Goal: Task Accomplishment & Management: Complete application form

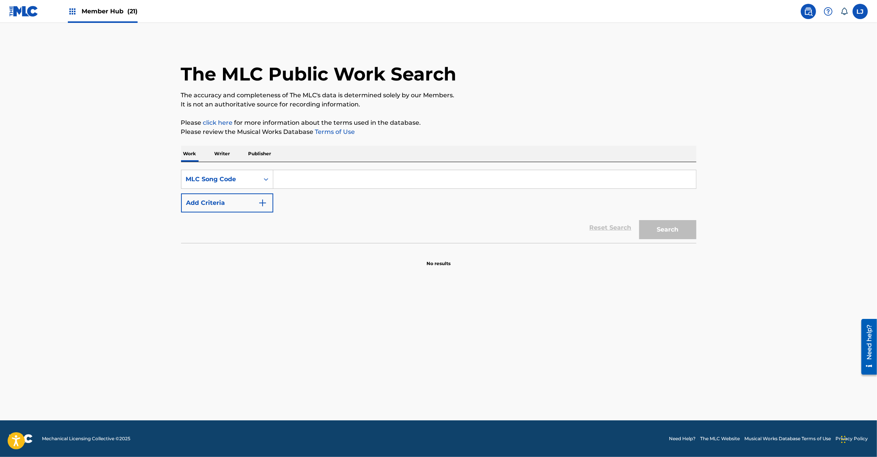
click at [338, 171] on input "Search Form" at bounding box center [484, 179] width 423 height 18
paste input "KE3UB3"
type input "KE3UB3"
click at [663, 234] on button "Search" at bounding box center [667, 229] width 57 height 19
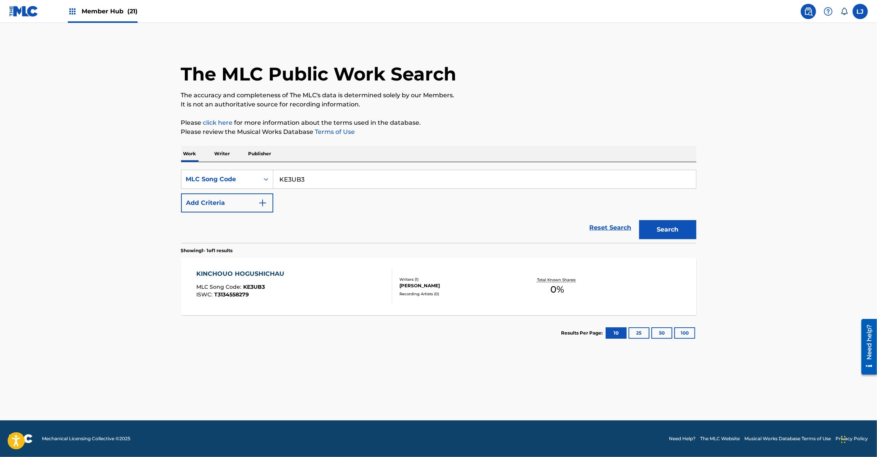
click at [284, 283] on div "KINCHOUO HOGUSHICHAU MLC Song Code : KE3UB3 ISWC : T3134558279" at bounding box center [242, 286] width 92 height 34
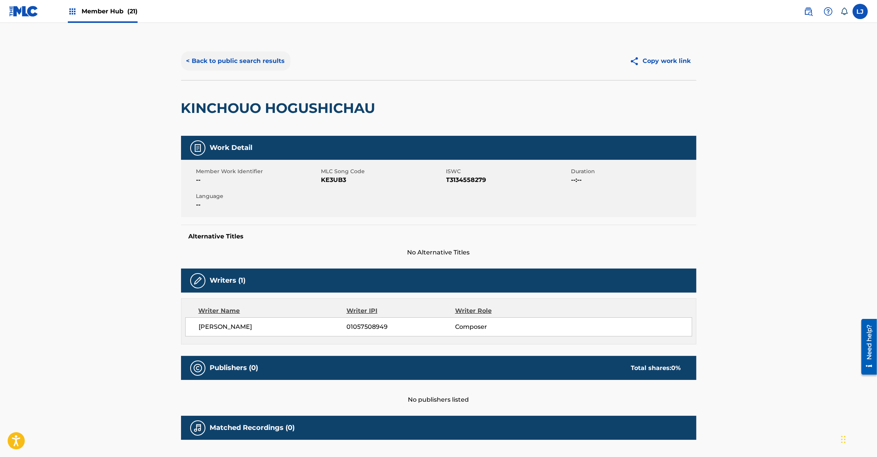
click at [269, 68] on button "< Back to public search results" at bounding box center [235, 60] width 109 height 19
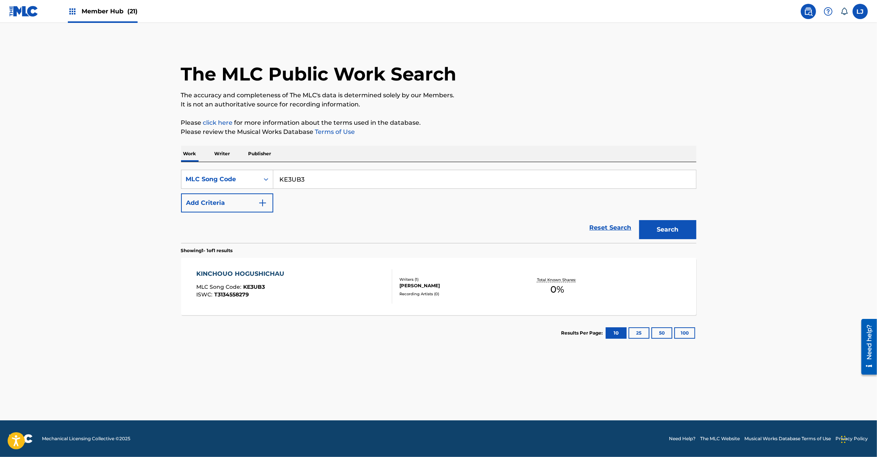
click at [327, 165] on div "SearchWithCriteriad89702b5-0247-4db4-adce-331702b71620 MLC Song Code KE3UB3 Add…" at bounding box center [438, 202] width 515 height 81
click at [322, 179] on input "KE3UB3" at bounding box center [484, 179] width 423 height 18
paste input "UA9VD4"
click at [641, 226] on button "Search" at bounding box center [667, 229] width 57 height 19
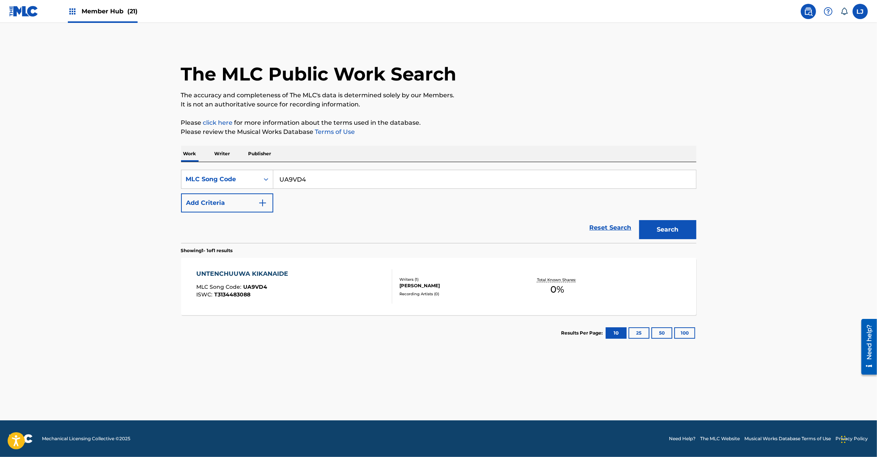
click at [310, 176] on input "UA9VD4" at bounding box center [484, 179] width 423 height 18
paste input "MG9HWX"
click at [310, 176] on input "MG9HWX" at bounding box center [484, 179] width 423 height 18
click at [675, 233] on button "Search" at bounding box center [667, 229] width 57 height 19
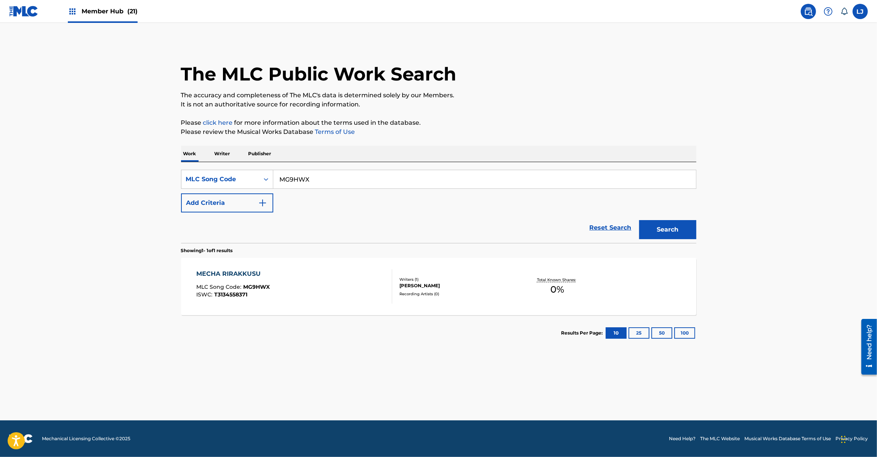
click at [300, 175] on input "MG9HWX" at bounding box center [484, 179] width 423 height 18
paste input "PJ7MG1"
click at [300, 175] on input "MG9HWX" at bounding box center [484, 179] width 423 height 18
drag, startPoint x: 661, startPoint y: 235, endPoint x: 661, endPoint y: 231, distance: 4.3
click at [662, 235] on button "Search" at bounding box center [667, 229] width 57 height 19
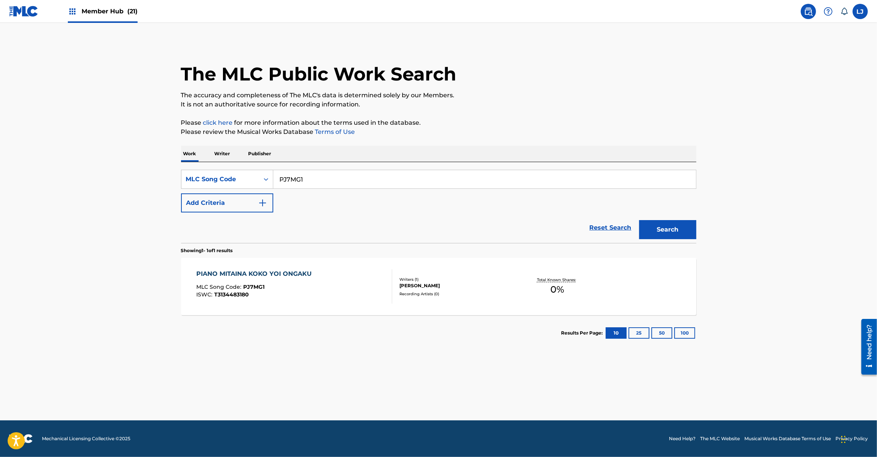
click at [332, 188] on input "PJ7MG1" at bounding box center [484, 179] width 423 height 18
paste input "SC5IHF"
click at [672, 230] on button "Search" at bounding box center [667, 229] width 57 height 19
click at [323, 188] on input "SC5IHF" at bounding box center [484, 179] width 423 height 18
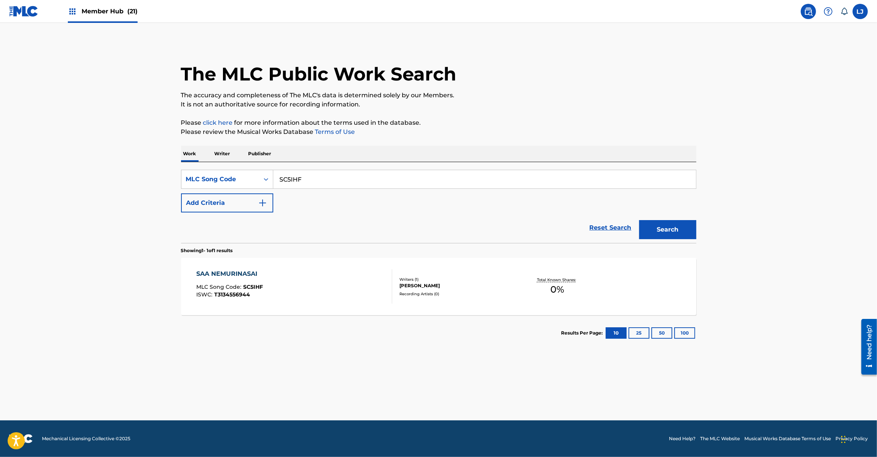
click at [322, 184] on input "SC5IHF" at bounding box center [484, 179] width 423 height 18
paste input "KE386Z"
click at [322, 184] on input "KE386Z" at bounding box center [484, 179] width 423 height 18
click at [660, 231] on button "Search" at bounding box center [667, 229] width 57 height 19
click at [331, 178] on input "KE386Z" at bounding box center [484, 179] width 423 height 18
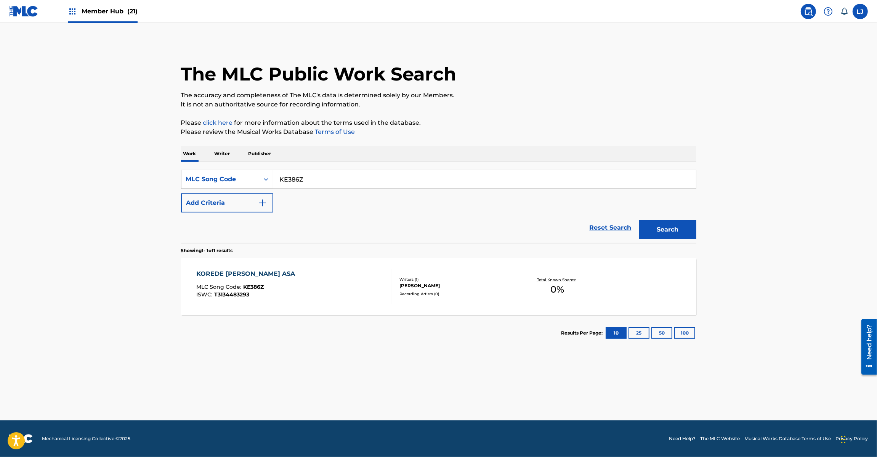
click at [331, 178] on input "KE386Z" at bounding box center [484, 179] width 423 height 18
paste input "AE1NX1"
click at [647, 225] on button "Search" at bounding box center [667, 229] width 57 height 19
click at [305, 168] on div "SearchWithCriteriad89702b5-0247-4db4-adce-331702b71620 MLC Song Code AE1NX1 Add…" at bounding box center [438, 202] width 515 height 81
drag, startPoint x: 305, startPoint y: 168, endPoint x: 305, endPoint y: 178, distance: 10.7
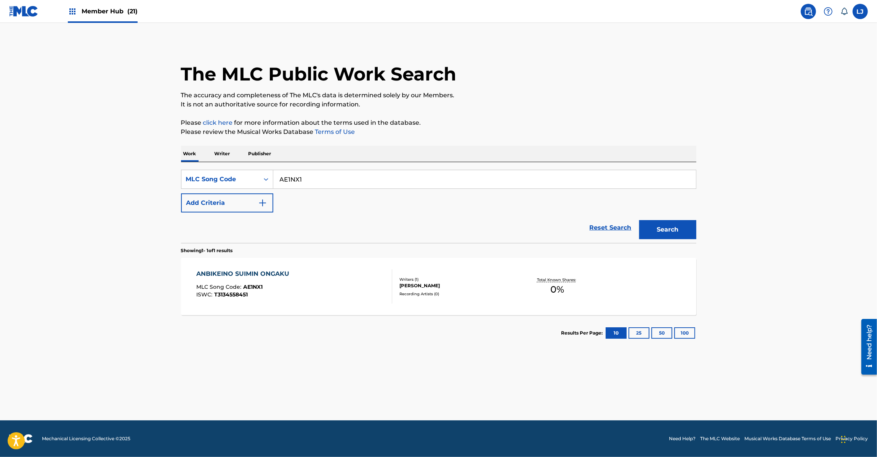
click at [304, 168] on div "SearchWithCriteriad89702b5-0247-4db4-adce-331702b71620 MLC Song Code AE1NX1 Add…" at bounding box center [438, 202] width 515 height 81
click at [305, 178] on input "AE1NX1" at bounding box center [484, 179] width 423 height 18
paste input "KE31NR"
click at [305, 178] on input "KE31NR" at bounding box center [484, 179] width 423 height 18
click at [670, 220] on button "Search" at bounding box center [667, 229] width 57 height 19
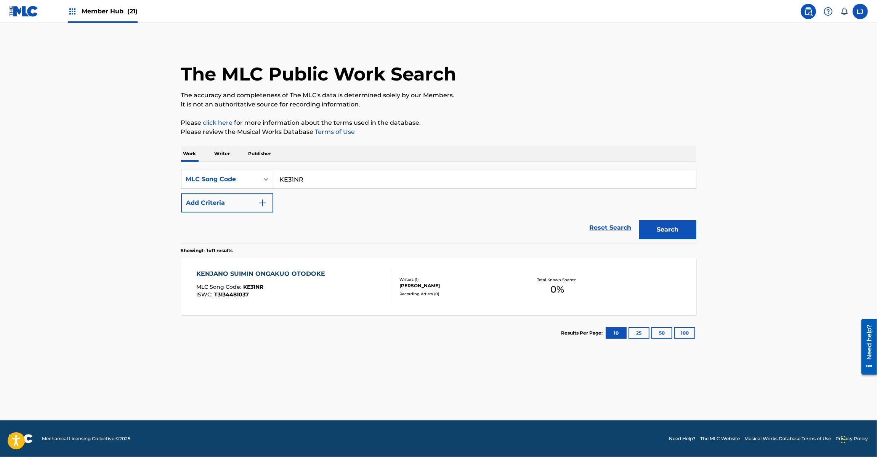
drag, startPoint x: 325, startPoint y: 161, endPoint x: 325, endPoint y: 170, distance: 9.2
click at [325, 164] on div "Work Writer Publisher SearchWithCriteriad89702b5-0247-4db4-adce-331702b71620 ML…" at bounding box center [438, 248] width 515 height 205
click at [325, 170] on input "KE31NR" at bounding box center [484, 179] width 423 height 18
paste input "OD4CWA"
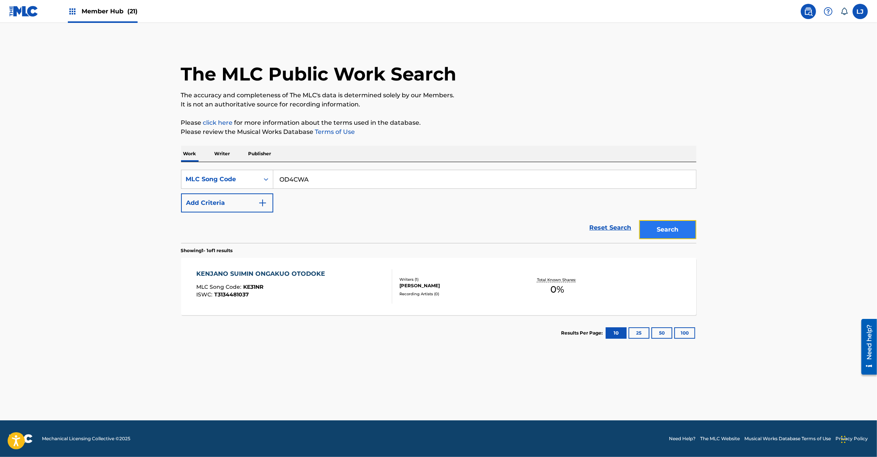
click at [659, 222] on button "Search" at bounding box center [667, 229] width 57 height 19
click at [342, 183] on input "OD4CWA" at bounding box center [484, 179] width 423 height 18
paste input "YD77B3"
drag, startPoint x: 678, startPoint y: 230, endPoint x: 655, endPoint y: 220, distance: 25.4
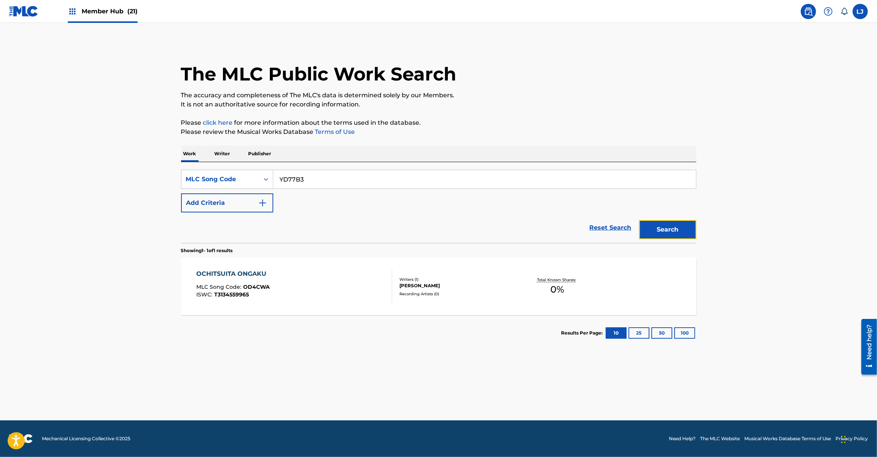
click at [678, 230] on button "Search" at bounding box center [667, 229] width 57 height 19
click at [325, 191] on div "SearchWithCriteriad89702b5-0247-4db4-adce-331702b71620 MLC Song Code YD77B3 Add…" at bounding box center [438, 191] width 515 height 43
click at [325, 177] on input "YD77B3" at bounding box center [484, 179] width 423 height 18
paste input "OD4LKA"
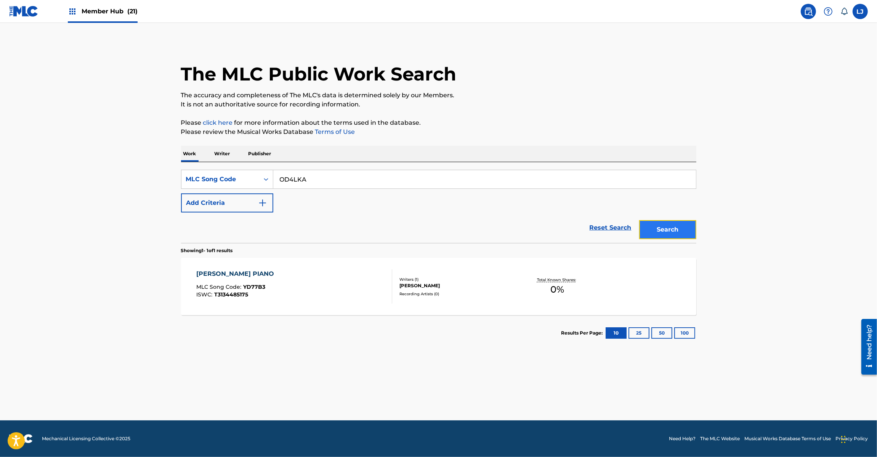
click at [651, 222] on button "Search" at bounding box center [667, 229] width 57 height 19
click at [330, 170] on input "OD4LKA" at bounding box center [484, 179] width 423 height 18
paste input "SC5PTO"
click at [662, 231] on button "Search" at bounding box center [667, 229] width 57 height 19
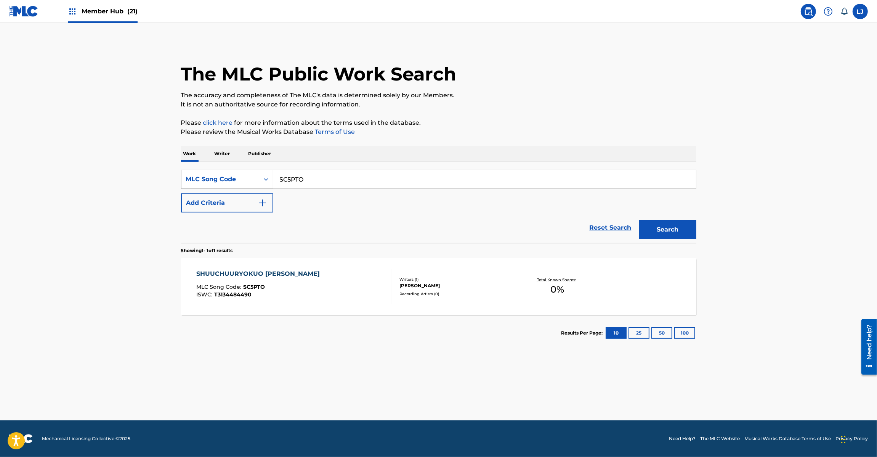
paste input "JC8OJU"
drag, startPoint x: 358, startPoint y: 177, endPoint x: 237, endPoint y: 176, distance: 120.5
click at [237, 176] on div "SearchWithCriteriad89702b5-0247-4db4-adce-331702b71620 MLC Song Code JC8OJU" at bounding box center [438, 179] width 515 height 19
click at [655, 225] on button "Search" at bounding box center [667, 229] width 57 height 19
paste input "V1T"
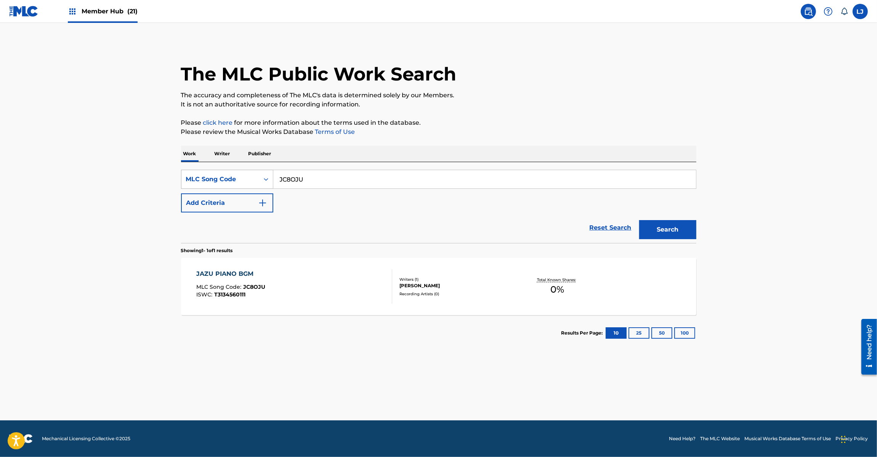
drag, startPoint x: 308, startPoint y: 176, endPoint x: 207, endPoint y: 176, distance: 101.4
click at [207, 176] on div "SearchWithCriteriad89702b5-0247-4db4-adce-331702b71620 MLC Song Code JC8OJU" at bounding box center [438, 179] width 515 height 19
click at [673, 222] on button "Search" at bounding box center [667, 229] width 57 height 19
click at [352, 173] on input "JC8V1T" at bounding box center [484, 179] width 423 height 18
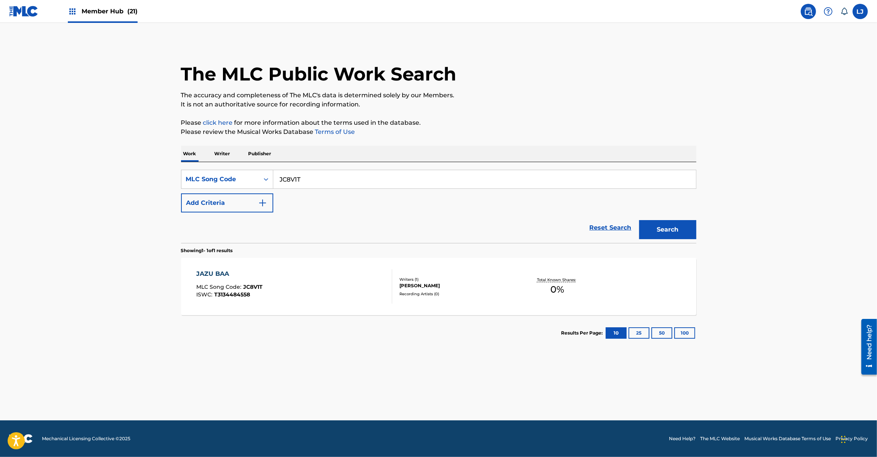
paste input "SC4G14"
click at [642, 227] on button "Search" at bounding box center [667, 229] width 57 height 19
click at [351, 182] on input "SC4G14" at bounding box center [484, 179] width 423 height 18
paste input "KE31PO"
click at [351, 182] on input "SC4G14" at bounding box center [484, 179] width 423 height 18
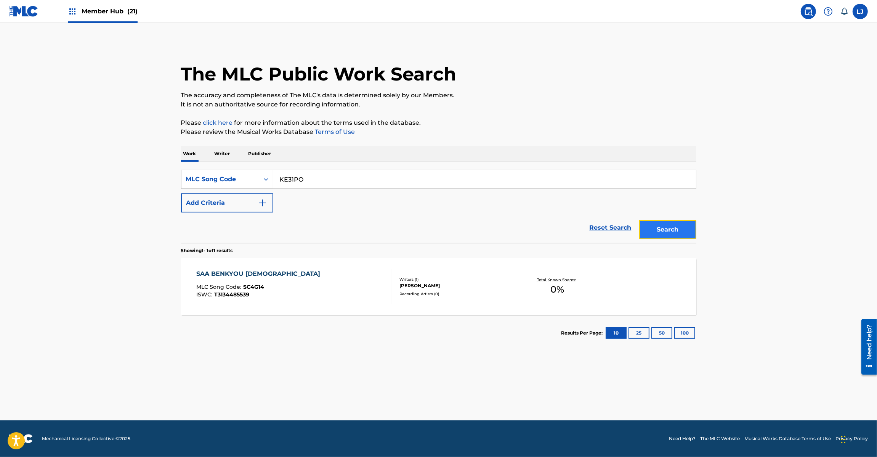
click at [651, 227] on button "Search" at bounding box center [667, 229] width 57 height 19
click at [337, 182] on input "KE31PO" at bounding box center [484, 179] width 423 height 18
paste input "MU8"
click at [337, 182] on input "KE31PO" at bounding box center [484, 179] width 423 height 18
click at [668, 228] on button "Search" at bounding box center [667, 229] width 57 height 19
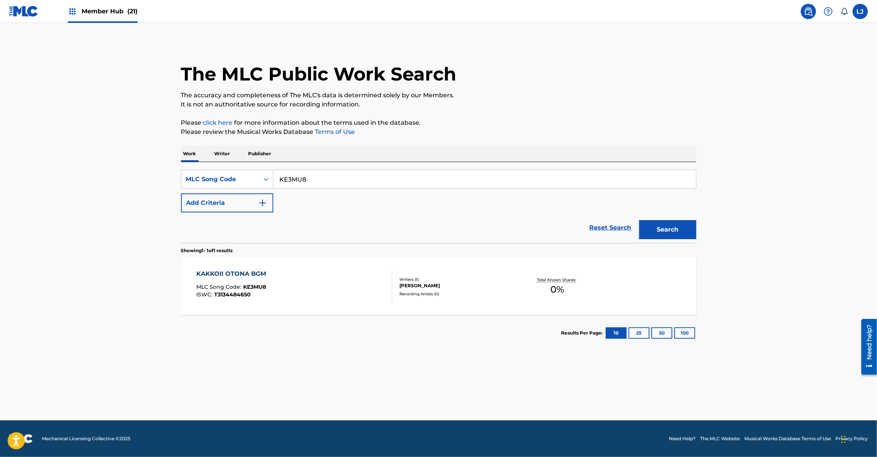
click at [354, 180] on input "KE3MU8" at bounding box center [484, 179] width 423 height 18
paste input "OD4F7E"
click at [353, 179] on input "KE3MU8" at bounding box center [484, 179] width 423 height 18
click at [666, 232] on button "Search" at bounding box center [667, 229] width 57 height 19
click at [353, 176] on input "OD4F7E" at bounding box center [484, 179] width 423 height 18
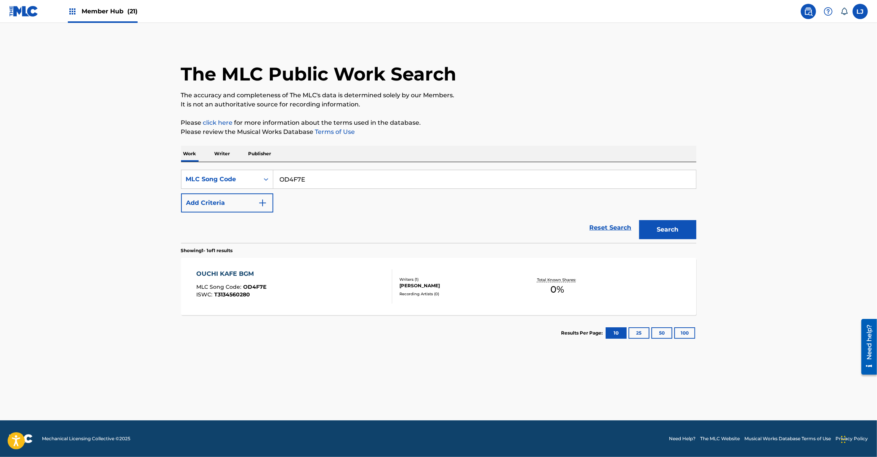
click at [353, 176] on input "OD4F7E" at bounding box center [484, 179] width 423 height 18
paste input "39G0"
click at [669, 228] on button "Search" at bounding box center [667, 229] width 57 height 19
click at [344, 170] on div "OD39G0" at bounding box center [484, 179] width 423 height 19
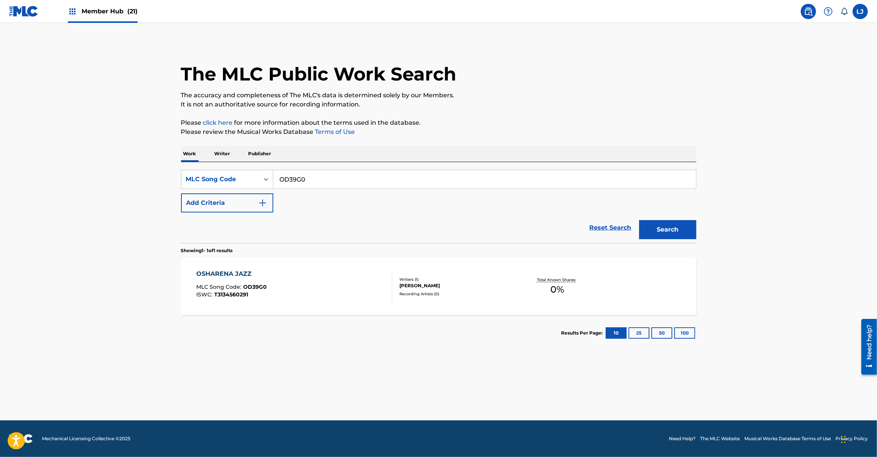
click at [342, 174] on input "OD39G0" at bounding box center [484, 179] width 423 height 18
paste input "AE1M24"
click at [652, 241] on div "Search" at bounding box center [666, 227] width 61 height 31
click at [655, 230] on button "Search" at bounding box center [667, 229] width 57 height 19
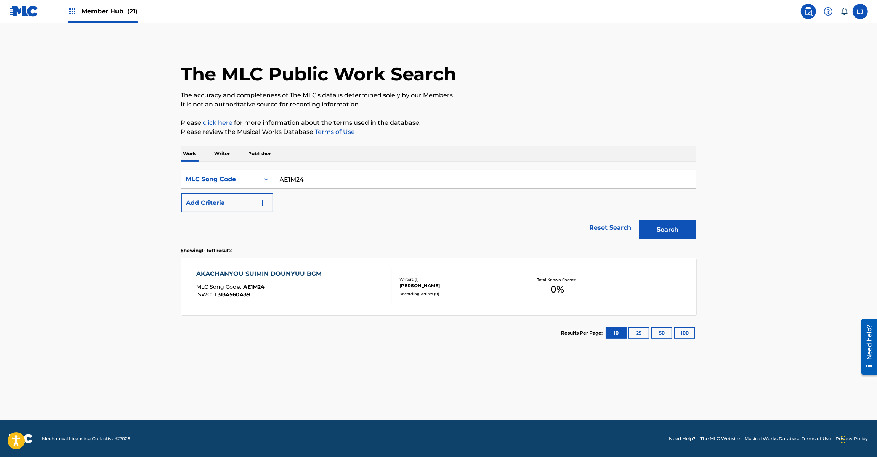
click at [346, 184] on input "AE1M24" at bounding box center [484, 179] width 423 height 18
paste input "IG9X5M"
click at [657, 233] on button "Search" at bounding box center [667, 229] width 57 height 19
click at [372, 189] on div "SearchWithCriteriad89702b5-0247-4db4-adce-331702b71620 MLC Song Code IG9X5M Add…" at bounding box center [438, 191] width 515 height 43
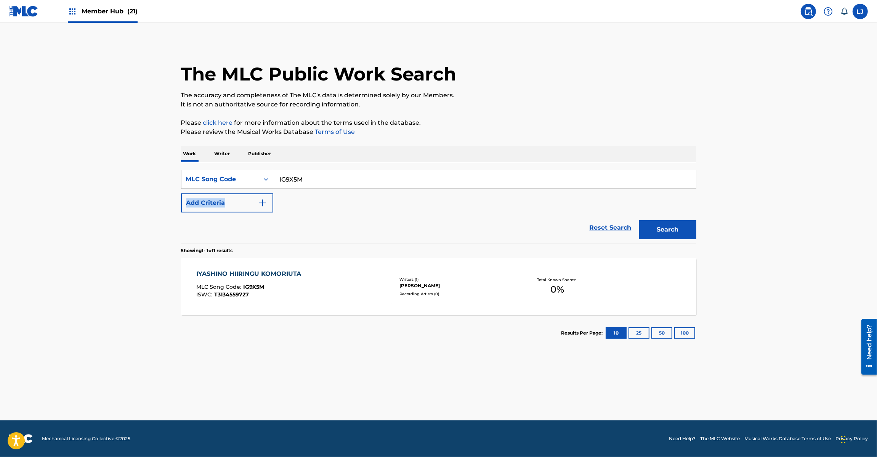
click at [372, 189] on div "SearchWithCriteriad89702b5-0247-4db4-adce-331702b71620 MLC Song Code IG9X5M Add…" at bounding box center [438, 191] width 515 height 43
click at [372, 183] on input "IG9X5M" at bounding box center [484, 179] width 423 height 18
paste input "NG3H8I"
click at [647, 237] on button "Search" at bounding box center [667, 229] width 57 height 19
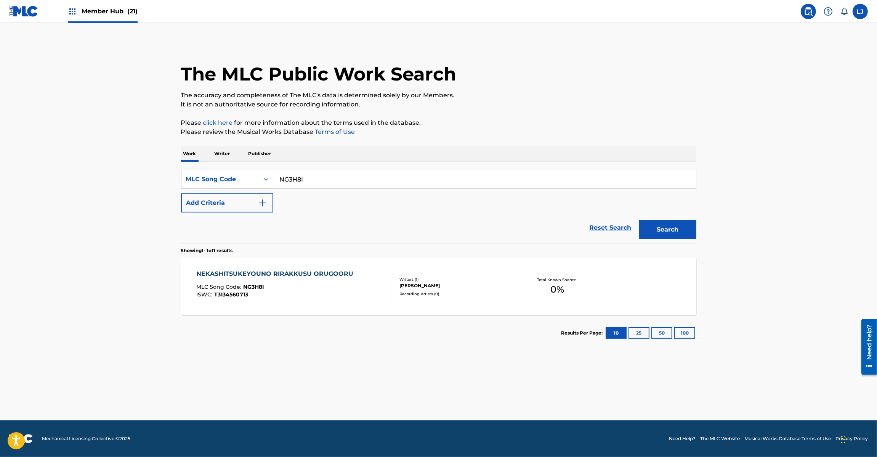
click at [366, 187] on input "NG3H8I" at bounding box center [484, 179] width 423 height 18
paste input "AE1MIL"
click at [660, 227] on button "Search" at bounding box center [667, 229] width 57 height 19
click at [330, 172] on input "AE1MIL" at bounding box center [484, 179] width 423 height 18
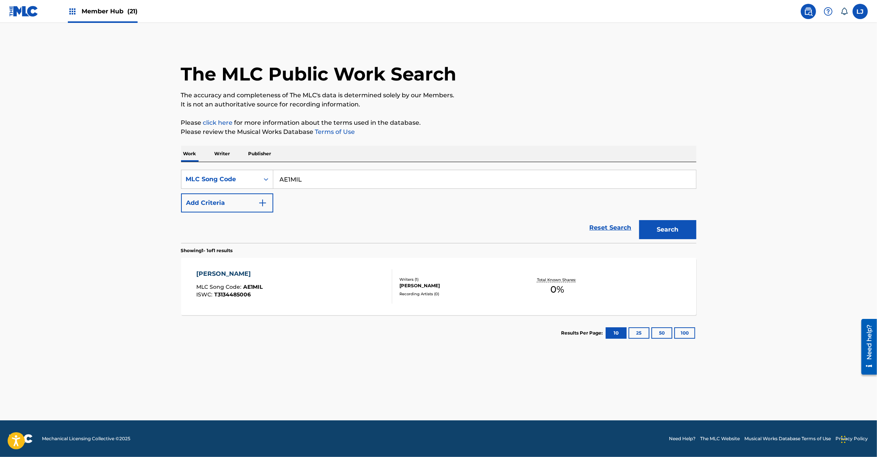
click at [330, 172] on input "AE1MIL" at bounding box center [484, 179] width 423 height 18
paste input "KE39EY"
click at [660, 233] on button "Search" at bounding box center [667, 229] width 57 height 19
click at [313, 178] on input "KE39EY" at bounding box center [484, 179] width 423 height 18
paste input "OD4NBI"
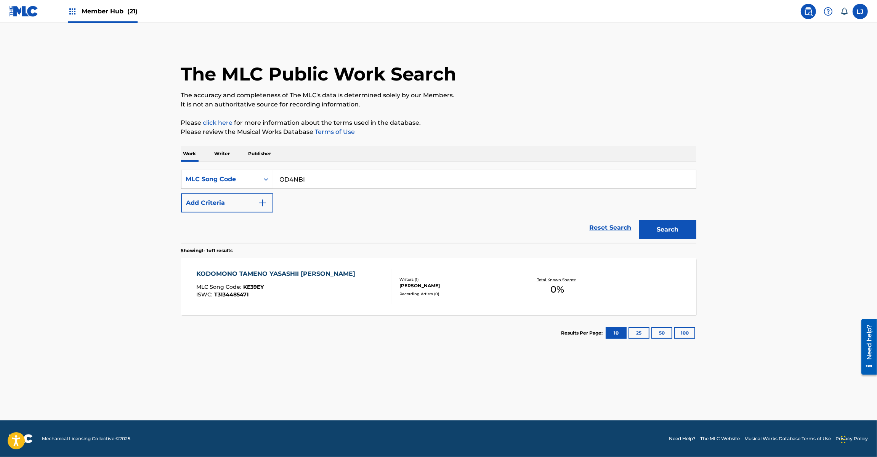
click at [313, 178] on input "OD4NBI" at bounding box center [484, 179] width 423 height 18
click at [660, 229] on button "Search" at bounding box center [667, 229] width 57 height 19
click at [337, 176] on input "OD4NBI" at bounding box center [484, 179] width 423 height 18
paste input "AE016K"
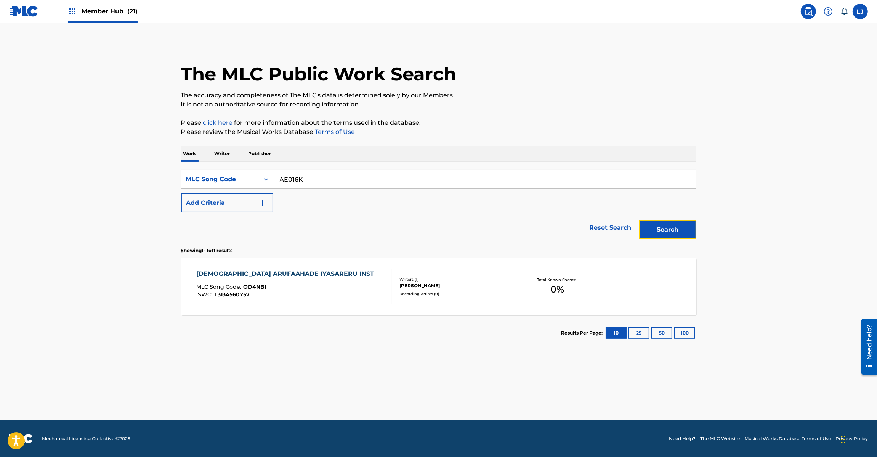
click at [668, 223] on button "Search" at bounding box center [667, 229] width 57 height 19
click at [339, 182] on input "AE016K" at bounding box center [484, 179] width 423 height 18
paste input "RC1KLP"
click at [339, 182] on input "AE016K" at bounding box center [484, 179] width 423 height 18
click at [649, 220] on button "Search" at bounding box center [667, 229] width 57 height 19
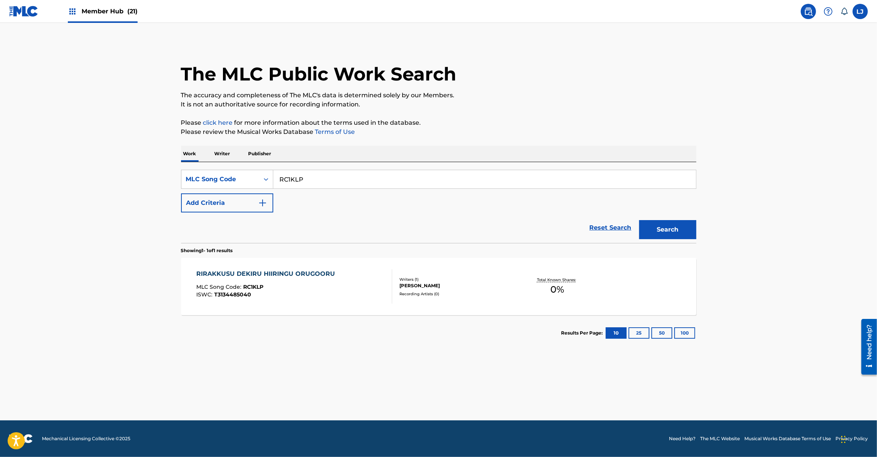
click at [353, 174] on input "RC1KLP" at bounding box center [484, 179] width 423 height 18
paste input "AE1MI"
click at [662, 229] on button "Search" at bounding box center [667, 229] width 57 height 19
click at [329, 180] on input "AE1MIP" at bounding box center [484, 179] width 423 height 18
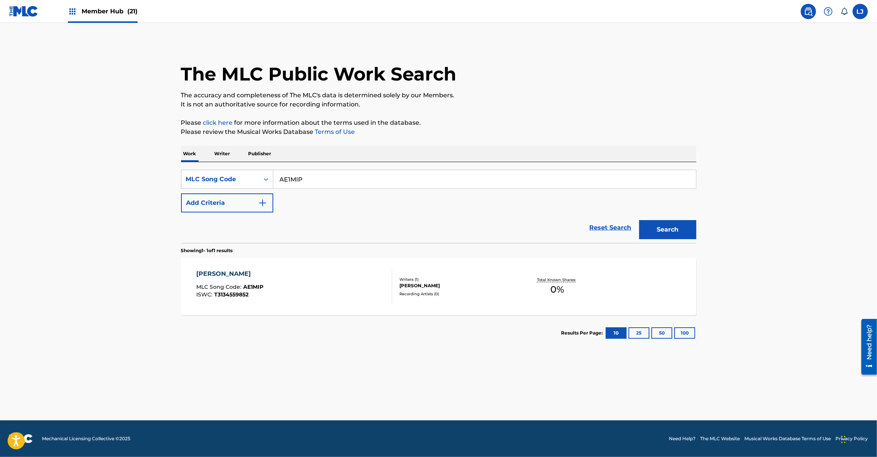
click at [329, 180] on input "AE1MIP" at bounding box center [484, 179] width 423 height 18
paste input "07OZ"
click at [666, 221] on button "Search" at bounding box center [667, 229] width 57 height 19
click at [365, 178] on input "AE07OZ" at bounding box center [484, 179] width 423 height 18
paste input "TC"
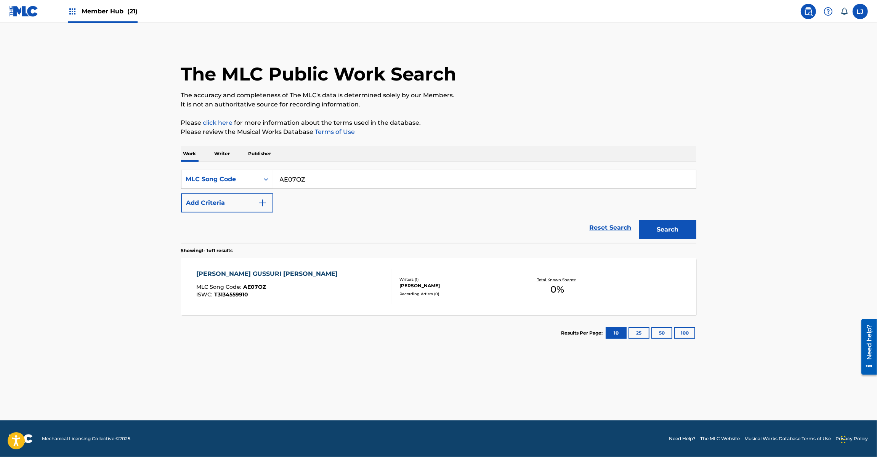
click at [365, 178] on input "AE07OZ" at bounding box center [484, 179] width 423 height 18
click at [678, 222] on button "Search" at bounding box center [667, 229] width 57 height 19
click at [374, 184] on input "AE07TC" at bounding box center [484, 179] width 423 height 18
paste input "NG34N4"
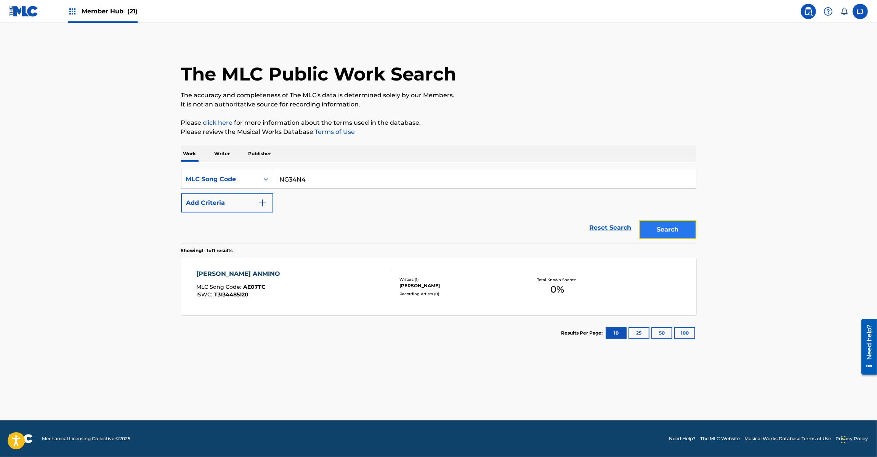
click at [668, 229] on button "Search" at bounding box center [667, 229] width 57 height 19
click at [327, 178] on input "NG34N4" at bounding box center [484, 179] width 423 height 18
click at [331, 178] on input "NG34N4" at bounding box center [484, 179] width 423 height 18
paste input "SC5AQM"
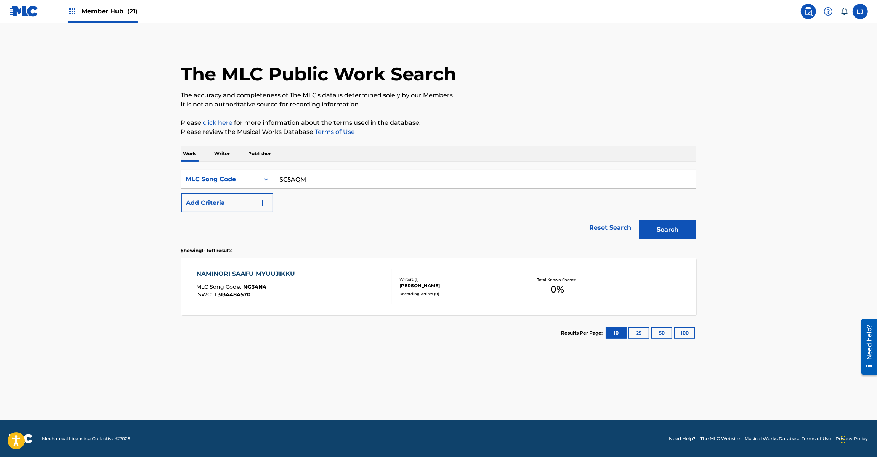
click at [331, 178] on input "SC5AQM" at bounding box center [484, 179] width 423 height 18
click at [658, 223] on button "Search" at bounding box center [667, 229] width 57 height 19
click at [338, 165] on div "SearchWithCriteriad89702b5-0247-4db4-adce-331702b71620 MLC Song Code SC5AQM Add…" at bounding box center [438, 202] width 515 height 81
click at [332, 189] on div "SC5AQM" at bounding box center [484, 179] width 423 height 19
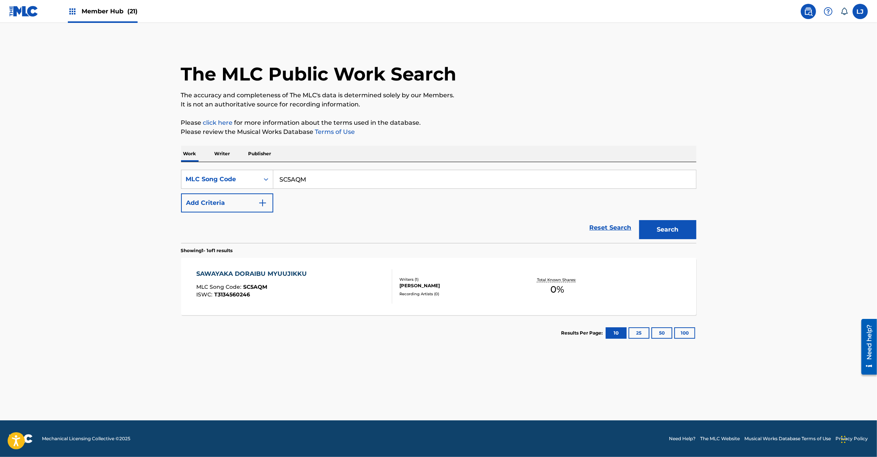
click at [332, 189] on div "SC5AQM" at bounding box center [484, 179] width 423 height 19
click at [332, 180] on input "SC5AQM" at bounding box center [484, 179] width 423 height 18
paste input "KE31ZL"
click at [658, 237] on button "Search" at bounding box center [667, 229] width 57 height 19
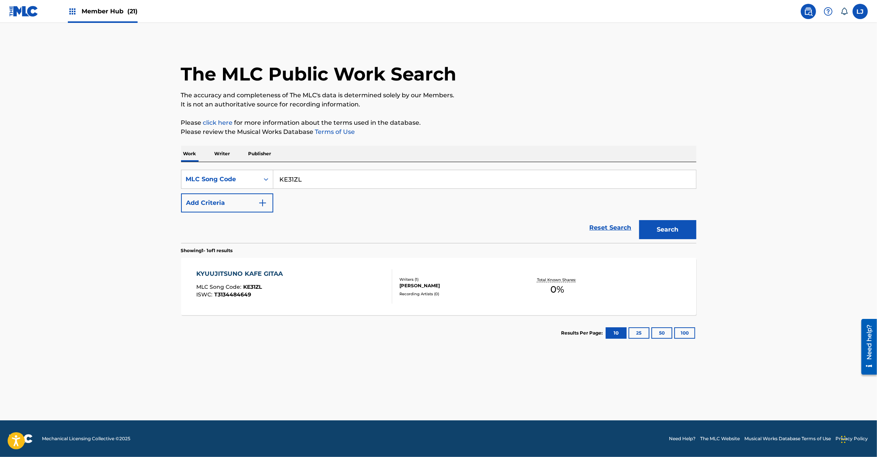
click at [330, 172] on input "KE31ZL" at bounding box center [484, 179] width 423 height 18
paste input "UA9VG1"
click at [669, 233] on button "Search" at bounding box center [667, 229] width 57 height 19
click at [359, 174] on input "UA9VG1" at bounding box center [484, 179] width 423 height 18
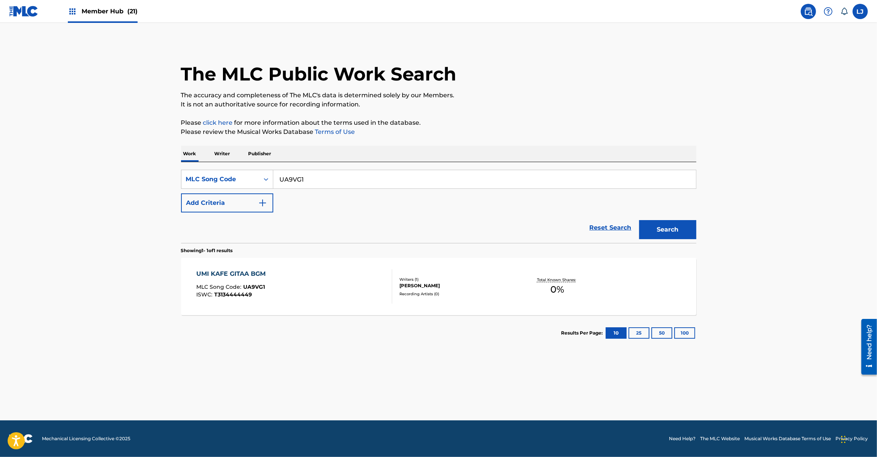
click at [359, 174] on input "UA9VG1" at bounding box center [484, 179] width 423 height 18
paste input "NG3PGT"
type input "NG3PGT"
click at [672, 223] on button "Search" at bounding box center [667, 229] width 57 height 19
click at [319, 301] on div "NATSU KAFE GITAA BGM MLC Song Code : NG3PGT ISWC : T3134560337" at bounding box center [294, 286] width 196 height 34
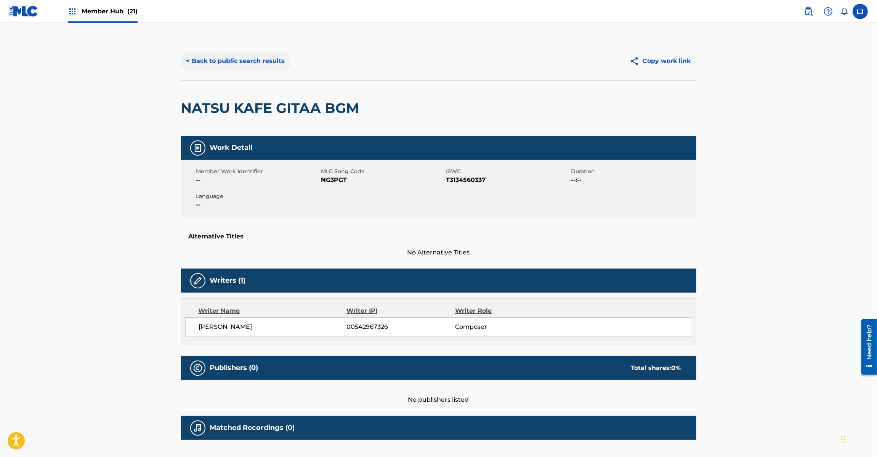
click at [239, 54] on button "< Back to public search results" at bounding box center [235, 60] width 109 height 19
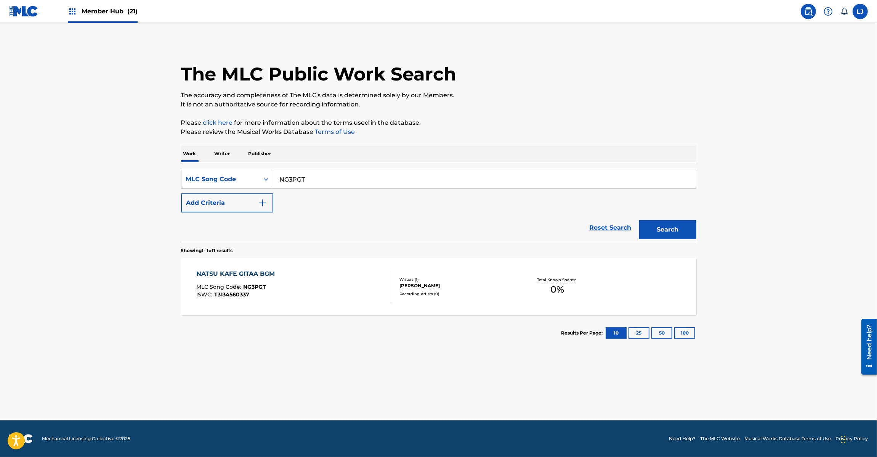
click at [311, 176] on input "NG3PGT" at bounding box center [484, 179] width 423 height 18
paste input "YD7U2F"
type input "YD7U2F"
click at [662, 227] on button "Search" at bounding box center [667, 229] width 57 height 19
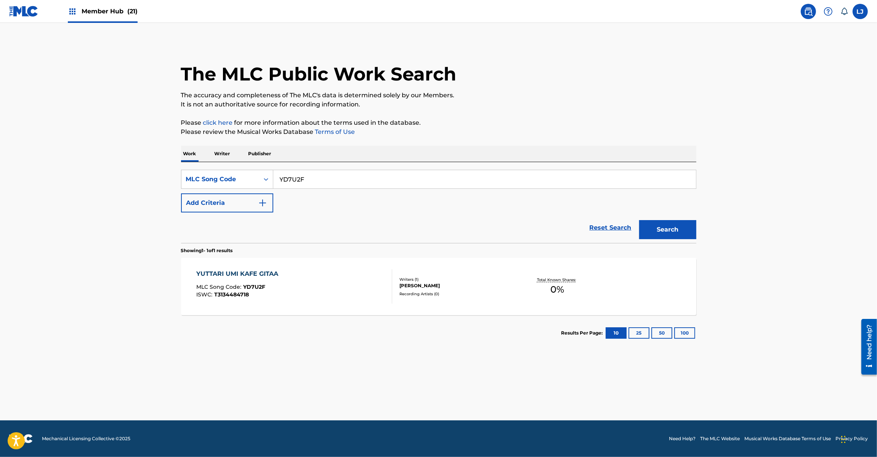
click at [334, 297] on div "YUTTARI UMI KAFE GITAA MLC Song Code : YD7U2F ISWC : T3134484718" at bounding box center [294, 286] width 196 height 34
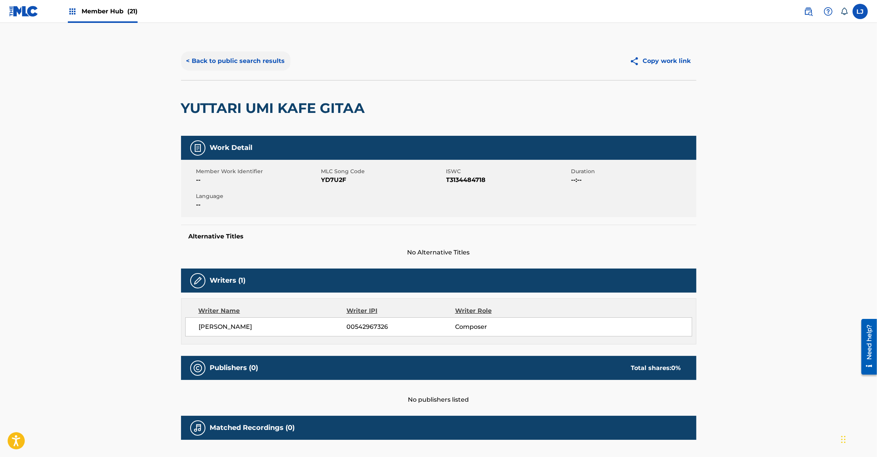
click at [236, 62] on button "< Back to public search results" at bounding box center [235, 60] width 109 height 19
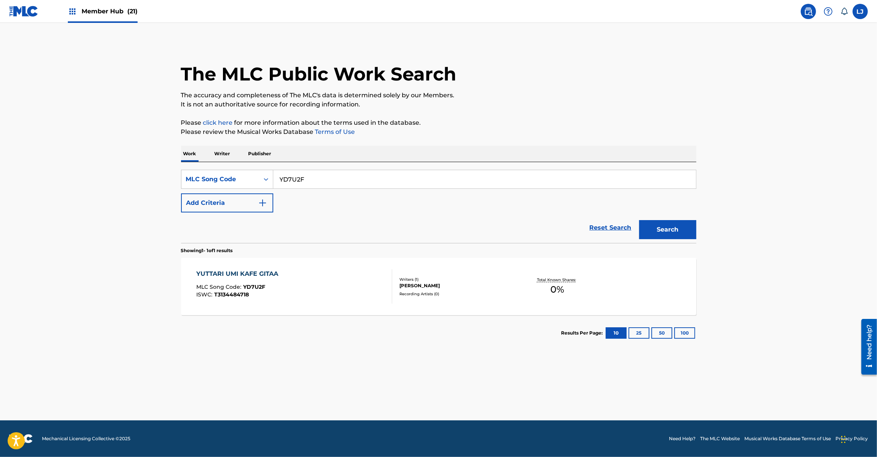
drag, startPoint x: 346, startPoint y: 167, endPoint x: 337, endPoint y: 177, distance: 13.6
click at [345, 169] on div "SearchWithCriteriad89702b5-0247-4db4-adce-331702b71620 MLC Song Code YD7U2F Add…" at bounding box center [438, 202] width 515 height 81
click at [337, 177] on input "YD7U2F" at bounding box center [484, 179] width 423 height 18
paste input "BD34IH"
click at [337, 177] on input "YD7U2F" at bounding box center [484, 179] width 423 height 18
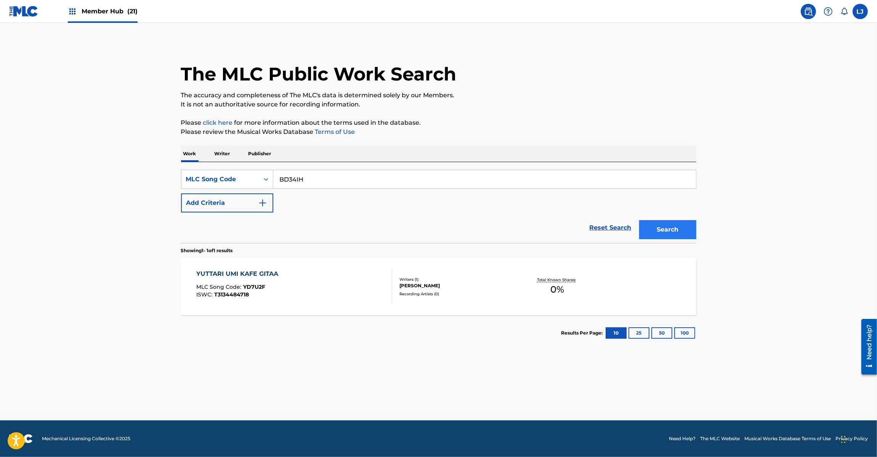
type input "BD34IH"
click at [666, 238] on button "Search" at bounding box center [667, 229] width 57 height 19
click at [340, 289] on div "BURUU OOSHAN MLC Song Code : BD34IH ISWC : T3134484821" at bounding box center [294, 286] width 196 height 34
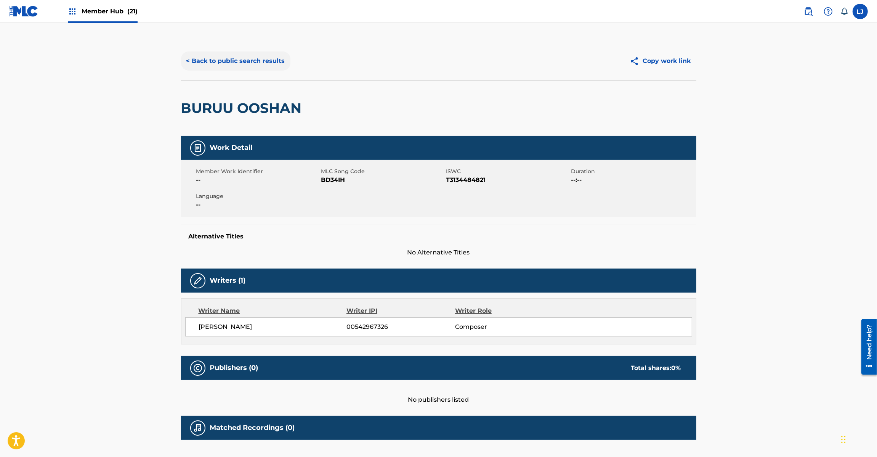
click at [217, 65] on button "< Back to public search results" at bounding box center [235, 60] width 109 height 19
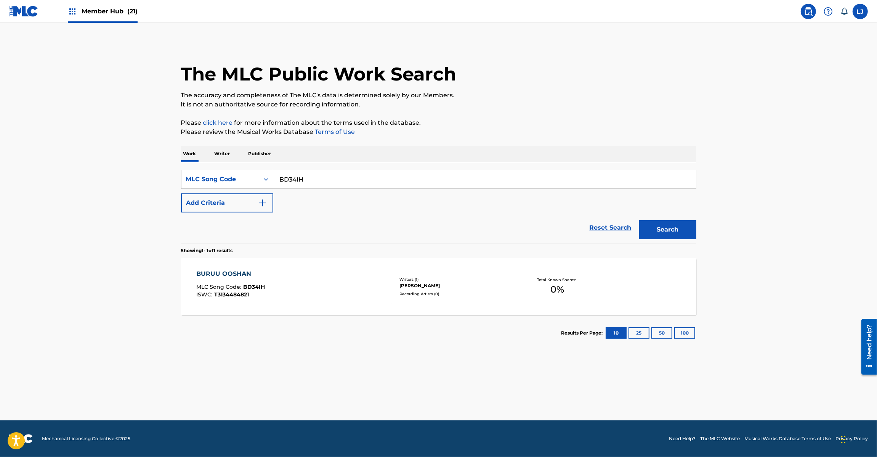
click at [322, 184] on input "BD34IH" at bounding box center [484, 179] width 423 height 18
paste input "NH5B3R"
type input "NH5B3R"
click at [663, 230] on button "Search" at bounding box center [667, 229] width 57 height 19
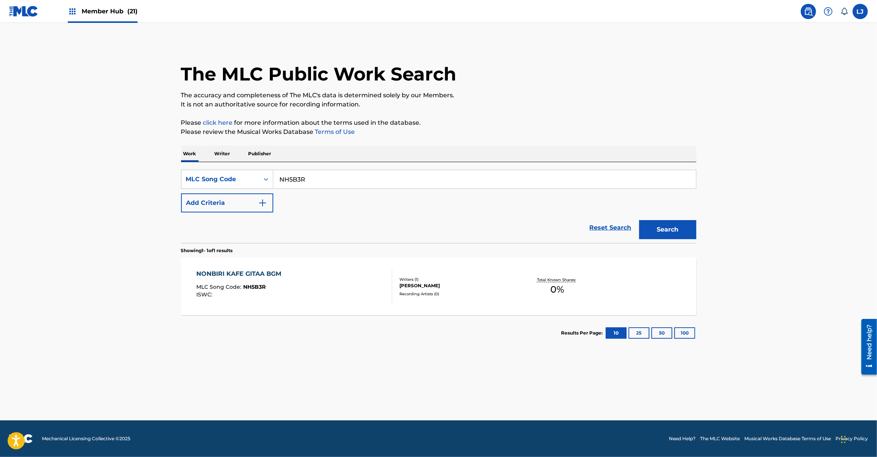
click at [370, 283] on div "NONBIRI KAFE GITAA BGM MLC Song Code : NH5B3R ISWC :" at bounding box center [294, 286] width 196 height 34
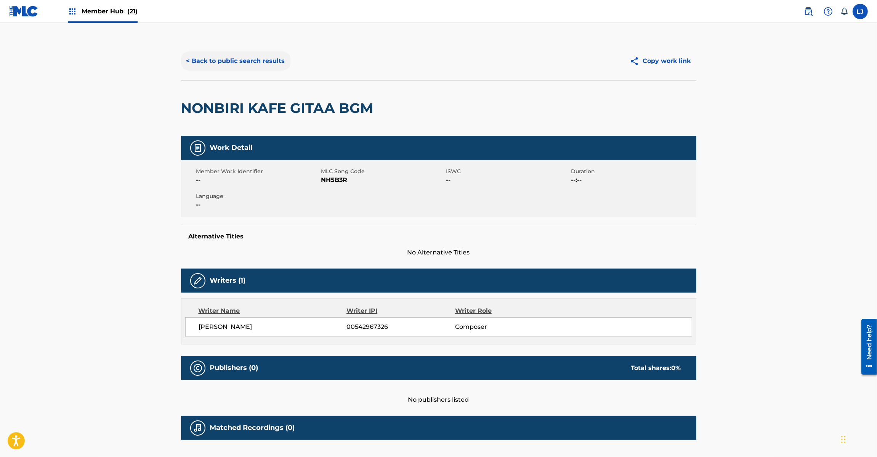
click at [236, 66] on button "< Back to public search results" at bounding box center [235, 60] width 109 height 19
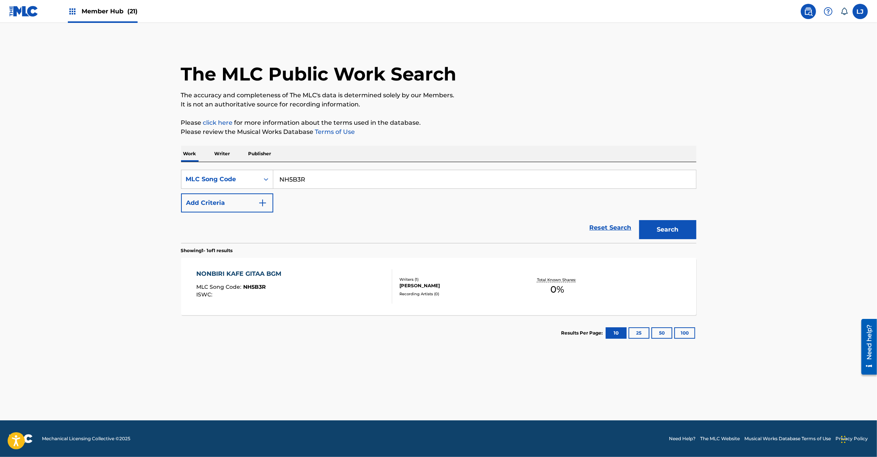
click at [306, 178] on input "NH5B3R" at bounding box center [484, 179] width 423 height 18
click at [306, 179] on input "NH5B3R" at bounding box center [484, 179] width 423 height 18
paste input "SC7EGH"
click at [657, 222] on button "Search" at bounding box center [667, 229] width 57 height 19
click at [296, 176] on input "SC7EGH" at bounding box center [484, 179] width 423 height 18
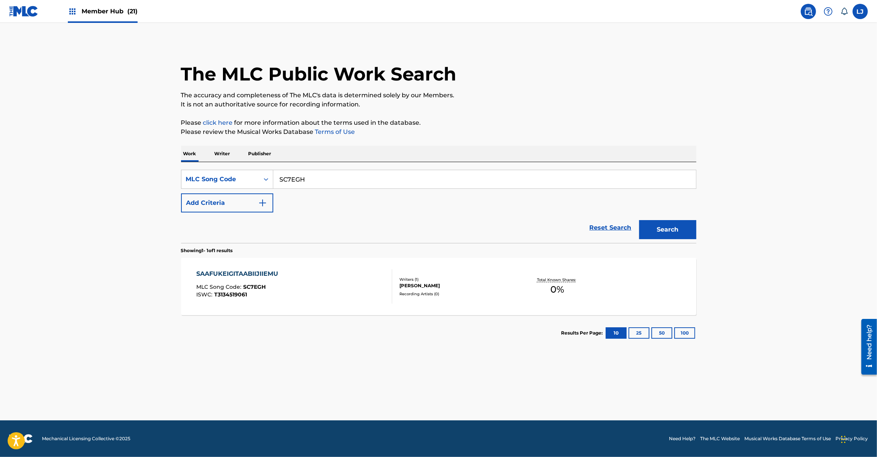
click at [296, 176] on input "SC7EGH" at bounding box center [484, 179] width 423 height 18
paste input "OD4LPR"
click at [677, 229] on button "Search" at bounding box center [667, 229] width 57 height 19
click at [312, 177] on input "OD4LPR" at bounding box center [484, 179] width 423 height 18
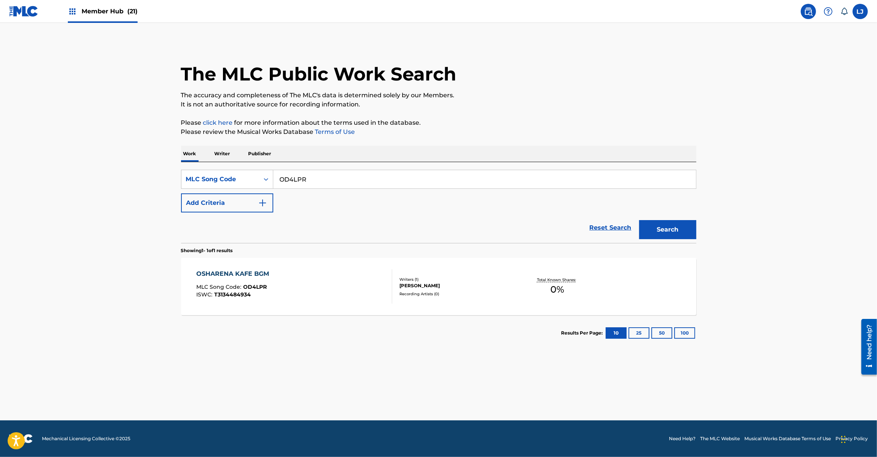
paste input "IG9DS0"
click at [682, 237] on button "Search" at bounding box center [667, 229] width 57 height 19
click at [306, 165] on div "SearchWithCriteriad89702b5-0247-4db4-adce-331702b71620 MLC Song Code IG9DS0 Add…" at bounding box center [438, 202] width 515 height 81
click at [304, 178] on input "IG9DS0" at bounding box center [484, 179] width 423 height 18
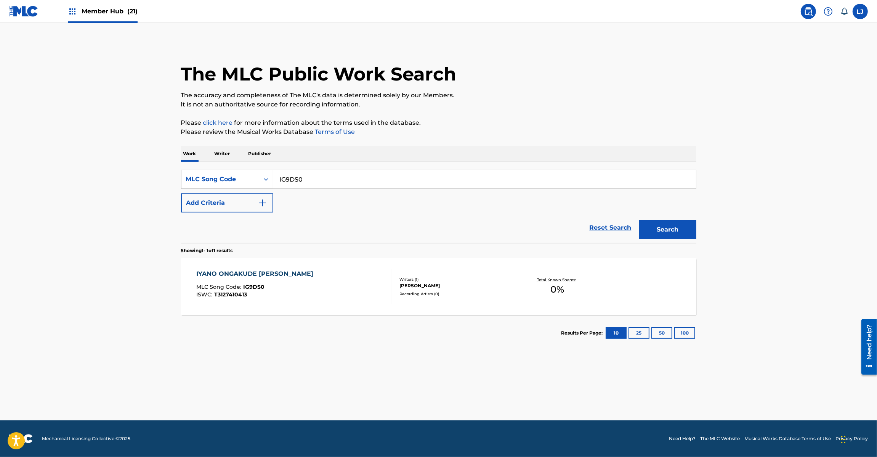
paste input "UA9RBZ"
click at [678, 233] on button "Search" at bounding box center [667, 229] width 57 height 19
click at [325, 180] on input "UA9RBZ" at bounding box center [484, 179] width 423 height 18
paste input "SC4G4N"
click at [325, 180] on input "SC4G4N" at bounding box center [484, 179] width 423 height 18
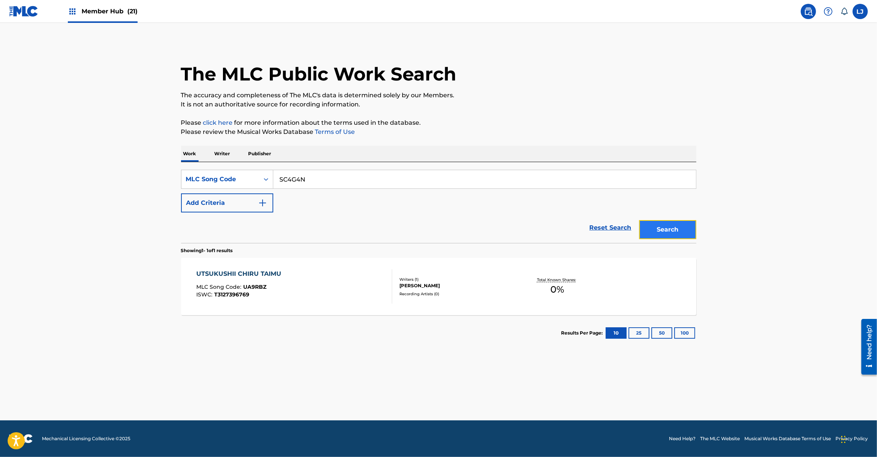
click at [664, 223] on button "Search" at bounding box center [667, 229] width 57 height 19
click at [314, 183] on input "SC4G4N" at bounding box center [484, 179] width 423 height 18
paste input "HA8WYO"
drag, startPoint x: 314, startPoint y: 183, endPoint x: 468, endPoint y: 194, distance: 154.8
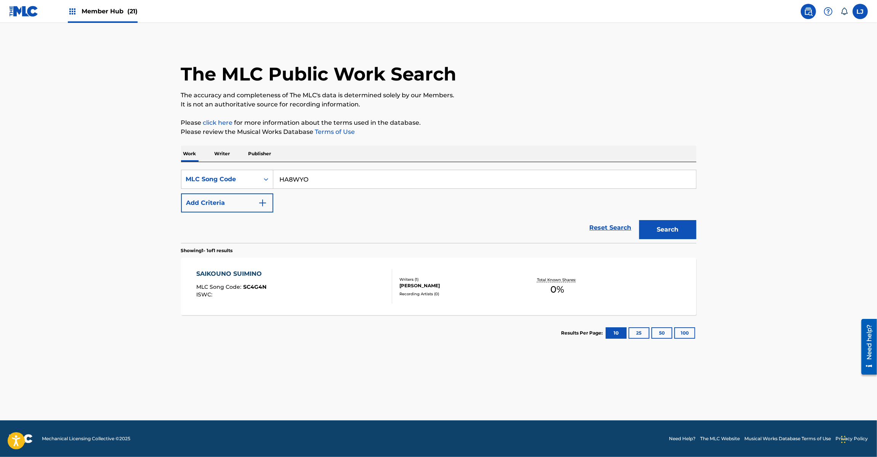
click at [315, 182] on input "HA8WYO" at bounding box center [484, 179] width 423 height 18
click at [651, 237] on button "Search" at bounding box center [667, 229] width 57 height 19
paste input "PJ83FC"
drag, startPoint x: 336, startPoint y: 173, endPoint x: 268, endPoint y: 173, distance: 67.5
click at [268, 173] on div "SearchWithCriteriad89702b5-0247-4db4-adce-331702b71620 MLC Song Code PJ83FC" at bounding box center [438, 179] width 515 height 19
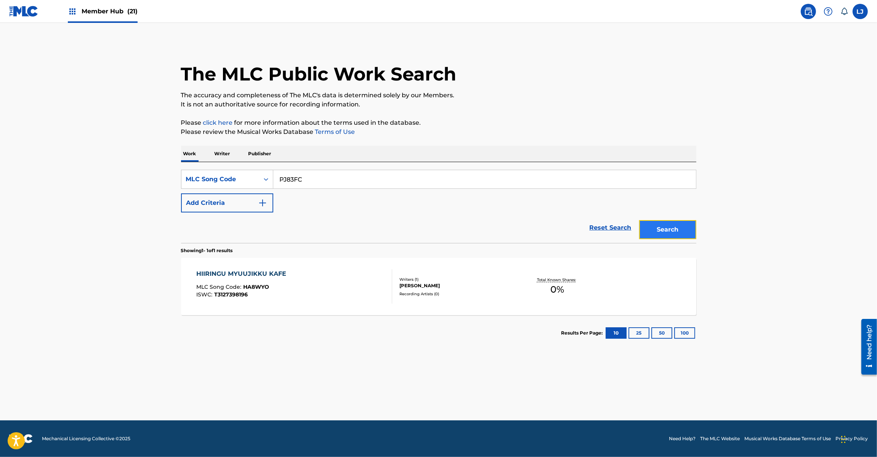
click at [679, 224] on button "Search" at bounding box center [667, 229] width 57 height 19
click at [310, 184] on input "PJ83FC" at bounding box center [484, 179] width 423 height 18
paste input "NG3W50"
click at [653, 237] on button "Search" at bounding box center [667, 229] width 57 height 19
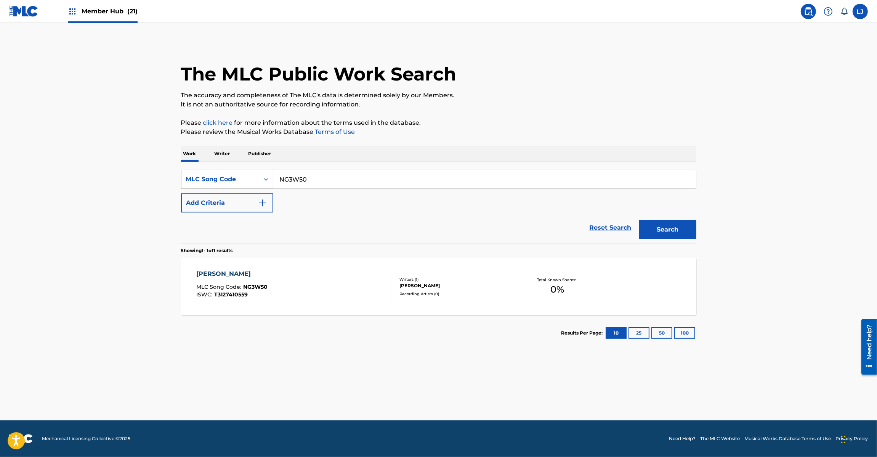
drag, startPoint x: 318, startPoint y: 182, endPoint x: 248, endPoint y: 180, distance: 70.6
click at [248, 180] on div "SearchWithCriteriad89702b5-0247-4db4-adce-331702b71620 MLC Song Code NG3W50" at bounding box center [438, 179] width 515 height 19
paste input "CC0NNN"
click at [649, 223] on button "Search" at bounding box center [667, 229] width 57 height 19
paste input "GE2S5I"
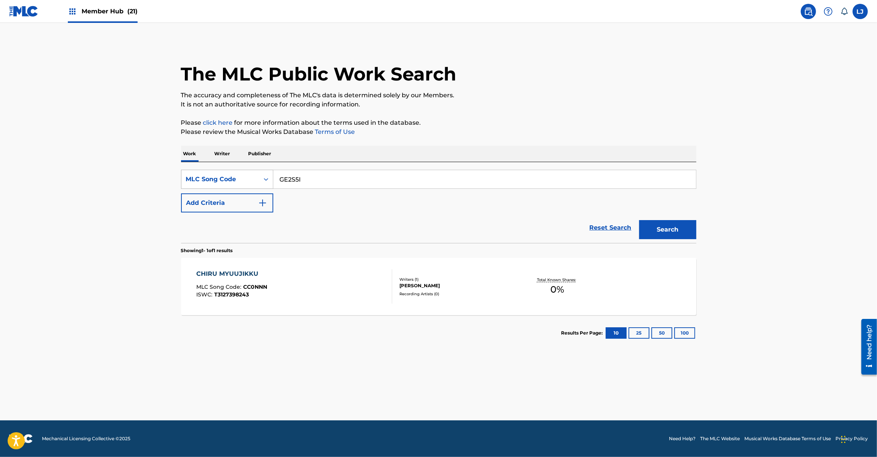
drag, startPoint x: 327, startPoint y: 180, endPoint x: 262, endPoint y: 180, distance: 64.8
click at [262, 180] on div "SearchWithCriteriad89702b5-0247-4db4-adce-331702b71620 MLC Song Code GE2S5I" at bounding box center [438, 179] width 515 height 19
drag, startPoint x: 647, startPoint y: 237, endPoint x: 650, endPoint y: 233, distance: 5.5
click at [647, 237] on button "Search" at bounding box center [667, 229] width 57 height 19
click at [366, 173] on input "GE2S5I" at bounding box center [484, 179] width 423 height 18
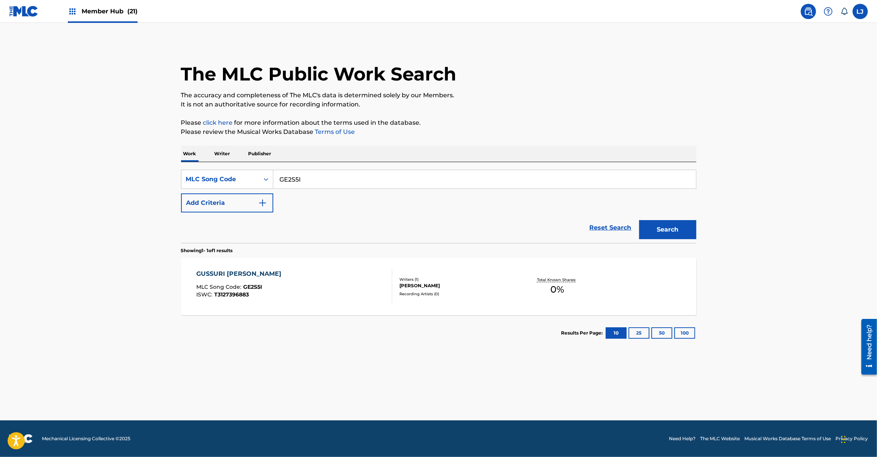
click at [366, 173] on input "GE2S5I" at bounding box center [484, 179] width 423 height 18
paste input "FI0NDM"
click at [683, 229] on button "Search" at bounding box center [667, 229] width 57 height 19
click at [345, 166] on div "SearchWithCriteriad89702b5-0247-4db4-adce-331702b71620 MLC Song Code FI0NDM Add…" at bounding box center [438, 202] width 515 height 81
paste input "IG9DUW"
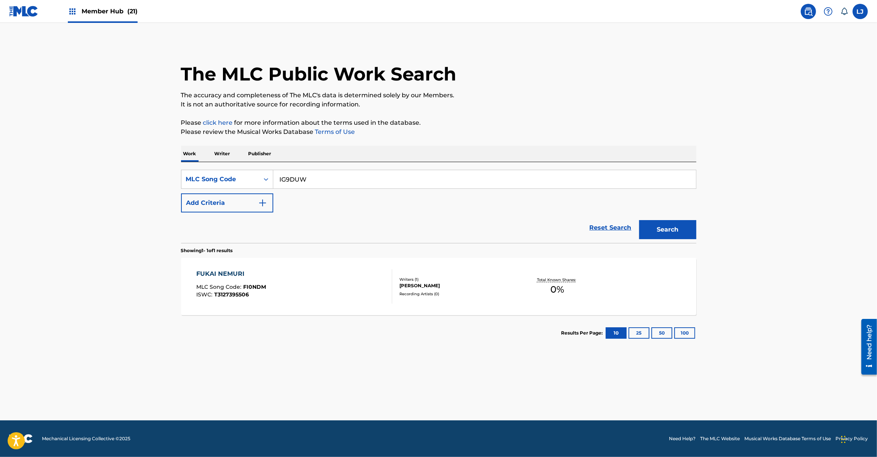
drag, startPoint x: 317, startPoint y: 171, endPoint x: 300, endPoint y: 180, distance: 19.4
click at [262, 171] on div "SearchWithCriteriad89702b5-0247-4db4-adce-331702b71620 MLC Song Code IG9DUW" at bounding box center [438, 179] width 515 height 19
click at [645, 230] on button "Search" at bounding box center [667, 229] width 57 height 19
drag, startPoint x: 348, startPoint y: 189, endPoint x: 346, endPoint y: 183, distance: 5.7
click at [347, 188] on div "IG9DUW" at bounding box center [484, 179] width 423 height 19
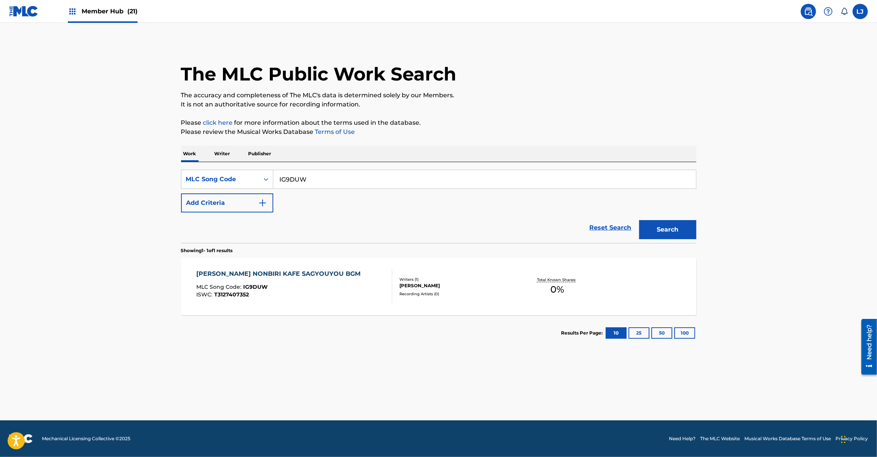
click at [346, 183] on input "IG9DUW" at bounding box center [484, 179] width 423 height 18
paste input "SC6J0B"
click at [646, 225] on button "Search" at bounding box center [667, 229] width 57 height 19
click at [333, 176] on input "SC6J0B" at bounding box center [484, 179] width 423 height 18
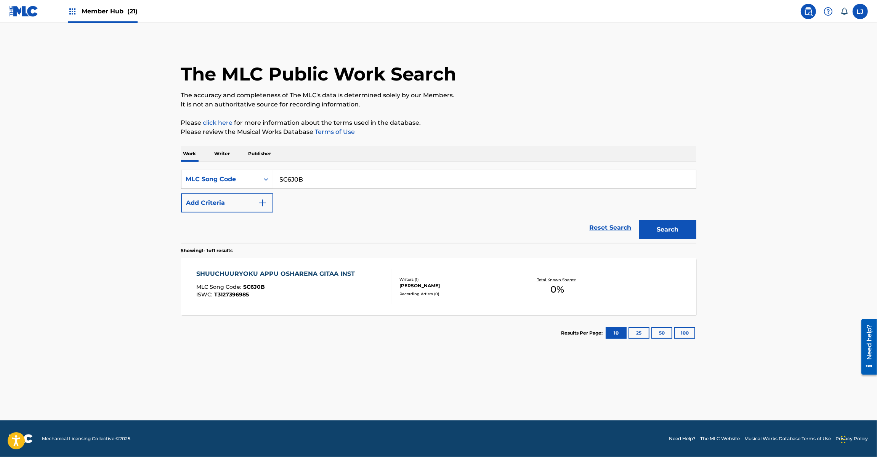
drag, startPoint x: 333, startPoint y: 176, endPoint x: 355, endPoint y: 178, distance: 21.9
click at [332, 175] on input "SC6J0B" at bounding box center [484, 179] width 423 height 18
paste input "RC1RSM"
click at [655, 226] on button "Search" at bounding box center [667, 229] width 57 height 19
click at [337, 177] on input "RC1RSM" at bounding box center [484, 179] width 423 height 18
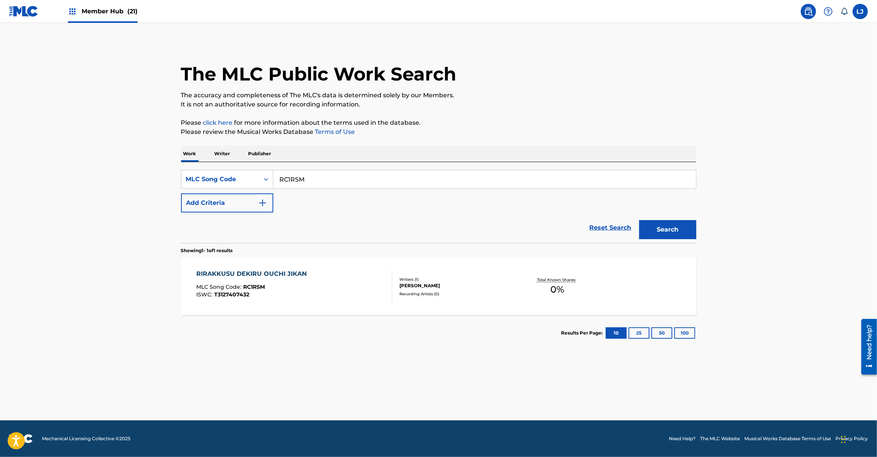
click at [337, 177] on input "RC1RSM" at bounding box center [484, 179] width 423 height 18
paste input "0X43"
click at [679, 232] on button "Search" at bounding box center [667, 229] width 57 height 19
click at [324, 169] on div "SearchWithCriteriad89702b5-0247-4db4-adce-331702b71620 MLC Song Code RC0X43 Add…" at bounding box center [438, 202] width 515 height 81
click at [324, 170] on input "RC0X43" at bounding box center [484, 179] width 423 height 18
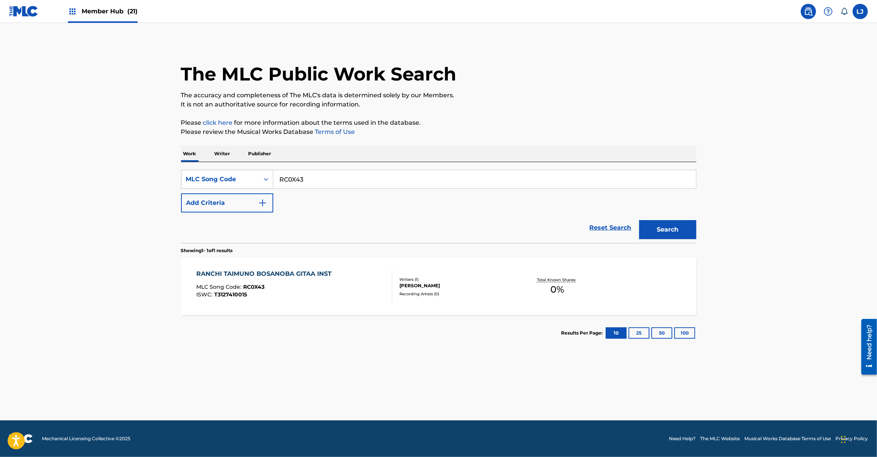
paste input "TB14XW"
click at [324, 170] on input "RC0X43" at bounding box center [484, 179] width 423 height 18
drag, startPoint x: 681, startPoint y: 231, endPoint x: 678, endPoint y: 234, distance: 4.6
click at [680, 231] on button "Search" at bounding box center [667, 229] width 57 height 19
click at [332, 183] on input "TB14XW" at bounding box center [484, 179] width 423 height 18
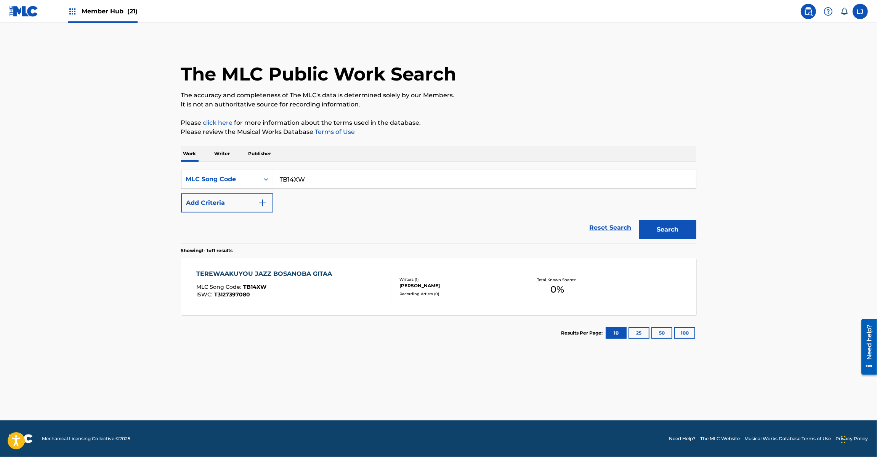
paste input "KE4NZQ"
click at [332, 183] on input "KE4NZQ" at bounding box center [484, 179] width 423 height 18
click at [673, 232] on button "Search" at bounding box center [667, 229] width 57 height 19
click at [324, 180] on input "KE4NZQ" at bounding box center [484, 179] width 423 height 18
paste input "VWI"
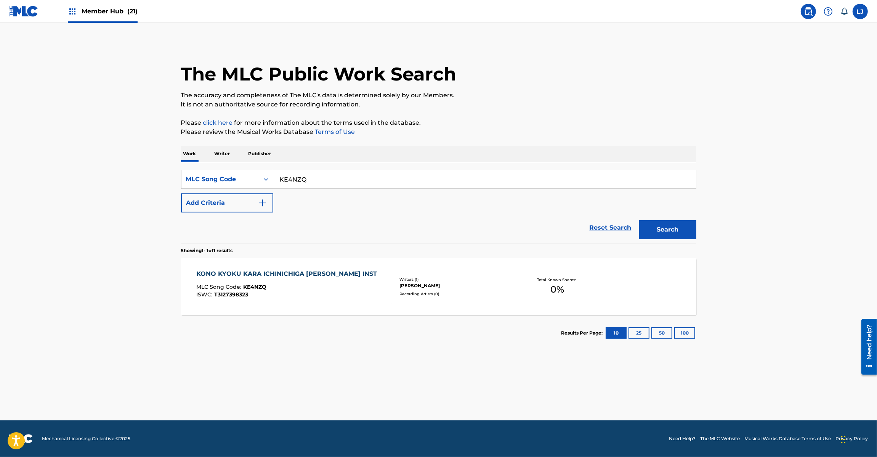
click at [324, 180] on input "KE4NZQ" at bounding box center [484, 179] width 423 height 18
click at [653, 230] on button "Search" at bounding box center [667, 229] width 57 height 19
click at [322, 178] on input "KE4VWI" at bounding box center [484, 179] width 423 height 18
paste input "UA9Y8Y"
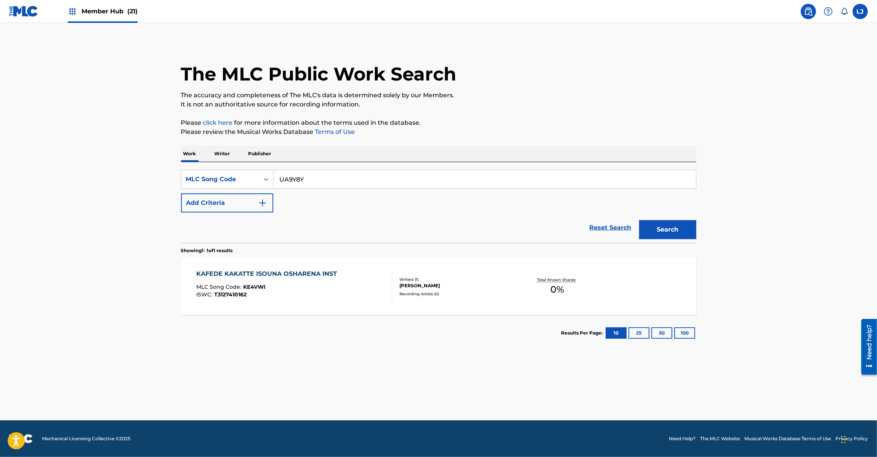
click at [657, 241] on div "Search" at bounding box center [666, 227] width 61 height 31
click at [656, 229] on button "Search" at bounding box center [667, 229] width 57 height 19
click at [338, 175] on input "UA9Y8Y" at bounding box center [484, 179] width 423 height 18
paste input "CC2JCG"
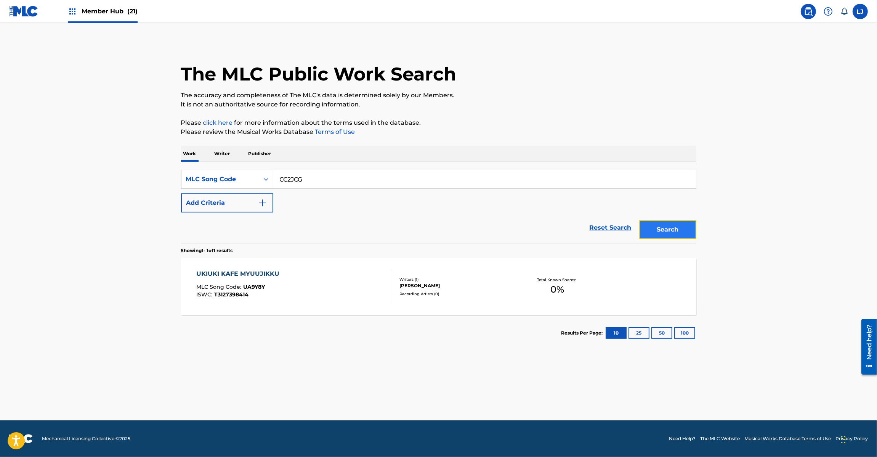
click at [670, 230] on button "Search" at bounding box center [667, 229] width 57 height 19
click at [303, 184] on input "CC2JCG" at bounding box center [484, 179] width 423 height 18
paste input "OD4I97"
click at [680, 229] on button "Search" at bounding box center [667, 229] width 57 height 19
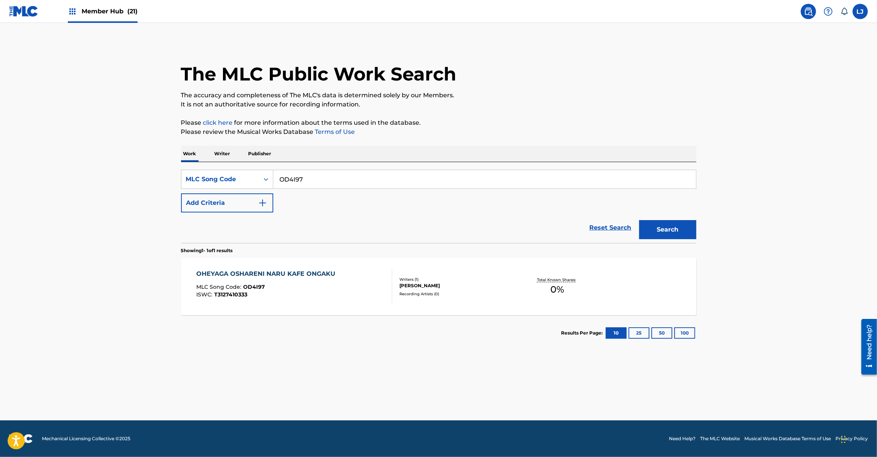
click at [311, 170] on input "OD4I97" at bounding box center [484, 179] width 423 height 18
paste input "39HI"
click at [679, 234] on button "Search" at bounding box center [667, 229] width 57 height 19
click at [344, 180] on input "OD39HI" at bounding box center [484, 179] width 423 height 18
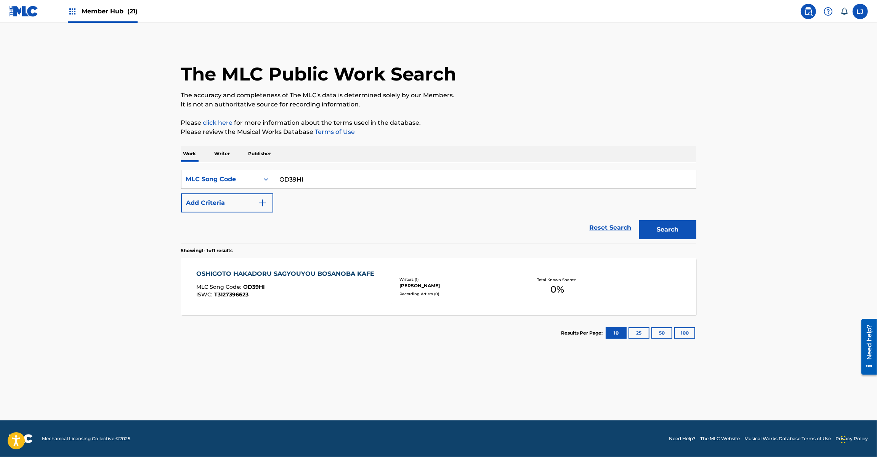
paste input "YD7YMW"
click at [344, 180] on input "YD7YMW" at bounding box center [484, 179] width 423 height 18
click at [691, 222] on div "The MLC Public Work Search The accuracy and completeness of The MLC's data is d…" at bounding box center [439, 196] width 534 height 309
click at [651, 232] on button "Search" at bounding box center [667, 229] width 57 height 19
click at [339, 176] on input "YD7YMW" at bounding box center [484, 179] width 423 height 18
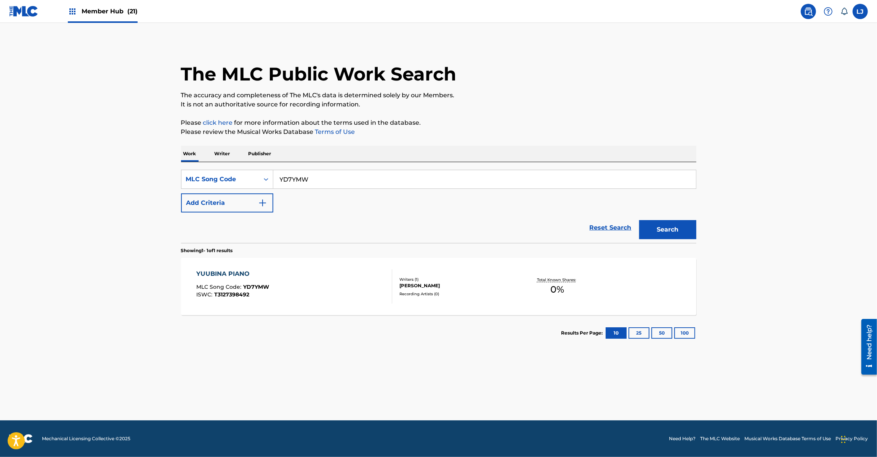
click at [339, 176] on input "YD7YMW" at bounding box center [484, 179] width 423 height 18
paste input "IG9DUK"
click at [674, 226] on button "Search" at bounding box center [667, 229] width 57 height 19
click at [328, 175] on input "IG9DUK" at bounding box center [484, 179] width 423 height 18
paste input "UA9VK6"
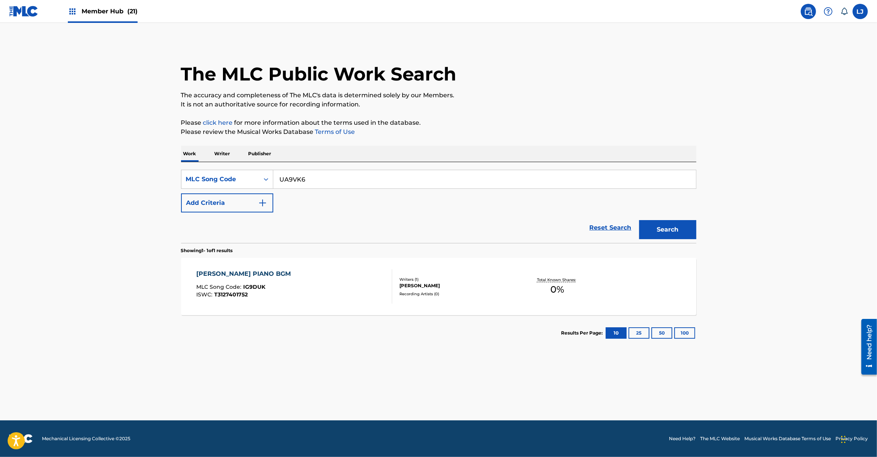
drag, startPoint x: 328, startPoint y: 175, endPoint x: 363, endPoint y: 188, distance: 37.1
click at [328, 175] on input "UA9VK6" at bounding box center [484, 179] width 423 height 18
click at [681, 228] on button "Search" at bounding box center [667, 229] width 57 height 19
click at [323, 176] on input "UA9VK6" at bounding box center [484, 179] width 423 height 18
paste input "TB1U5T"
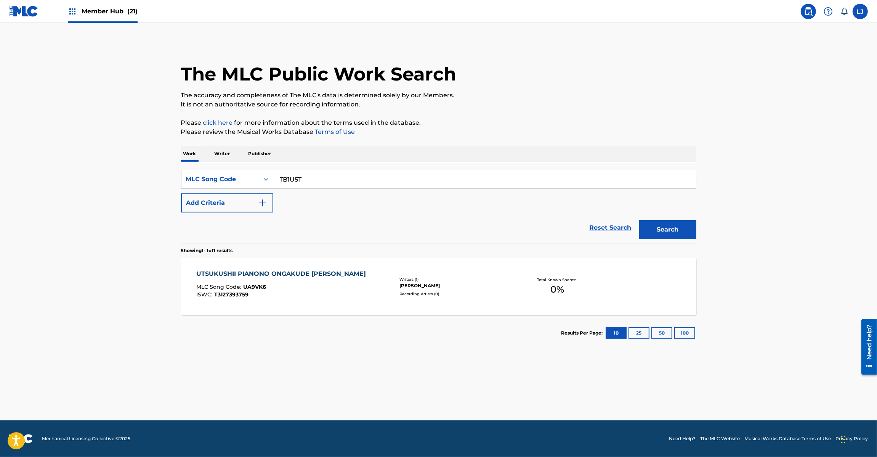
click at [323, 176] on input "TB1U5T" at bounding box center [484, 179] width 423 height 18
type input "TB1U5T"
drag, startPoint x: 703, startPoint y: 227, endPoint x: 686, endPoint y: 227, distance: 17.2
click at [702, 227] on div "The MLC Public Work Search The accuracy and completeness of The MLC's data is d…" at bounding box center [439, 196] width 534 height 309
click at [686, 227] on button "Search" at bounding box center [667, 229] width 57 height 19
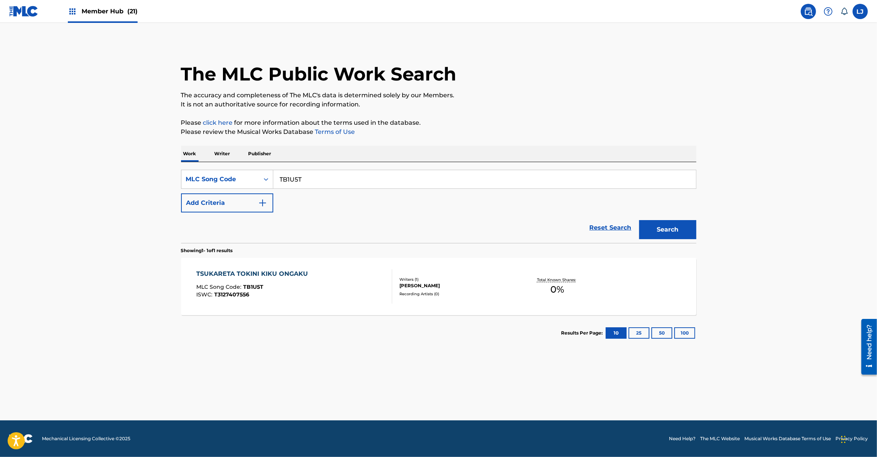
click at [349, 300] on div "TSUKARETA TOKINI KIKU ONGAKU MLC Song Code : TB1U5T ISWC : T3127407556" at bounding box center [294, 286] width 196 height 34
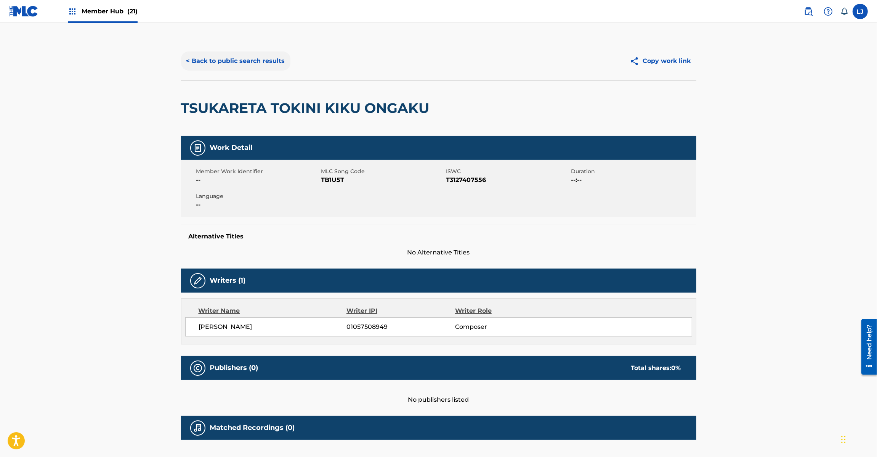
click at [256, 58] on button "< Back to public search results" at bounding box center [235, 60] width 109 height 19
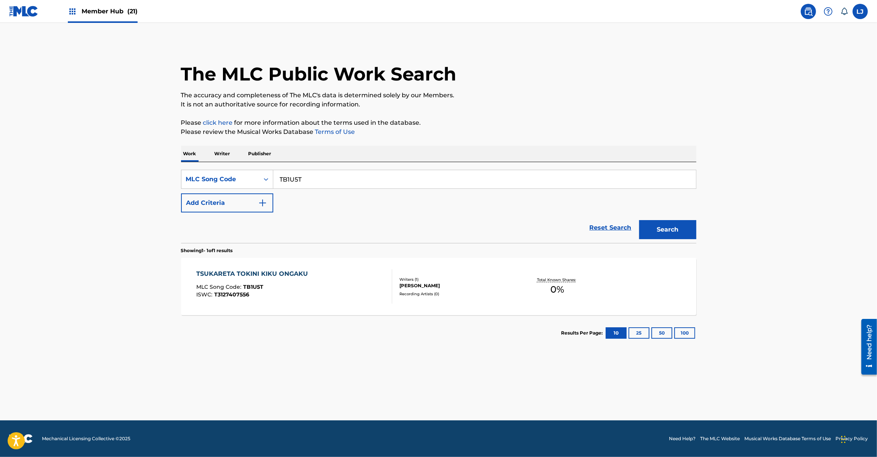
click at [303, 176] on input "TB1U5T" at bounding box center [484, 179] width 423 height 18
paste input "KE4N7B"
click at [669, 227] on button "Search" at bounding box center [667, 229] width 57 height 19
click at [319, 183] on input "KE4N7B" at bounding box center [484, 179] width 423 height 18
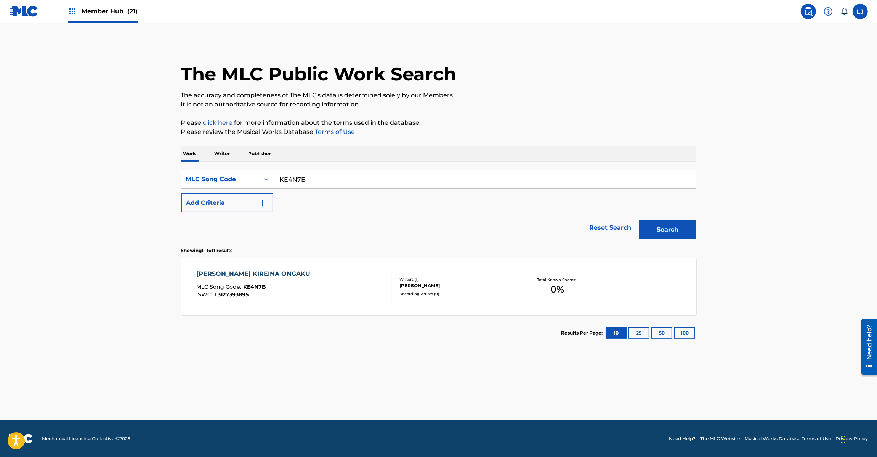
click at [319, 183] on input "KE4N7B" at bounding box center [484, 179] width 423 height 18
paste input "NG4QRS"
click at [666, 236] on button "Search" at bounding box center [667, 229] width 57 height 19
click at [328, 176] on input "NG4QRS" at bounding box center [484, 179] width 423 height 18
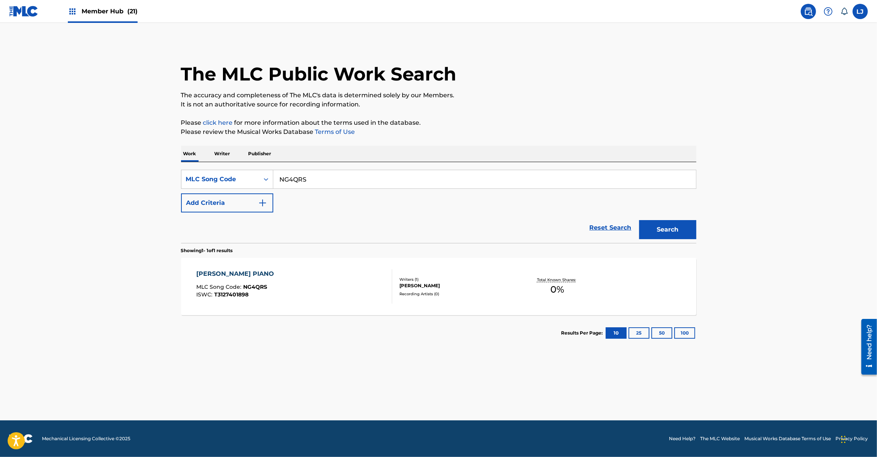
paste input "MH1K88"
type input "MH1K88"
click at [669, 228] on button "Search" at bounding box center [667, 229] width 57 height 19
click at [352, 279] on div "MENTARU HERUSU MYUUJIKKU MLC Song Code : MH1K88 ISWC : T3127393964" at bounding box center [294, 286] width 196 height 34
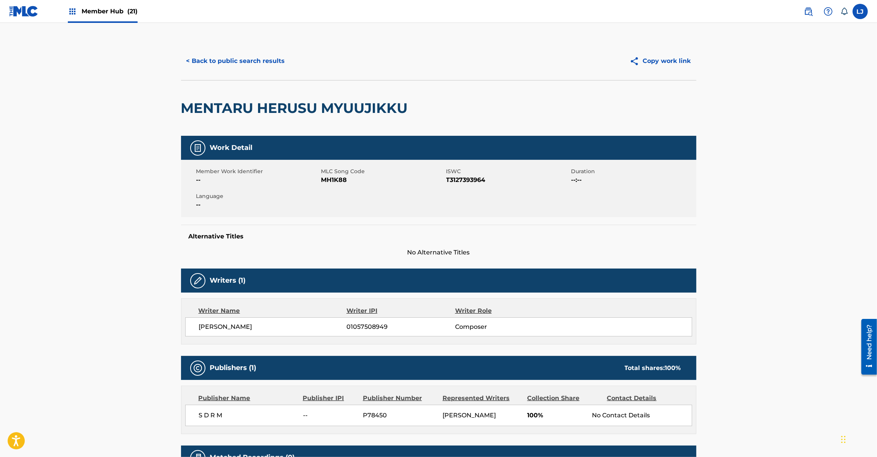
scroll to position [109, 0]
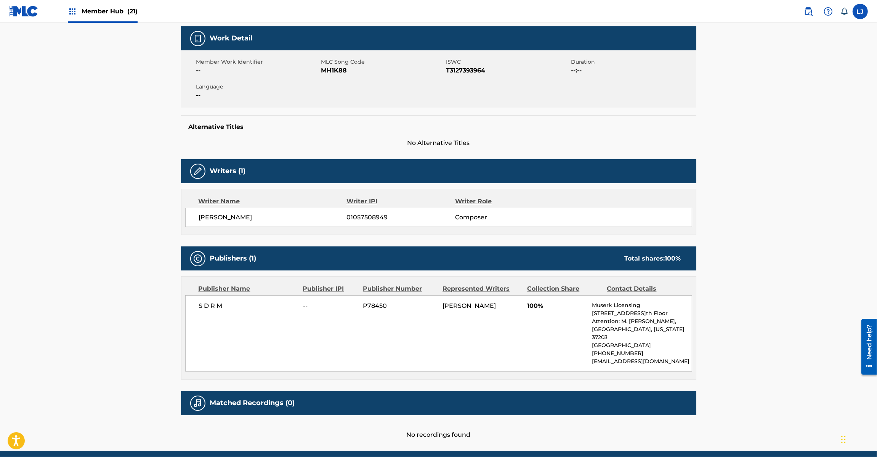
click at [217, 302] on span "S D R M" at bounding box center [248, 305] width 99 height 9
copy div "S D R M"
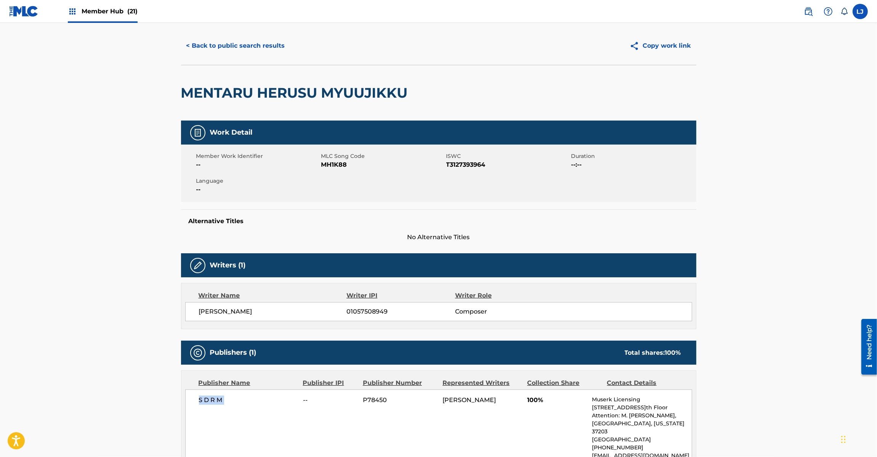
scroll to position [0, 0]
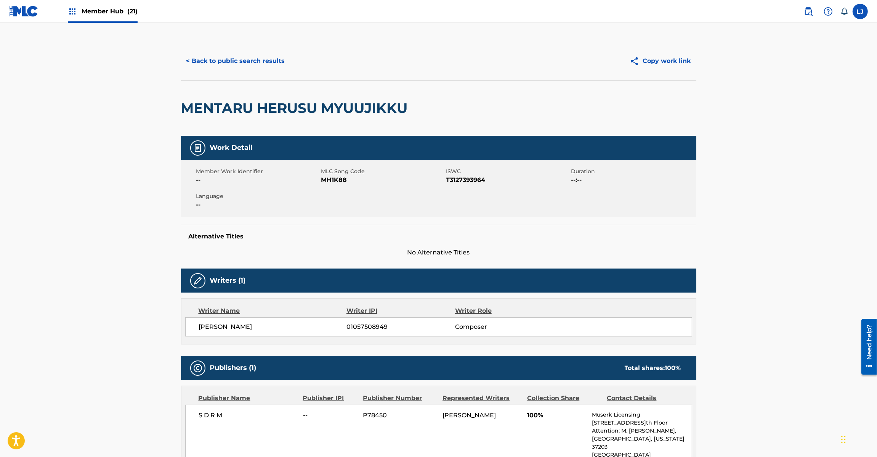
click at [263, 48] on div "< Back to public search results Copy work link" at bounding box center [438, 61] width 515 height 38
click at [260, 61] on button "< Back to public search results" at bounding box center [235, 60] width 109 height 19
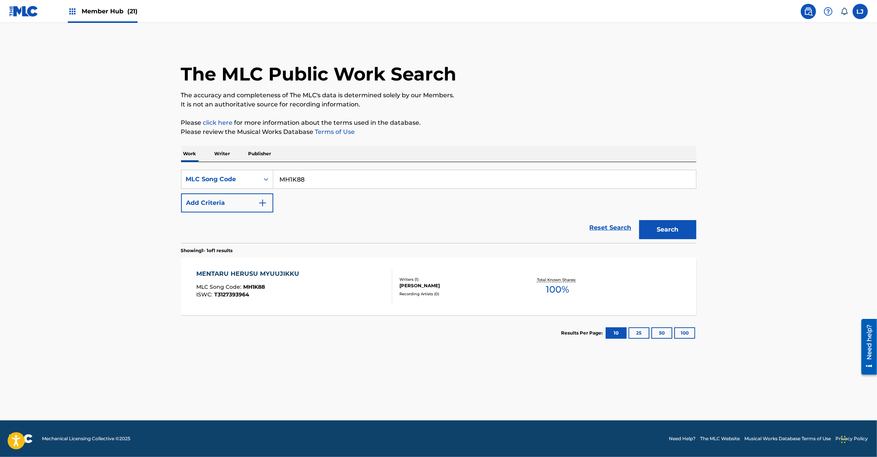
click at [289, 182] on input "MH1K88" at bounding box center [484, 179] width 423 height 18
paste input "NG4QRS"
drag, startPoint x: 687, startPoint y: 223, endPoint x: 682, endPoint y: 226, distance: 6.0
click at [682, 226] on button "Search" at bounding box center [667, 229] width 57 height 19
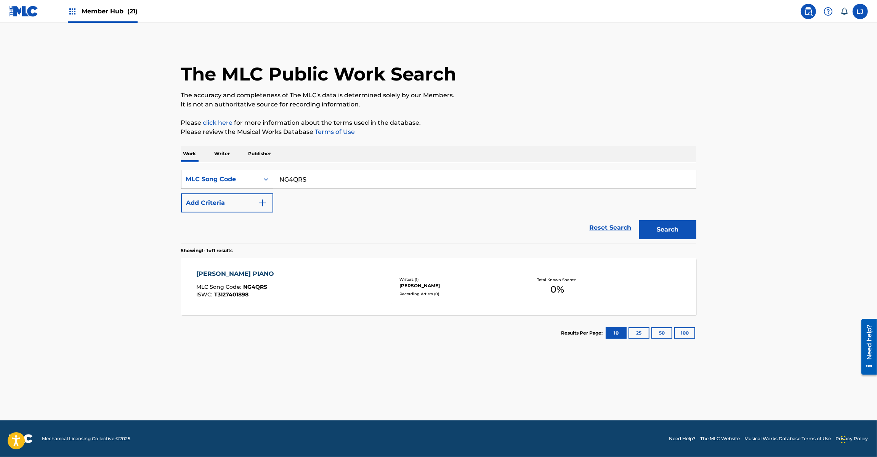
paste input "MH0BVV"
drag, startPoint x: 322, startPoint y: 178, endPoint x: 250, endPoint y: 173, distance: 72.3
click at [250, 173] on div "SearchWithCriteriad89702b5-0247-4db4-adce-331702b71620 MLC Song Code NG4QRS" at bounding box center [438, 179] width 515 height 19
click at [658, 235] on button "Search" at bounding box center [667, 229] width 57 height 19
click at [345, 184] on input "MH0BVV" at bounding box center [484, 179] width 423 height 18
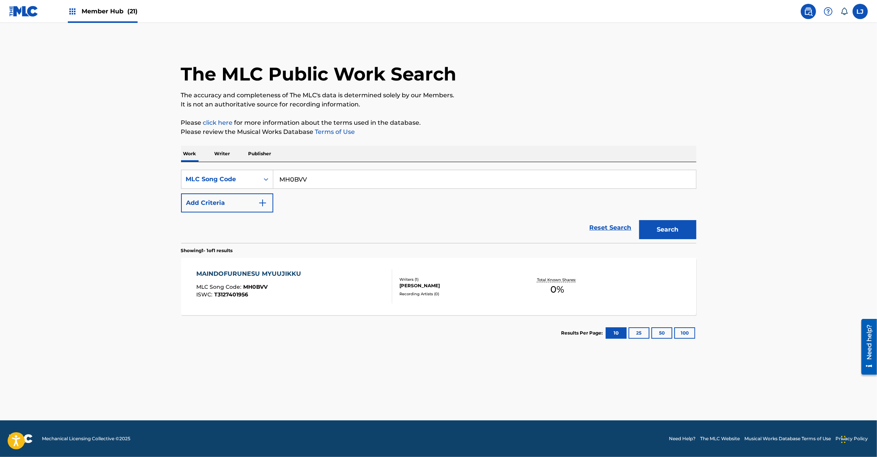
click at [345, 184] on input "MH0BVV" at bounding box center [484, 179] width 423 height 18
paste input "HQ5QT2"
type input "HQ5QT2"
click at [680, 227] on button "Search" at bounding box center [667, 229] width 57 height 19
click at [315, 284] on div "HIIRINGU PIANO MYUUJIKKU MLC Song Code : HQ5QT2 ISWC : T3029954987" at bounding box center [294, 286] width 196 height 34
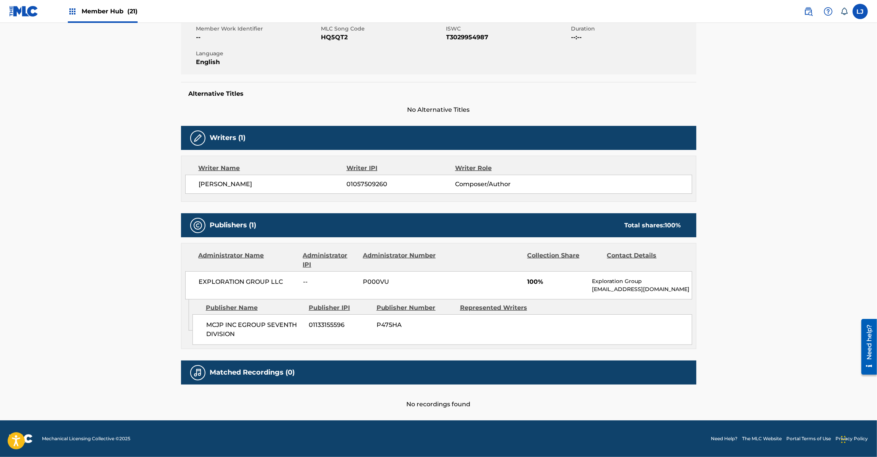
scroll to position [143, 0]
click at [239, 278] on span "EXPLORATION GROUP LLC" at bounding box center [248, 281] width 99 height 9
copy div "EXPLORATION GROUP LLC"
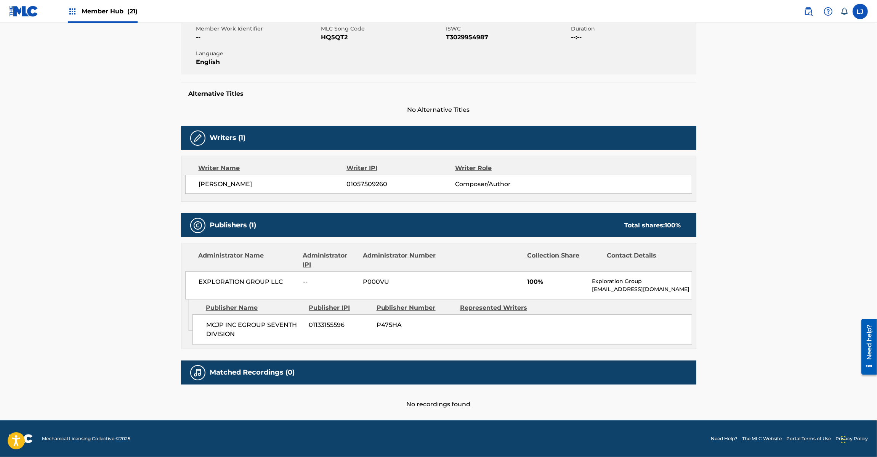
click at [238, 333] on span "MCJP INC EGROUP SEVENTH DIVISION" at bounding box center [254, 329] width 97 height 18
click at [241, 321] on span "MCJP INC EGROUP SEVENTH DIVISION" at bounding box center [254, 329] width 97 height 18
copy div "MCJP INC EGROUP SEVENTH DIVISION"
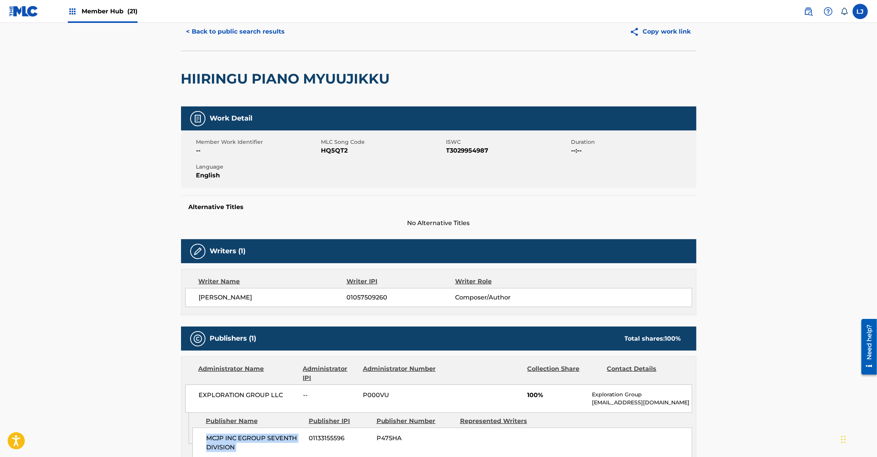
scroll to position [0, 0]
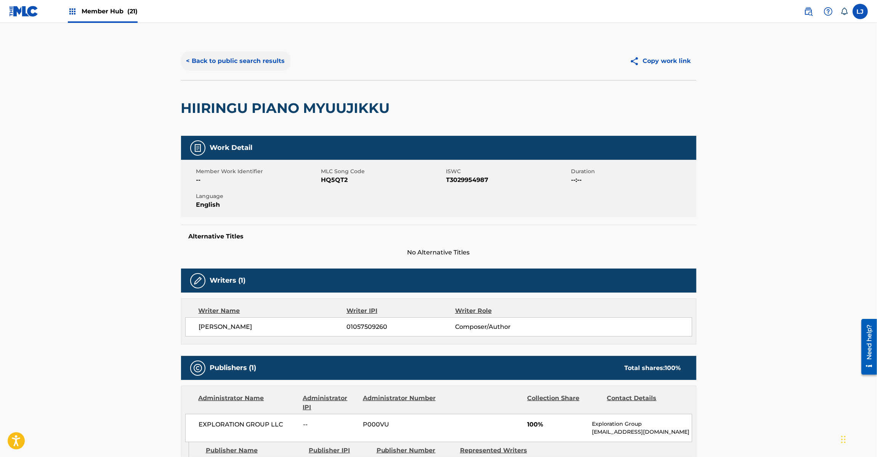
click at [222, 63] on button "< Back to public search results" at bounding box center [235, 60] width 109 height 19
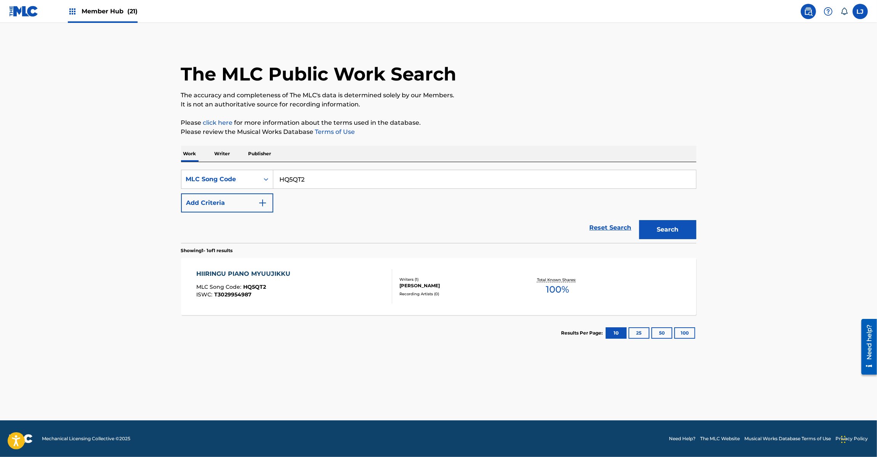
click at [326, 170] on input "HQ5QT2" at bounding box center [484, 179] width 423 height 18
paste input "MH1K8L"
click at [689, 222] on button "Search" at bounding box center [667, 229] width 57 height 19
click at [350, 179] on input "MH1K8L" at bounding box center [484, 179] width 423 height 18
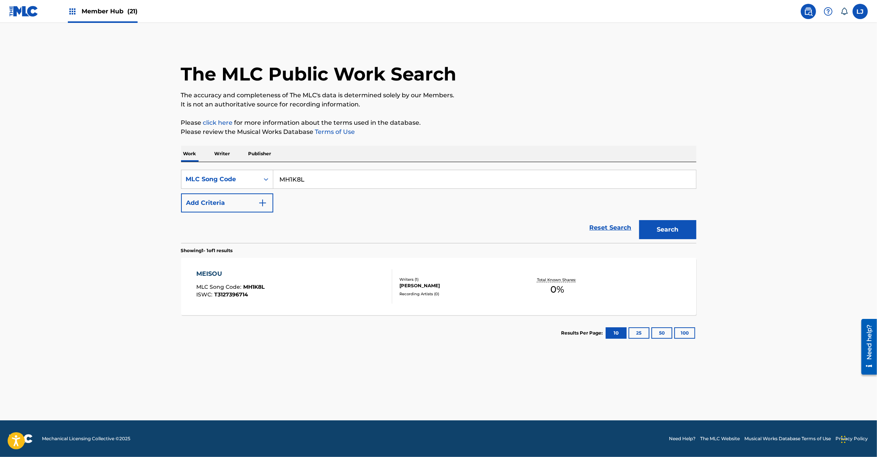
click at [350, 179] on input "MH1K8L" at bounding box center [484, 179] width 423 height 18
paste input "IH0MGC"
click at [672, 221] on button "Search" at bounding box center [667, 229] width 57 height 19
click at [375, 182] on input "IH0MGC" at bounding box center [484, 179] width 423 height 18
paste input "YD7YPG"
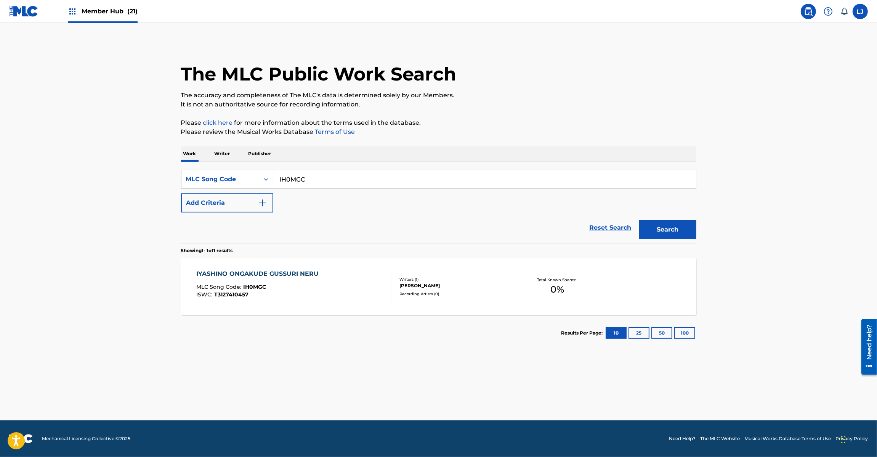
click at [375, 182] on input "IH0MGC" at bounding box center [484, 179] width 423 height 18
click at [678, 225] on button "Search" at bounding box center [667, 229] width 57 height 19
click at [313, 184] on input "YD7YPG" at bounding box center [484, 179] width 423 height 18
paste input "OO"
click at [313, 184] on input "YD7YPG" at bounding box center [484, 179] width 423 height 18
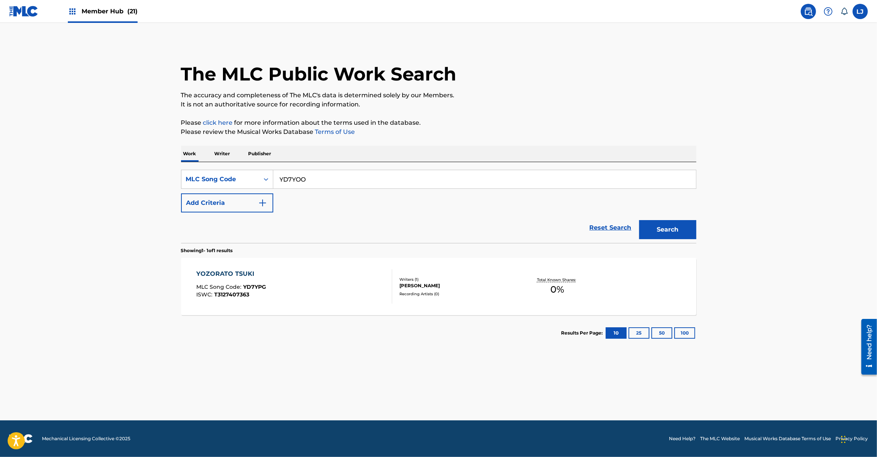
click at [636, 230] on div "Search" at bounding box center [666, 227] width 61 height 31
click at [657, 228] on button "Search" at bounding box center [667, 229] width 57 height 19
click at [340, 175] on input "YD7YOO" at bounding box center [484, 179] width 423 height 18
paste input "AE08SH"
drag, startPoint x: 340, startPoint y: 175, endPoint x: 406, endPoint y: 197, distance: 69.6
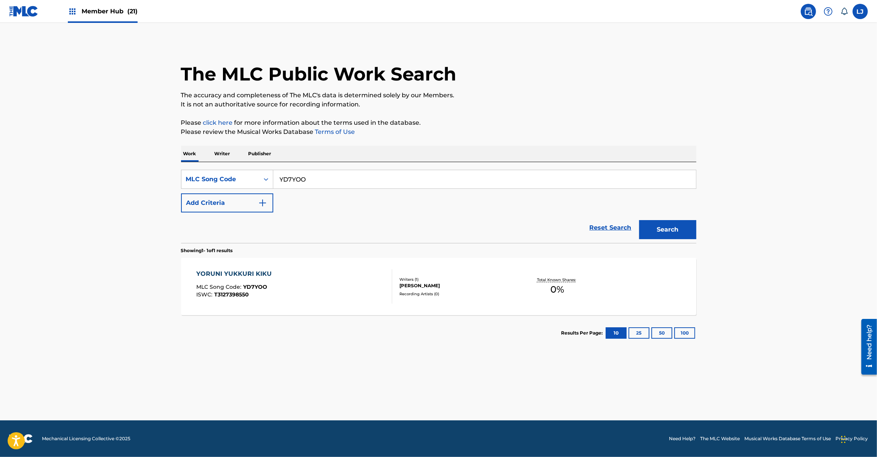
click at [340, 174] on input "YD7YOO" at bounding box center [484, 179] width 423 height 18
click at [696, 231] on button "Search" at bounding box center [667, 229] width 57 height 19
click at [344, 180] on input "AE08SH" at bounding box center [484, 179] width 423 height 18
paste input "SC4ODP"
click at [344, 180] on input "SC4ODP" at bounding box center [484, 179] width 423 height 18
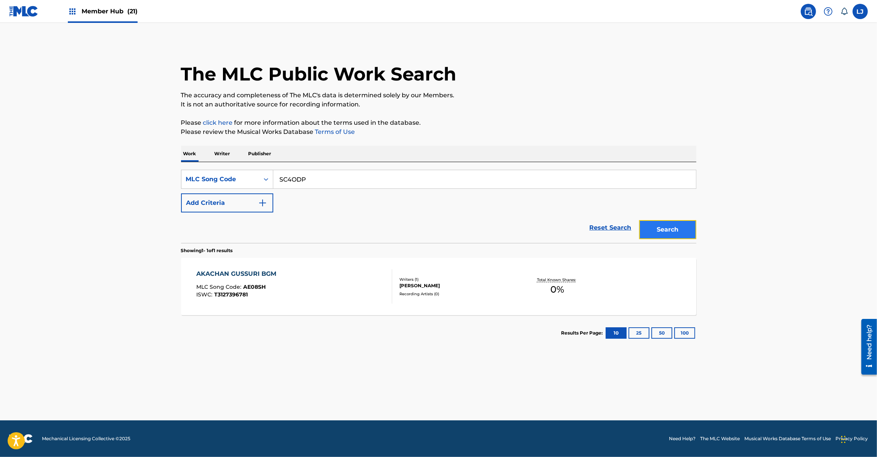
click at [655, 230] on button "Search" at bounding box center [667, 229] width 57 height 19
click at [327, 182] on input "SC4ODP" at bounding box center [484, 179] width 423 height 18
paste input "FI0NHS"
click at [327, 182] on input "FI0NHS" at bounding box center [484, 179] width 423 height 18
click at [672, 224] on button "Search" at bounding box center [667, 229] width 57 height 19
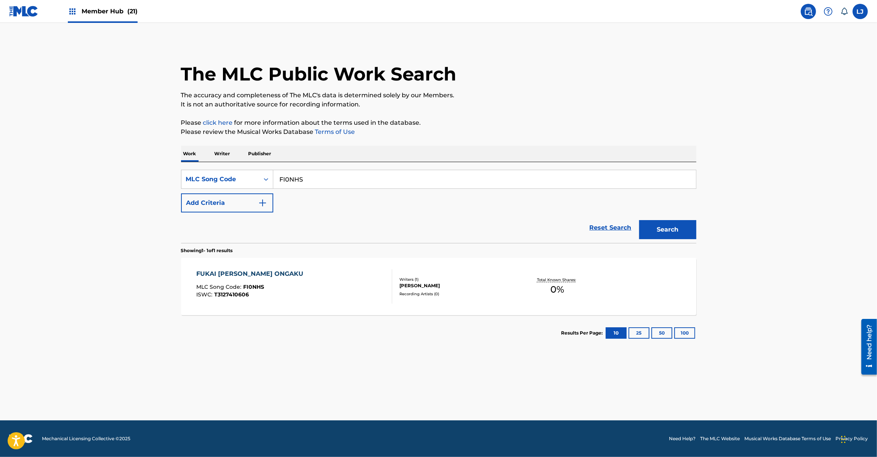
click at [355, 182] on input "FI0NHS" at bounding box center [484, 179] width 423 height 18
paste input "KE3UBT"
click at [355, 182] on input "FI0NHS" at bounding box center [484, 179] width 423 height 18
click at [667, 228] on button "Search" at bounding box center [667, 229] width 57 height 19
click at [359, 178] on input "KE3UBT" at bounding box center [484, 179] width 423 height 18
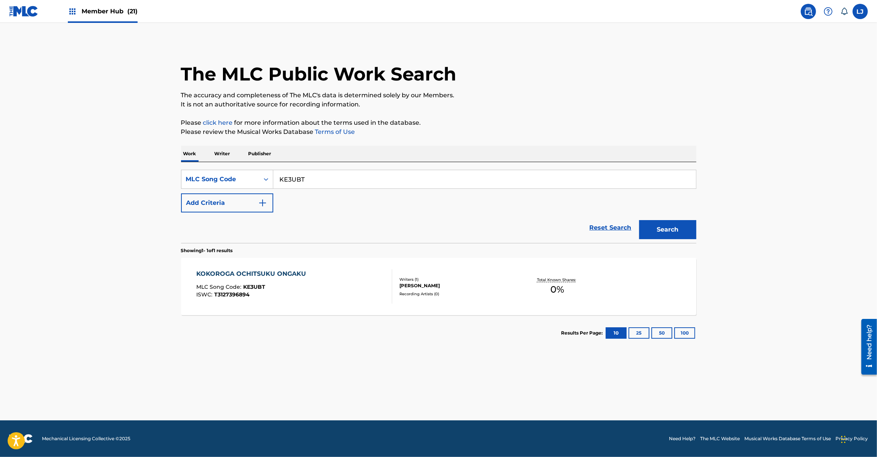
paste input "SC4OGS"
click at [359, 178] on input "SC4OGS" at bounding box center [484, 179] width 423 height 18
click at [658, 228] on button "Search" at bounding box center [667, 229] width 57 height 19
click at [358, 185] on input "SC4OGS" at bounding box center [484, 179] width 423 height 18
paste input "KE4N4E"
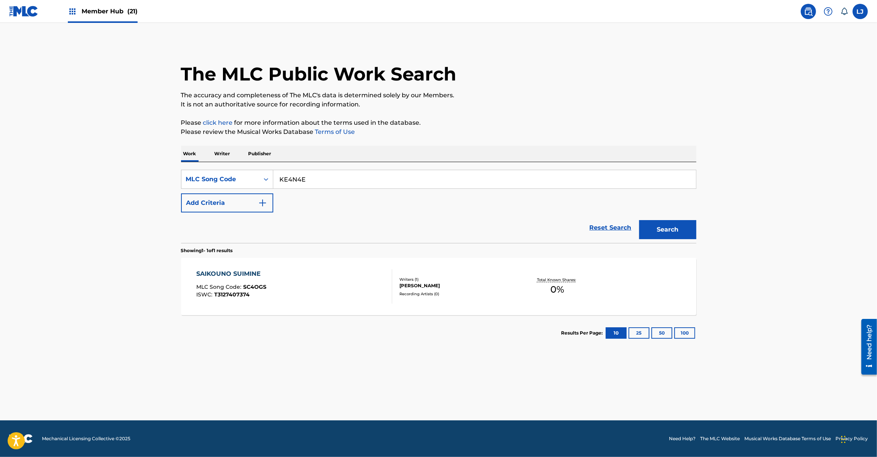
click at [358, 185] on input "KE4N4E" at bounding box center [484, 179] width 423 height 18
click at [674, 232] on button "Search" at bounding box center [667, 229] width 57 height 19
click at [317, 187] on input "KE4N4E" at bounding box center [484, 179] width 423 height 18
click at [317, 186] on input "KE4N4E" at bounding box center [484, 179] width 423 height 18
paste input "UA9Y4H"
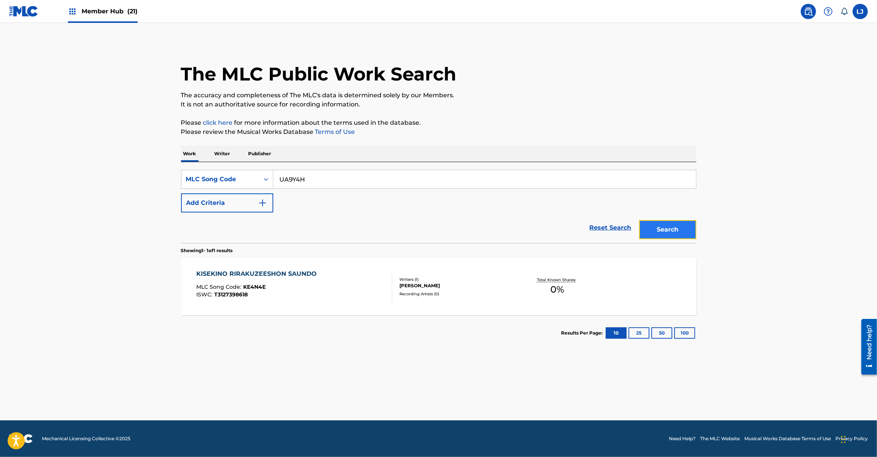
click at [656, 224] on button "Search" at bounding box center [667, 229] width 57 height 19
click at [368, 178] on input "UA9Y4H" at bounding box center [484, 179] width 423 height 18
paste input "RC0X47"
click at [667, 233] on button "Search" at bounding box center [667, 229] width 57 height 19
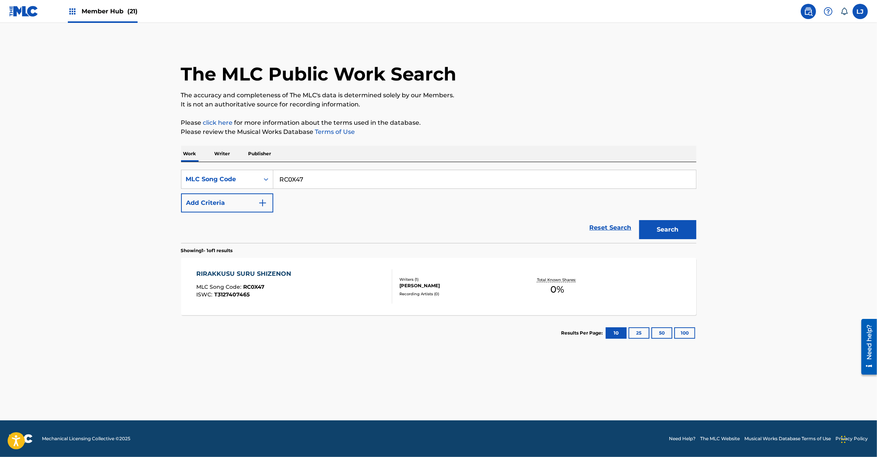
click at [360, 176] on input "RC0X47" at bounding box center [484, 179] width 423 height 18
paste input "HA84BG"
click at [360, 176] on input "RC0X47" at bounding box center [484, 179] width 423 height 18
click at [670, 222] on button "Search" at bounding box center [667, 229] width 57 height 19
click at [362, 171] on input "HA84BG" at bounding box center [484, 179] width 423 height 18
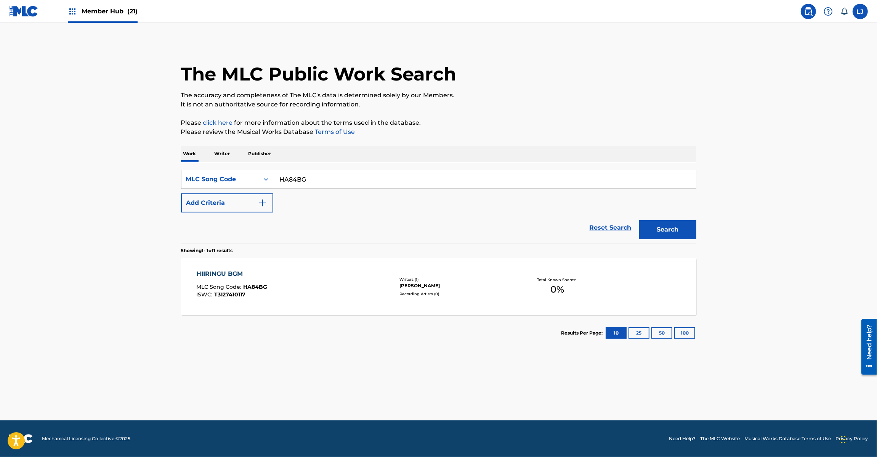
click at [362, 171] on input "HA84BG" at bounding box center [484, 179] width 423 height 18
paste input "SC6CNK"
click at [656, 225] on button "Search" at bounding box center [667, 229] width 57 height 19
click at [350, 189] on div "SearchWithCriteriad89702b5-0247-4db4-adce-331702b71620 MLC Song Code SC6CNK Add…" at bounding box center [438, 191] width 515 height 43
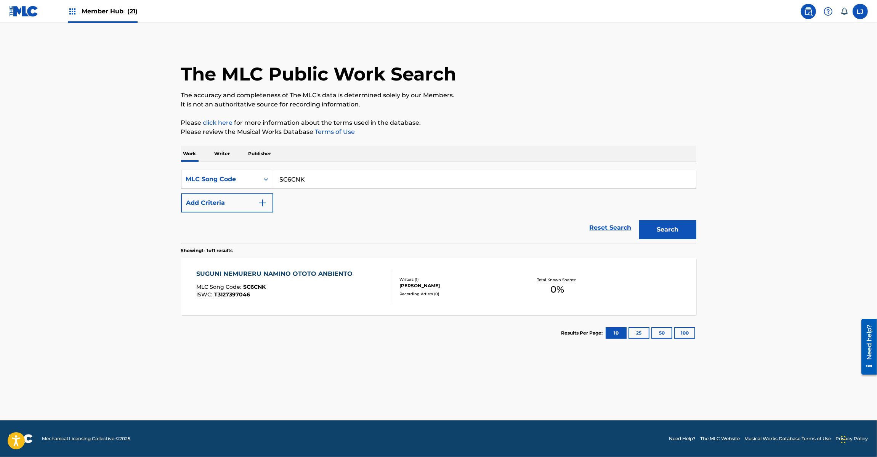
click at [347, 177] on input "SC6CNK" at bounding box center [484, 179] width 423 height 18
paste input "AE015M"
click at [347, 177] on input "AE015M" at bounding box center [484, 179] width 423 height 18
drag, startPoint x: 630, startPoint y: 228, endPoint x: 679, endPoint y: 228, distance: 48.4
click at [645, 231] on div "Reset Search Search" at bounding box center [438, 227] width 515 height 31
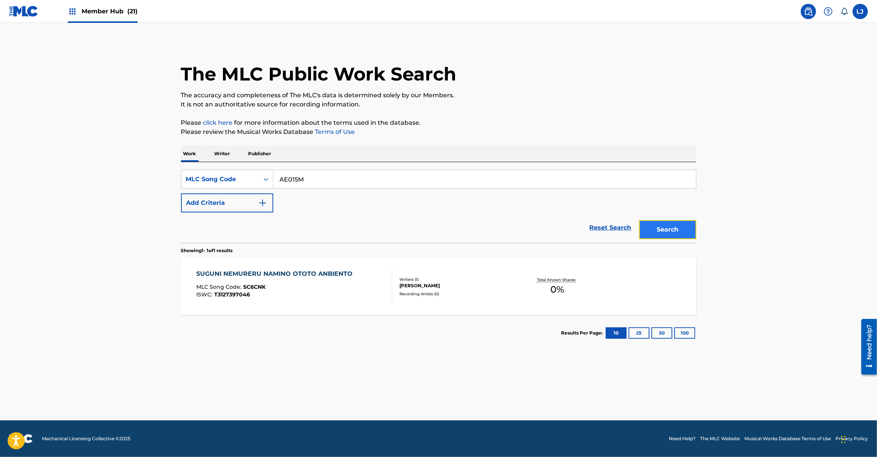
click at [679, 228] on button "Search" at bounding box center [667, 229] width 57 height 19
click at [343, 167] on div "SearchWithCriteriad89702b5-0247-4db4-adce-331702b71620 MLC Song Code AE015M Add…" at bounding box center [438, 202] width 515 height 81
paste input "YD77GK"
click at [340, 181] on input "AE015MYD77GK" at bounding box center [484, 179] width 423 height 18
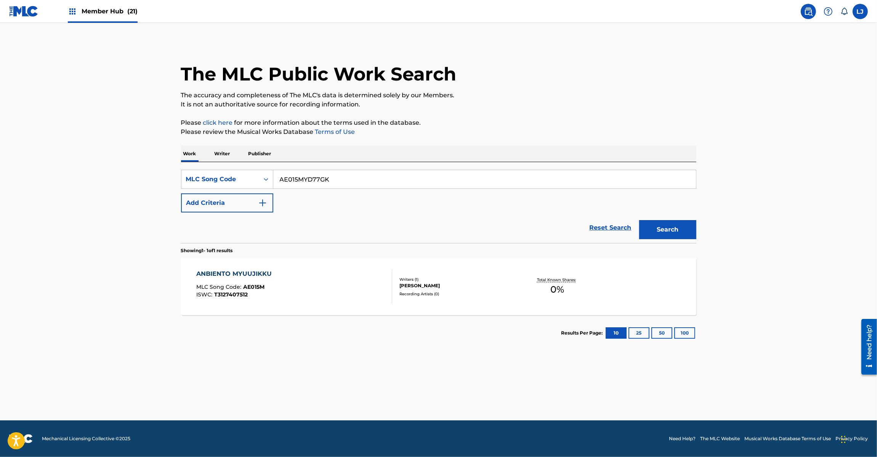
paste input "Search Form"
click at [679, 241] on div "Search" at bounding box center [666, 227] width 61 height 31
click at [669, 229] on button "Search" at bounding box center [667, 229] width 57 height 19
click at [345, 162] on div "Work Writer Publisher SearchWithCriteriad89702b5-0247-4db4-adce-331702b71620 ML…" at bounding box center [438, 248] width 515 height 205
click at [342, 173] on input "YD77GK" at bounding box center [484, 179] width 423 height 18
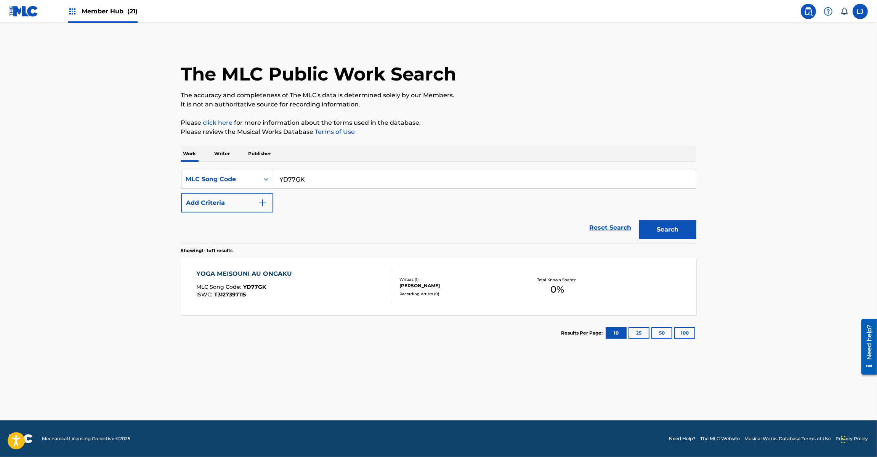
click at [342, 173] on input "YD77GK" at bounding box center [484, 179] width 423 height 18
paste input "OD4GB9"
click at [639, 220] on button "Search" at bounding box center [667, 229] width 57 height 19
click at [376, 176] on input "OD4GB9" at bounding box center [484, 179] width 423 height 18
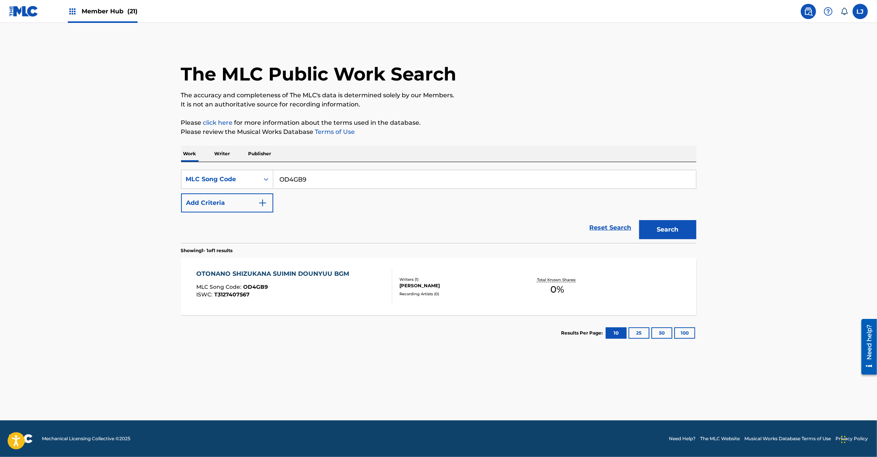
paste input "NG4B7I"
click at [665, 233] on button "Search" at bounding box center [667, 229] width 57 height 19
click at [338, 180] on input "NG4B7I" at bounding box center [484, 179] width 423 height 18
paste input "KE4OFT"
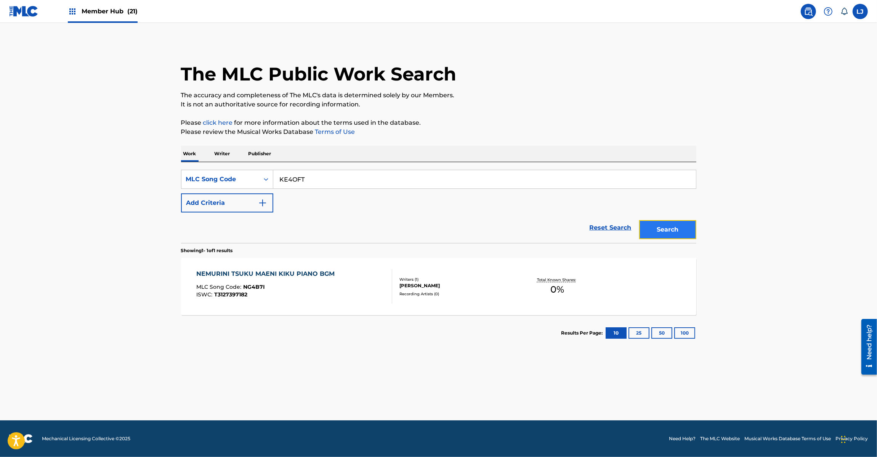
click at [681, 231] on button "Search" at bounding box center [667, 229] width 57 height 19
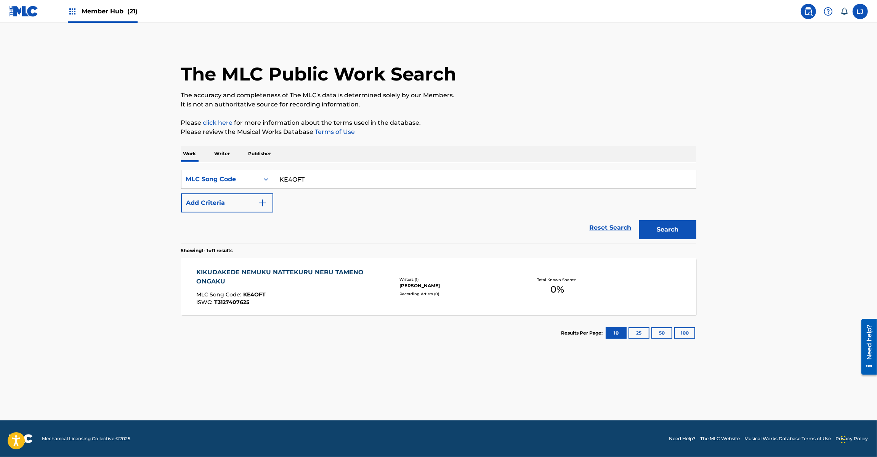
click at [372, 184] on input "KE4OFT" at bounding box center [484, 179] width 423 height 18
paste input "AE1GLG"
click at [671, 229] on button "Search" at bounding box center [667, 229] width 57 height 19
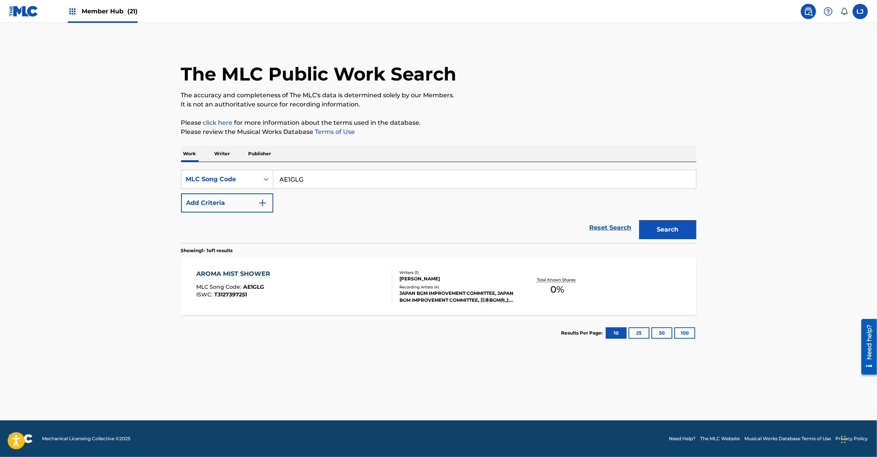
click at [336, 178] on input "AE1GLG" at bounding box center [484, 179] width 423 height 18
paste input "SC4G3B"
click at [336, 180] on input "SC4G3B" at bounding box center [484, 179] width 423 height 18
click at [657, 227] on button "Search" at bounding box center [667, 229] width 57 height 19
click at [340, 172] on input "SC4G3B" at bounding box center [484, 179] width 423 height 18
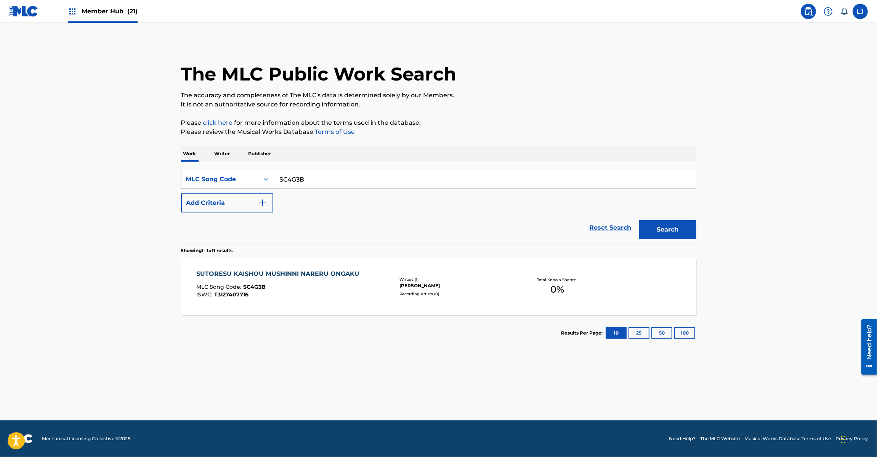
click at [340, 172] on input "SC4G3B" at bounding box center [484, 179] width 423 height 18
paste input "DC231H"
drag, startPoint x: 699, startPoint y: 214, endPoint x: 693, endPoint y: 230, distance: 16.8
click at [697, 221] on div "The MLC Public Work Search The accuracy and completeness of The MLC's data is d…" at bounding box center [439, 196] width 534 height 309
click at [693, 230] on button "Search" at bounding box center [667, 229] width 57 height 19
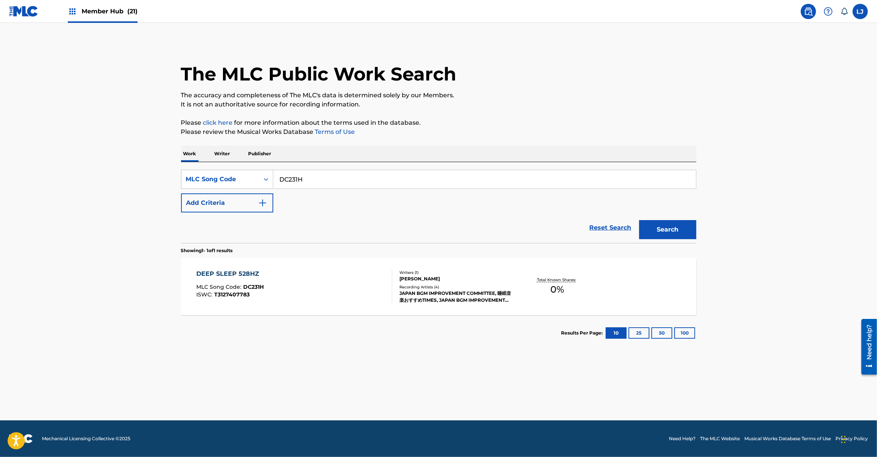
click at [341, 189] on div "DC231H" at bounding box center [484, 179] width 423 height 19
click at [341, 179] on input "DC231H" at bounding box center [484, 179] width 423 height 18
paste input "WO1"
click at [341, 179] on input "DC231H" at bounding box center [484, 179] width 423 height 18
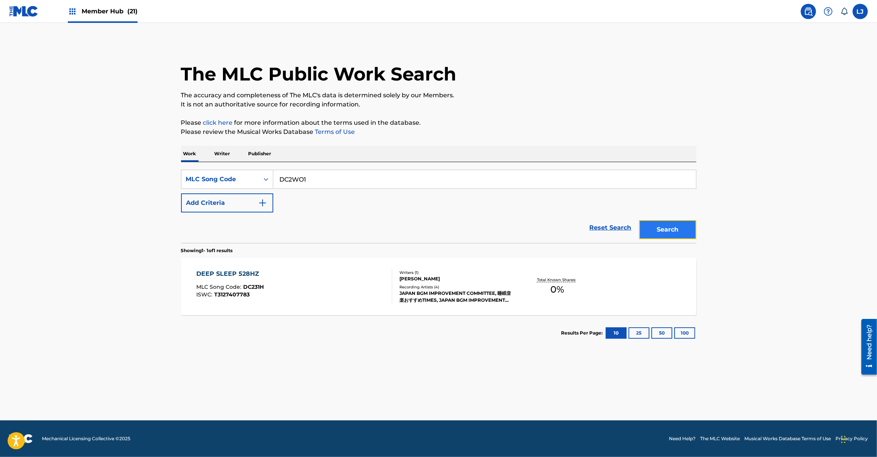
click at [665, 223] on button "Search" at bounding box center [667, 229] width 57 height 19
click at [355, 182] on input "DC2WO1" at bounding box center [484, 179] width 423 height 18
paste input "AE0857"
click at [645, 230] on button "Search" at bounding box center [667, 229] width 57 height 19
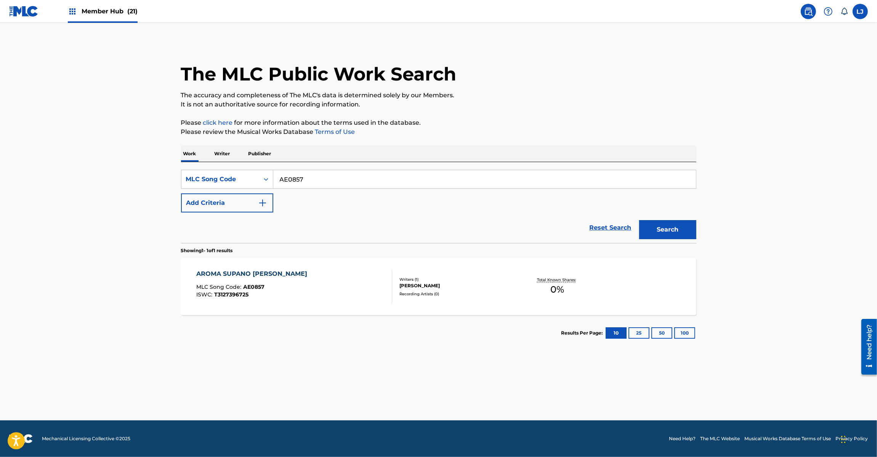
paste input "HA84MP"
drag, startPoint x: 321, startPoint y: 178, endPoint x: 358, endPoint y: 189, distance: 38.4
click at [260, 169] on div "SearchWithCriteriad89702b5-0247-4db4-adce-331702b71620 MLC Song Code HA84MP Add…" at bounding box center [438, 202] width 515 height 81
click at [687, 230] on button "Search" at bounding box center [667, 229] width 57 height 19
click at [374, 186] on input "HA84MP" at bounding box center [484, 179] width 423 height 18
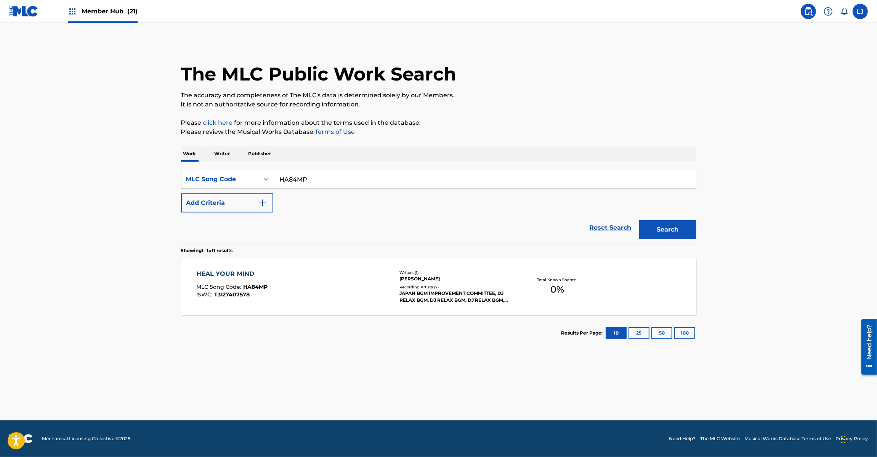
paste input "AE1FZ9"
click at [374, 186] on input "AE1FZ9" at bounding box center [484, 179] width 423 height 18
drag, startPoint x: 710, startPoint y: 236, endPoint x: 672, endPoint y: 229, distance: 38.8
click at [706, 236] on main "The MLC Public Work Search The accuracy and completeness of The MLC's data is d…" at bounding box center [438, 221] width 877 height 397
click at [672, 229] on button "Search" at bounding box center [667, 229] width 57 height 19
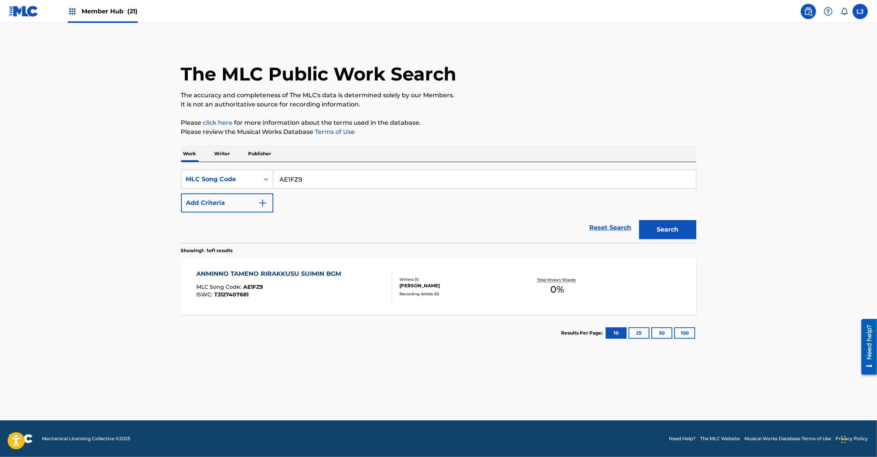
click at [315, 178] on input "AE1FZ9" at bounding box center [484, 179] width 423 height 18
click at [299, 181] on input "AE1FZ9" at bounding box center [484, 179] width 423 height 18
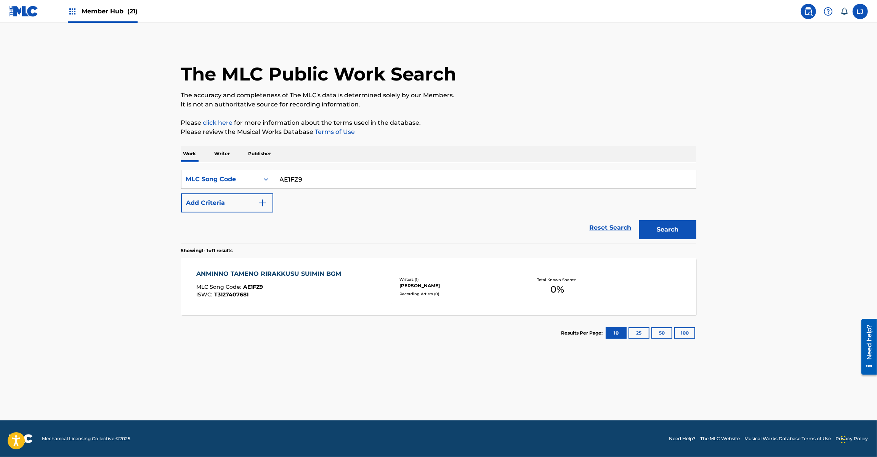
click at [370, 188] on input "AE1FZ9" at bounding box center [484, 179] width 423 height 18
paste input "YD72VS"
click at [662, 224] on button "Search" at bounding box center [667, 229] width 57 height 19
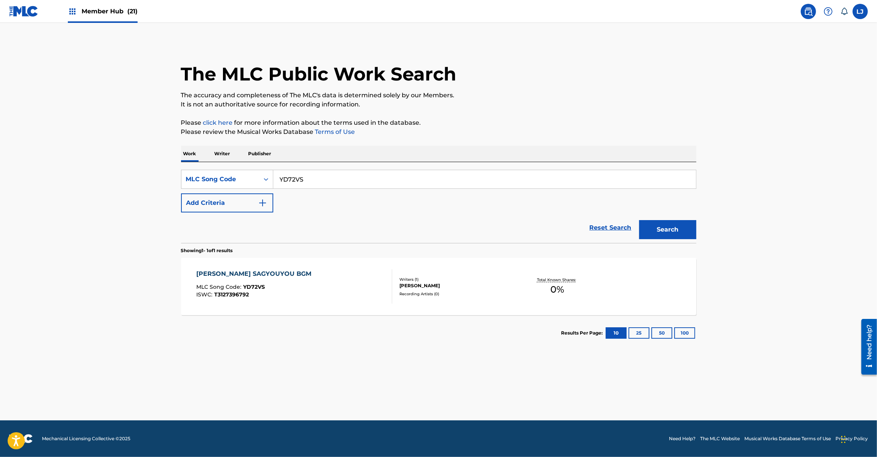
click at [329, 182] on input "YD72VS" at bounding box center [484, 179] width 423 height 18
paste input "YUF"
click at [329, 182] on input "YD7YUF" at bounding box center [484, 179] width 423 height 18
click at [651, 228] on button "Search" at bounding box center [667, 229] width 57 height 19
click at [324, 179] on input "YD7YUF" at bounding box center [484, 179] width 423 height 18
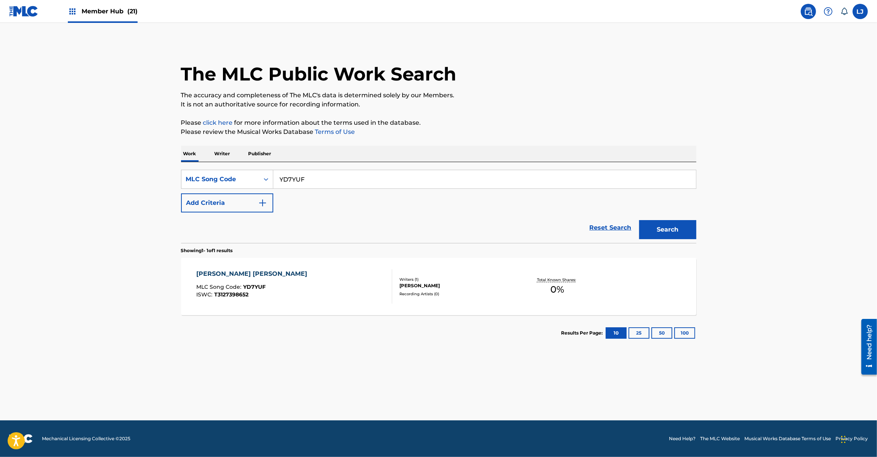
paste input "SC4GQP"
click at [324, 179] on input "SC4GQP" at bounding box center [484, 179] width 423 height 18
click at [670, 233] on button "Search" at bounding box center [667, 229] width 57 height 19
click at [301, 176] on input "SC4GQP" at bounding box center [484, 179] width 423 height 18
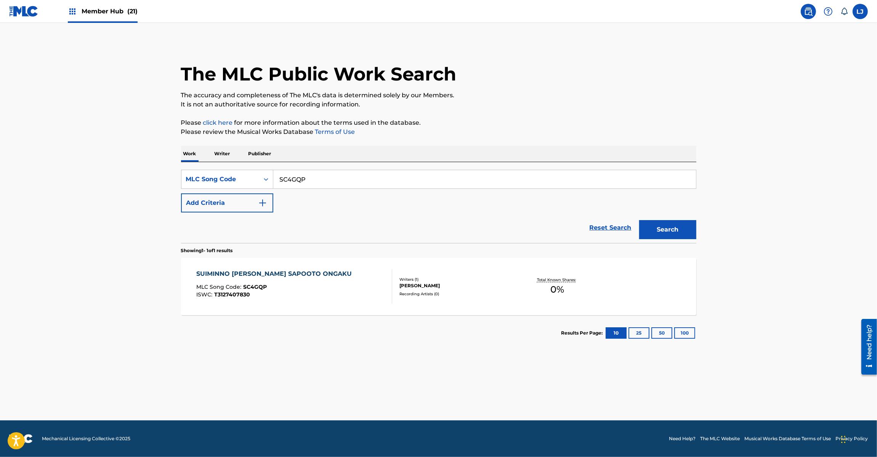
paste
click at [679, 242] on div "Search" at bounding box center [666, 227] width 61 height 31
click at [674, 233] on button "Search" at bounding box center [667, 229] width 57 height 19
click at [321, 188] on input "SC6CLV" at bounding box center [484, 179] width 423 height 18
click at [321, 188] on input "NG4JJG" at bounding box center [484, 179] width 423 height 18
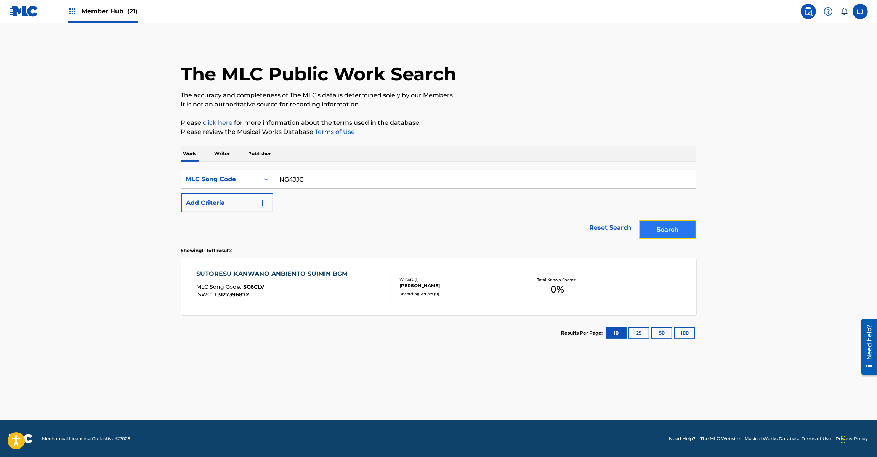
click at [665, 230] on button "Search" at bounding box center [667, 229] width 57 height 19
click at [340, 182] on input "NG4JJG" at bounding box center [484, 179] width 423 height 18
click at [656, 223] on button "Search" at bounding box center [667, 229] width 57 height 19
click at [297, 195] on div "SearchWithCriteriad89702b5-0247-4db4-adce-331702b71620 MLC Song Code UA9VH0 Add…" at bounding box center [438, 191] width 515 height 43
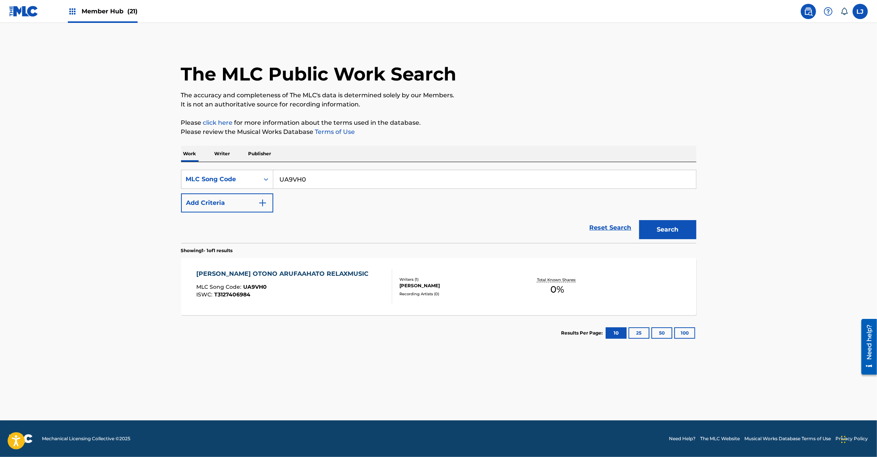
click at [307, 187] on input "UA9VH0" at bounding box center [484, 179] width 423 height 18
click at [307, 186] on input "UA9VH0" at bounding box center [484, 179] width 423 height 18
click at [673, 227] on button "Search" at bounding box center [667, 229] width 57 height 19
click at [352, 175] on input "MH1LAN" at bounding box center [484, 179] width 423 height 18
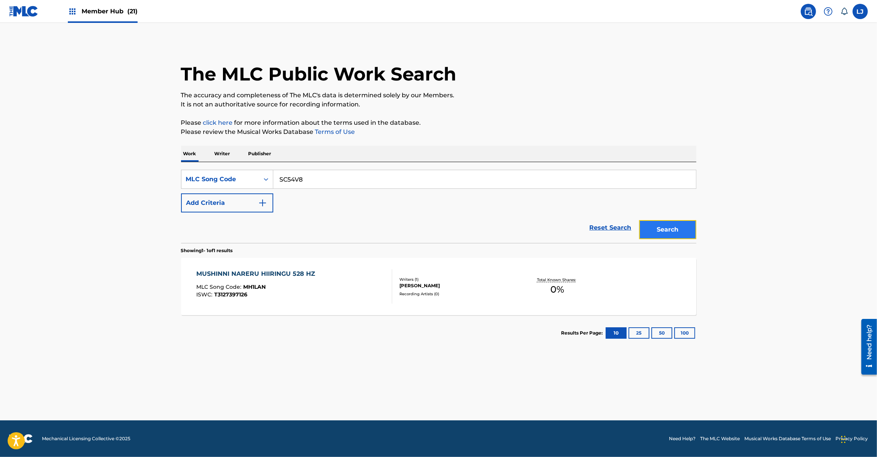
click at [682, 226] on button "Search" at bounding box center [667, 229] width 57 height 19
click at [374, 170] on input "SC54V8" at bounding box center [484, 179] width 423 height 18
drag, startPoint x: 656, startPoint y: 218, endPoint x: 660, endPoint y: 225, distance: 8.5
click at [660, 224] on div "Search" at bounding box center [666, 227] width 61 height 31
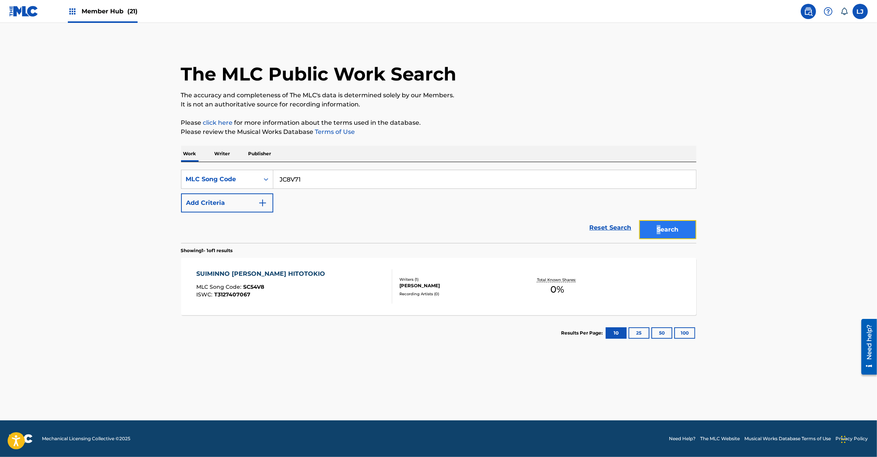
click at [660, 225] on button "Search" at bounding box center [667, 229] width 57 height 19
click at [367, 173] on input "JC8V71" at bounding box center [484, 179] width 423 height 18
click at [674, 230] on button "Search" at bounding box center [667, 229] width 57 height 19
click at [338, 173] on input "SC4G5M" at bounding box center [484, 179] width 423 height 18
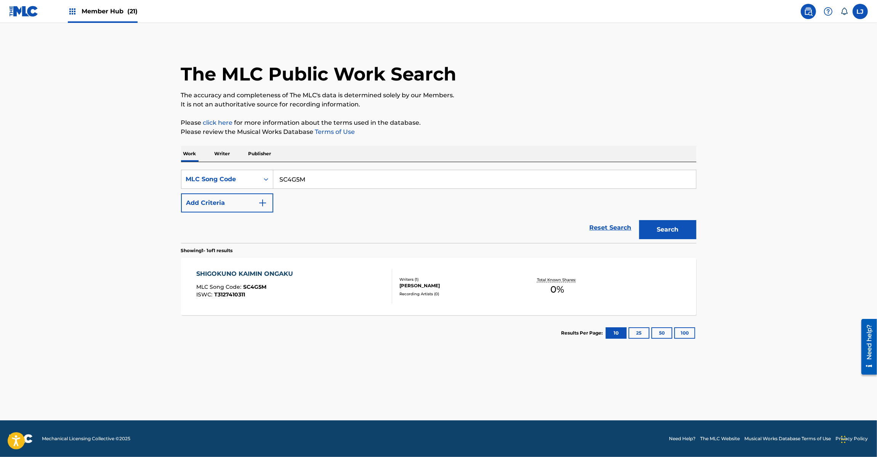
click at [338, 173] on input "SC4G5M" at bounding box center [484, 179] width 423 height 18
click at [658, 222] on button "Search" at bounding box center [667, 229] width 57 height 19
click at [350, 178] on input "KE3UKA" at bounding box center [484, 179] width 423 height 18
click at [350, 178] on input "KE3MS1" at bounding box center [484, 179] width 423 height 18
click at [680, 226] on button "Search" at bounding box center [667, 229] width 57 height 19
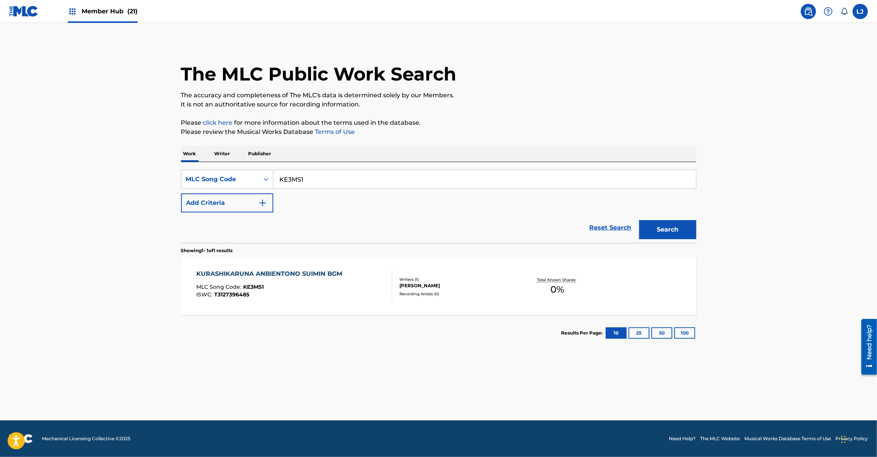
click at [324, 179] on input "KE3MS1" at bounding box center [484, 179] width 423 height 18
click at [324, 179] on input "ZA47FV" at bounding box center [484, 179] width 423 height 18
click at [682, 227] on button "Search" at bounding box center [667, 229] width 57 height 19
click at [380, 177] on input "ZA47FV" at bounding box center [484, 179] width 423 height 18
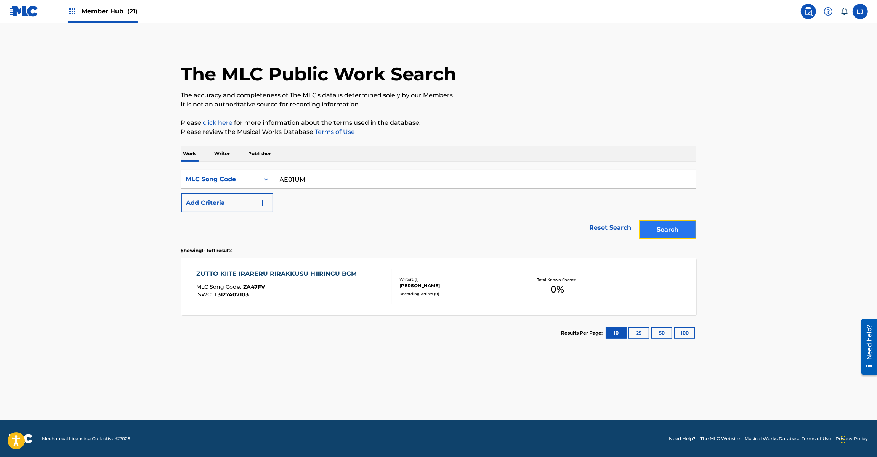
click at [674, 226] on button "Search" at bounding box center [667, 229] width 57 height 19
click at [357, 181] on input "AE01UM" at bounding box center [484, 179] width 423 height 18
drag, startPoint x: 357, startPoint y: 181, endPoint x: 363, endPoint y: 182, distance: 6.1
click at [357, 181] on input "SC6ZCO" at bounding box center [484, 179] width 423 height 18
click at [647, 229] on button "Search" at bounding box center [667, 229] width 57 height 19
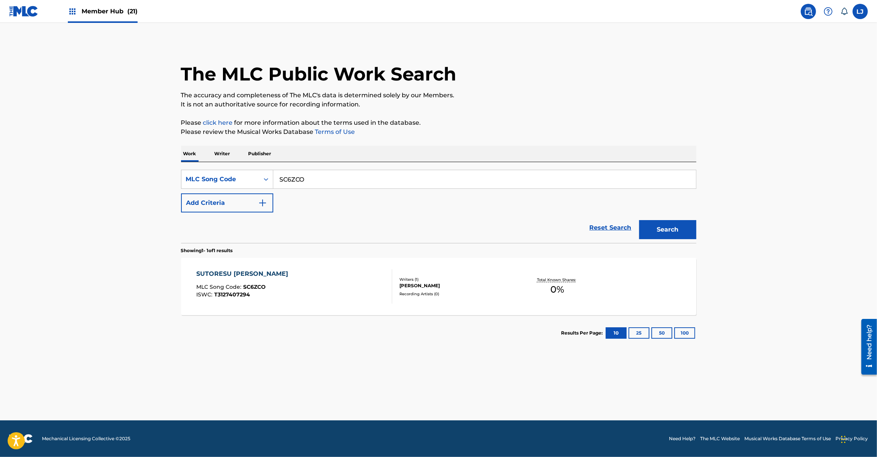
click at [363, 189] on div "SearchWithCriteriad89702b5-0247-4db4-adce-331702b71620 MLC Song Code SC6ZCO Add…" at bounding box center [438, 191] width 515 height 43
click at [363, 178] on input "SC6ZCO" at bounding box center [484, 179] width 423 height 18
click at [363, 178] on input "FI013V" at bounding box center [484, 179] width 423 height 18
click at [683, 229] on button "Search" at bounding box center [667, 229] width 57 height 19
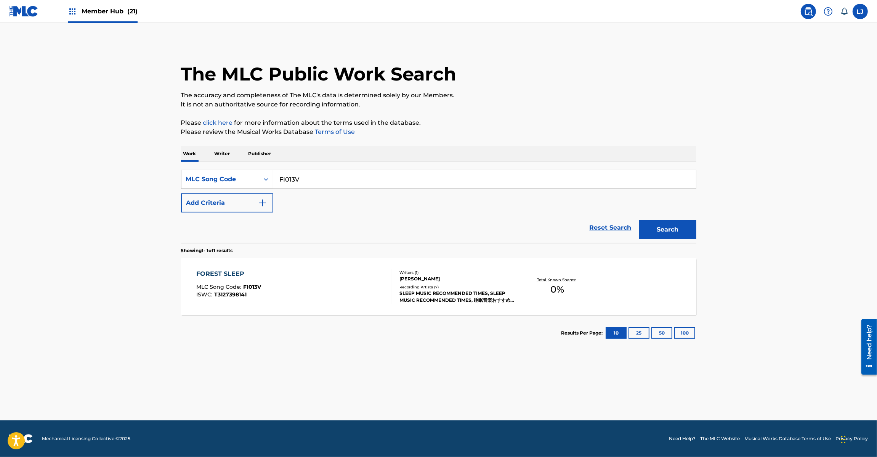
click at [328, 186] on input "FI013V" at bounding box center [484, 179] width 423 height 18
click at [658, 222] on button "Search" at bounding box center [667, 229] width 57 height 19
click at [308, 169] on div "SearchWithCriteriad89702b5-0247-4db4-adce-331702b71620 MLC Song Code SC6CLQ Add…" at bounding box center [438, 202] width 515 height 81
click at [308, 173] on input "SC6CLQ" at bounding box center [484, 179] width 423 height 18
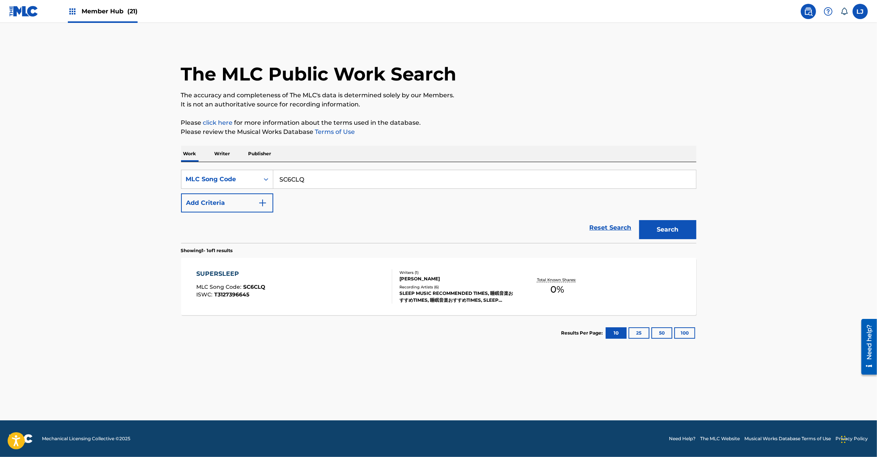
click at [308, 173] on input "SC6CLQ" at bounding box center [484, 179] width 423 height 18
click at [683, 229] on button "Search" at bounding box center [667, 229] width 57 height 19
drag, startPoint x: 355, startPoint y: 176, endPoint x: 353, endPoint y: 181, distance: 5.7
click at [355, 178] on input "MG94IR" at bounding box center [484, 179] width 423 height 18
click at [353, 181] on input "MG94IR" at bounding box center [484, 179] width 423 height 18
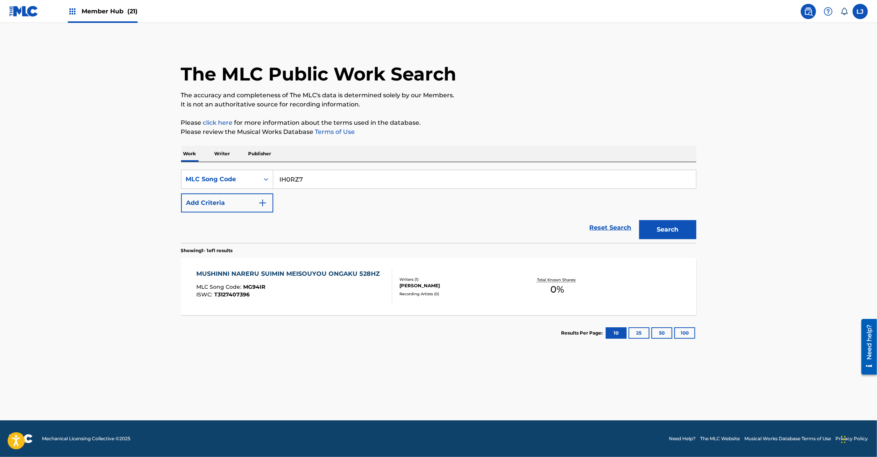
click at [353, 181] on input "IH0RZ7" at bounding box center [484, 179] width 423 height 18
click at [646, 233] on button "Search" at bounding box center [667, 229] width 57 height 19
click at [351, 171] on input "IH0RZ7" at bounding box center [484, 179] width 423 height 18
click at [662, 229] on button "Search" at bounding box center [667, 229] width 57 height 19
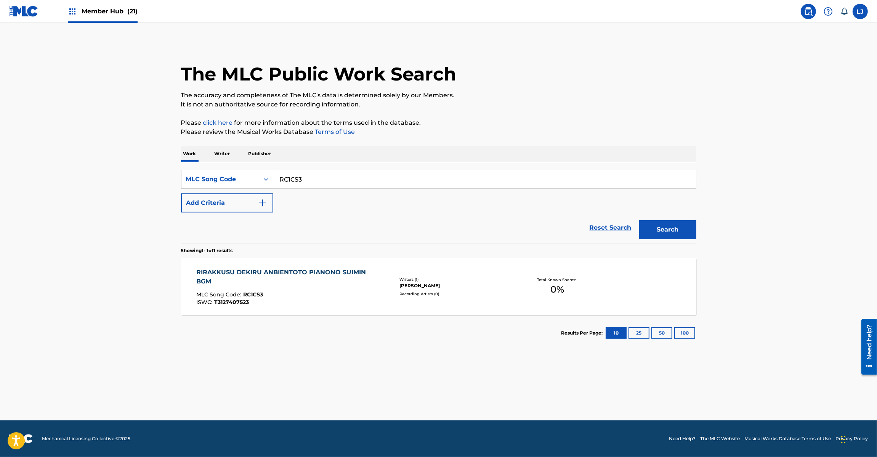
click at [297, 175] on input "RC1CS3" at bounding box center [484, 179] width 423 height 18
click at [660, 229] on button "Search" at bounding box center [667, 229] width 57 height 19
click at [370, 186] on input "FI2IWD" at bounding box center [484, 179] width 423 height 18
click at [370, 186] on input "KE3MO1" at bounding box center [484, 179] width 423 height 18
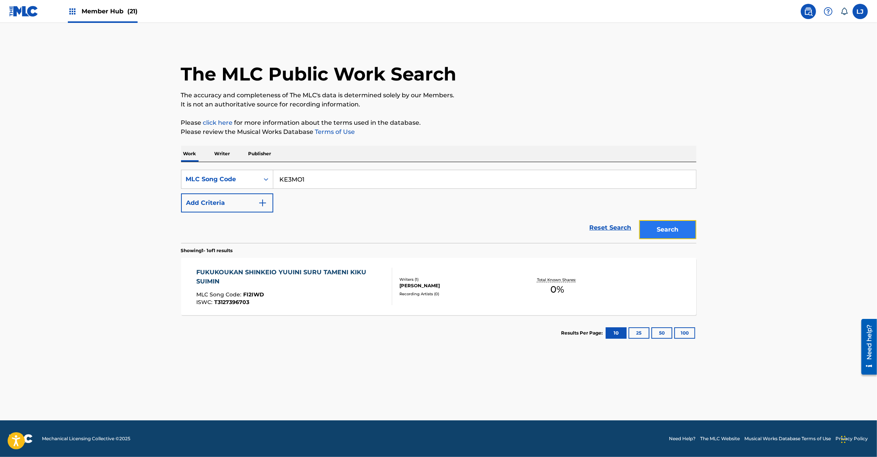
click at [660, 224] on button "Search" at bounding box center [667, 229] width 57 height 19
click at [299, 173] on input "KE3MO1" at bounding box center [484, 179] width 423 height 18
click at [676, 227] on button "Search" at bounding box center [667, 229] width 57 height 19
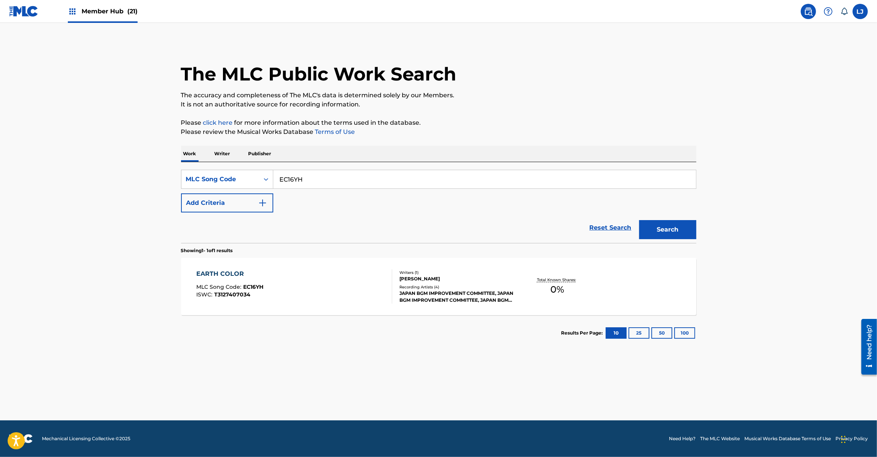
click at [321, 175] on input "EC16YH" at bounding box center [484, 179] width 423 height 18
drag, startPoint x: 321, startPoint y: 175, endPoint x: 438, endPoint y: 213, distance: 123.1
click at [321, 174] on input "RC1RXY" at bounding box center [484, 179] width 423 height 18
click at [660, 230] on button "Search" at bounding box center [667, 229] width 57 height 19
click at [370, 180] on input "RC1RXY" at bounding box center [484, 179] width 423 height 18
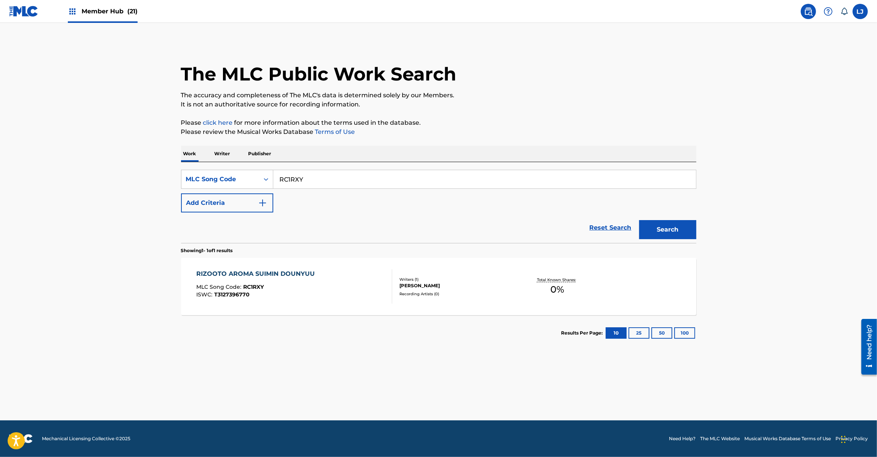
click at [370, 180] on input "RC1RXY" at bounding box center [484, 179] width 423 height 18
click at [674, 232] on button "Search" at bounding box center [667, 229] width 57 height 19
click at [374, 176] on input "KE3MT6" at bounding box center [484, 179] width 423 height 18
drag, startPoint x: 374, startPoint y: 176, endPoint x: 385, endPoint y: 178, distance: 11.6
click at [376, 176] on input "KE3MT6" at bounding box center [484, 179] width 423 height 18
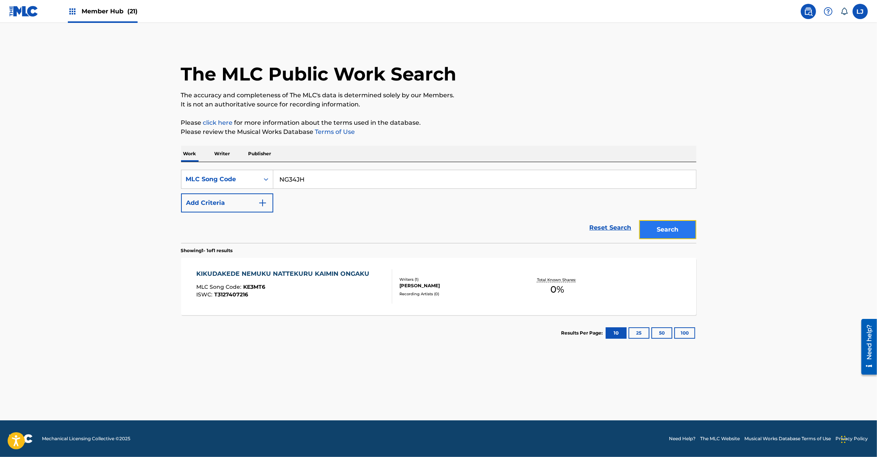
click at [675, 229] on button "Search" at bounding box center [667, 229] width 57 height 19
click at [346, 181] on input "NG34JH" at bounding box center [484, 179] width 423 height 18
click at [689, 238] on button "Search" at bounding box center [667, 229] width 57 height 19
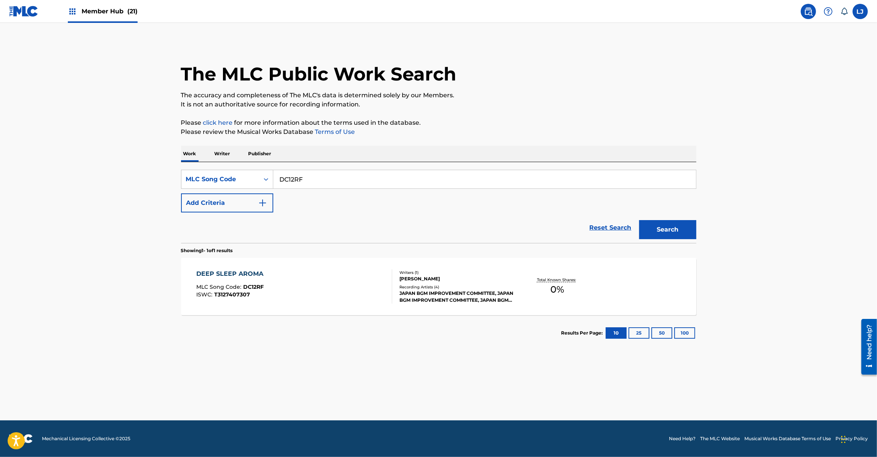
click at [351, 185] on input "DC12RF" at bounding box center [484, 179] width 423 height 18
click at [645, 223] on button "Search" at bounding box center [667, 229] width 57 height 19
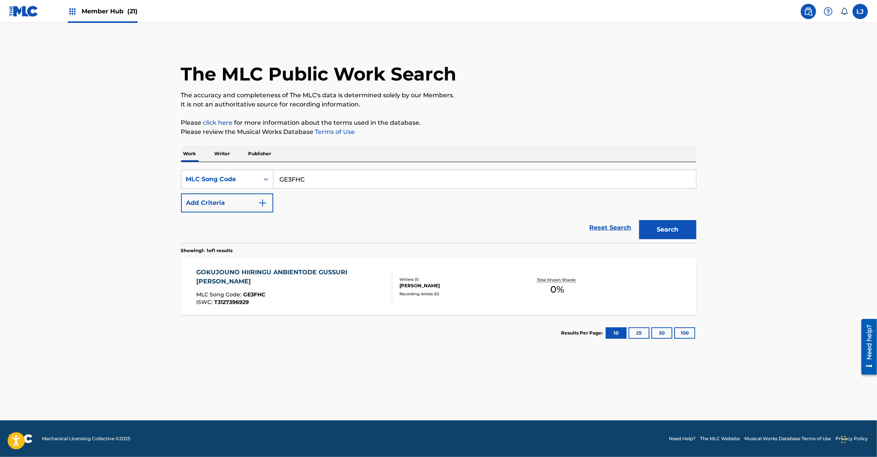
click at [349, 180] on input "GE3FHC" at bounding box center [484, 179] width 423 height 18
click at [349, 180] on input "GE3FHC1C1D4Q" at bounding box center [484, 179] width 423 height 18
click at [654, 232] on button "Search" at bounding box center [667, 229] width 57 height 19
click at [372, 179] on input "1C1D4Q" at bounding box center [484, 179] width 423 height 18
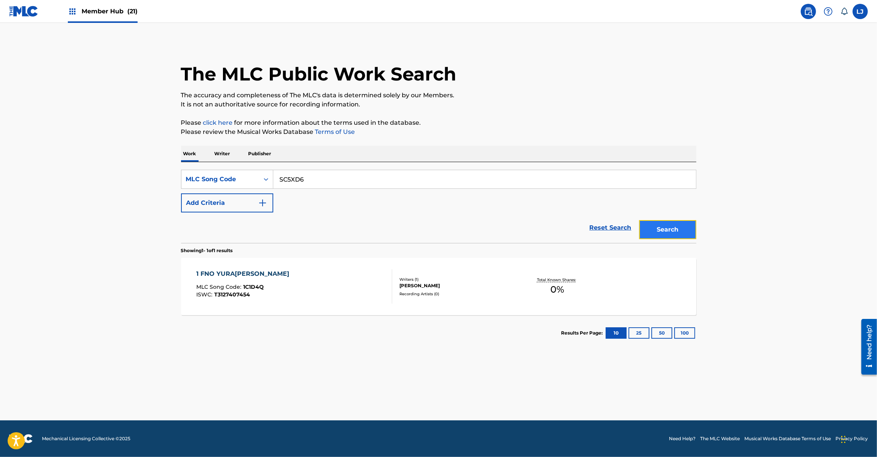
click at [655, 232] on button "Search" at bounding box center [667, 229] width 57 height 19
click at [342, 180] on input "SC5XD6" at bounding box center [484, 179] width 423 height 18
click at [342, 180] on input "JC9A70" at bounding box center [484, 179] width 423 height 18
click at [657, 228] on button "Search" at bounding box center [667, 229] width 57 height 19
click at [384, 166] on div "SearchWithCriteriad89702b5-0247-4db4-adce-331702b71620 MLC Song Code JC9A70 Add…" at bounding box center [438, 202] width 515 height 81
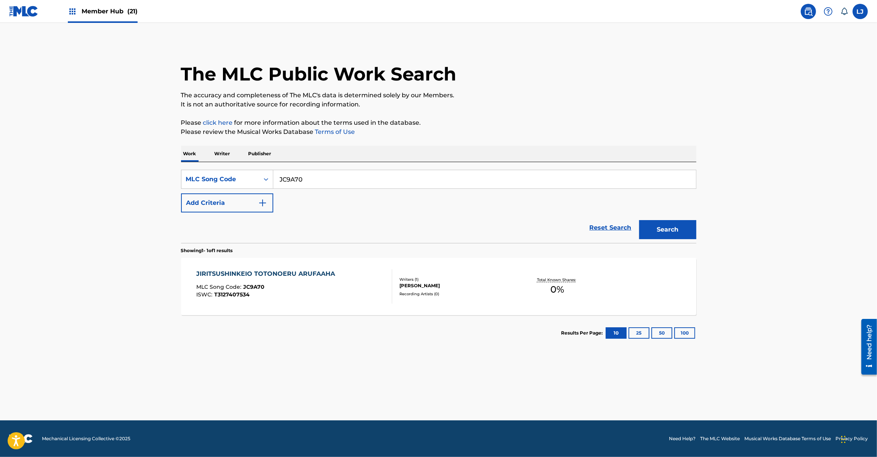
click at [384, 166] on div "SearchWithCriteriad89702b5-0247-4db4-adce-331702b71620 MLC Song Code JC9A70 Add…" at bounding box center [438, 202] width 515 height 81
click at [380, 173] on input "JC9A70" at bounding box center [484, 179] width 423 height 18
click at [677, 230] on button "Search" at bounding box center [667, 229] width 57 height 19
click at [400, 176] on input "MH0I63" at bounding box center [484, 179] width 423 height 18
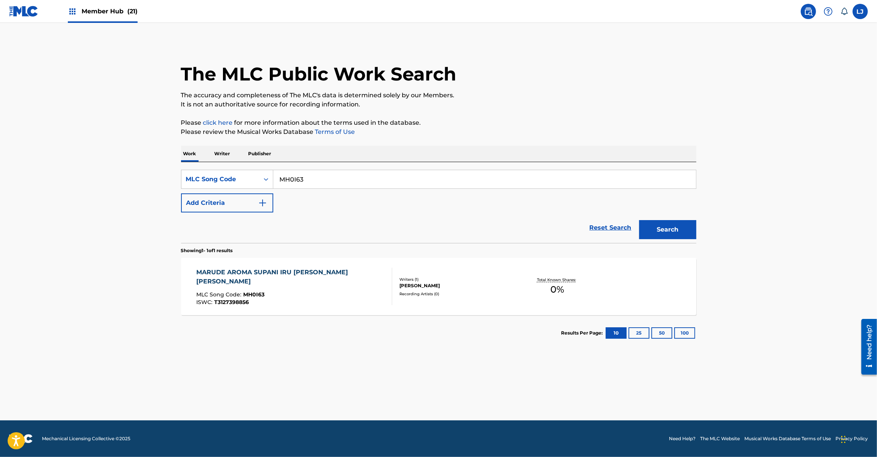
click at [400, 176] on input "MH0I63" at bounding box center [484, 179] width 423 height 18
click at [668, 227] on button "Search" at bounding box center [667, 229] width 57 height 19
click at [407, 187] on input "AE1MZO" at bounding box center [484, 179] width 423 height 18
click at [407, 186] on input "AE1MZO" at bounding box center [484, 179] width 423 height 18
click at [685, 227] on button "Search" at bounding box center [667, 229] width 57 height 19
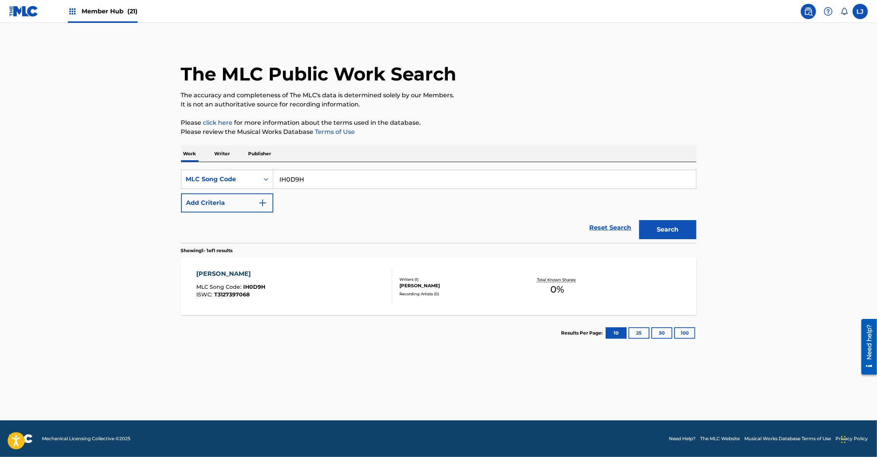
click at [363, 173] on input "IH0D9H" at bounding box center [484, 179] width 423 height 18
click at [650, 233] on button "Search" at bounding box center [667, 229] width 57 height 19
click at [362, 180] on input "AE09RR" at bounding box center [484, 179] width 423 height 18
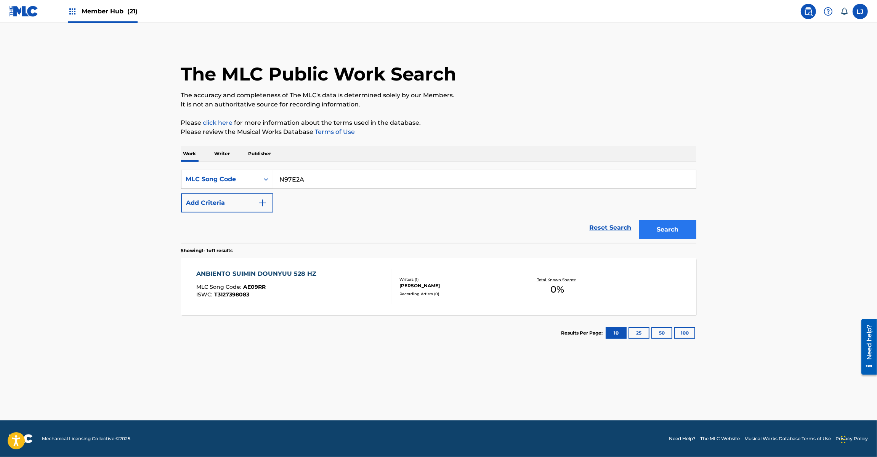
type input "N97E2A"
click at [664, 227] on button "Search" at bounding box center [667, 229] width 57 height 19
click at [400, 291] on div "Recording Artists ( 0 )" at bounding box center [457, 294] width 115 height 6
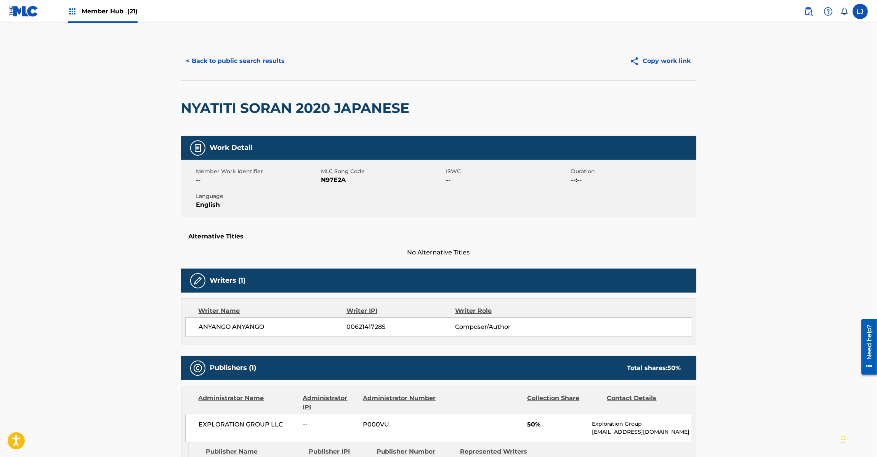
scroll to position [136, 0]
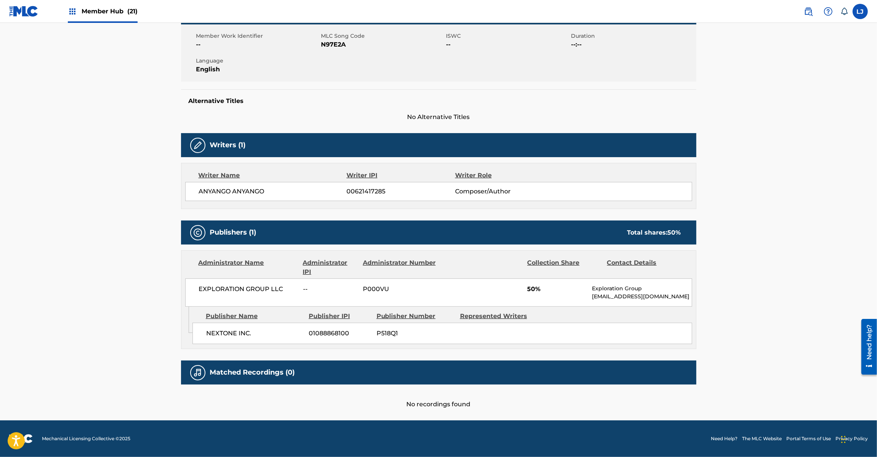
click at [238, 287] on span "EXPLORATION GROUP LLC" at bounding box center [248, 288] width 99 height 9
copy div "EXPLORATION GROUP LLC"
click at [239, 332] on span "NEXTONE INC." at bounding box center [254, 333] width 97 height 9
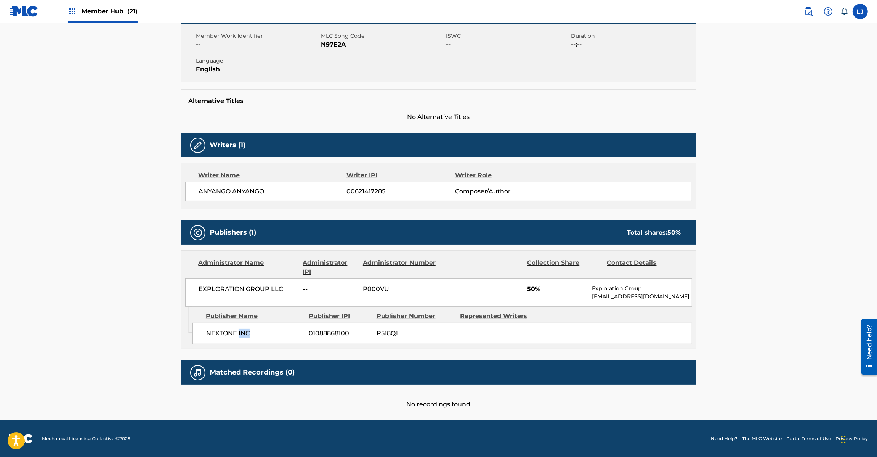
click at [239, 332] on span "NEXTONE INC." at bounding box center [254, 333] width 97 height 9
copy div "NEXTONE INC."
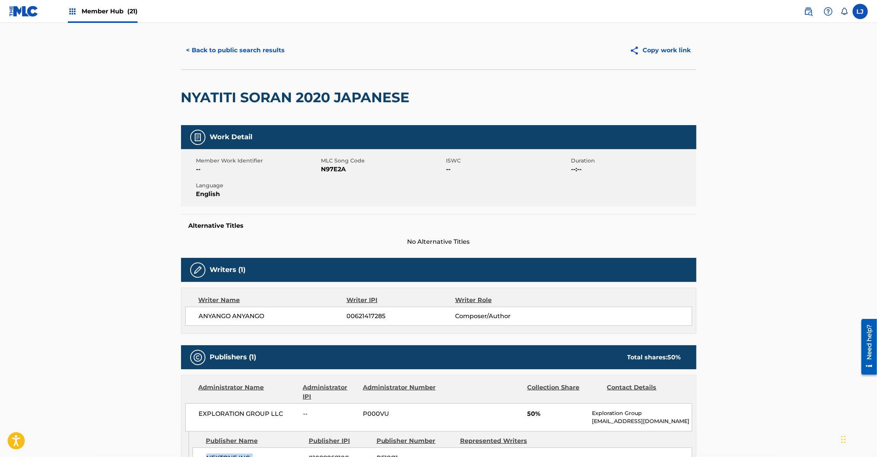
scroll to position [0, 0]
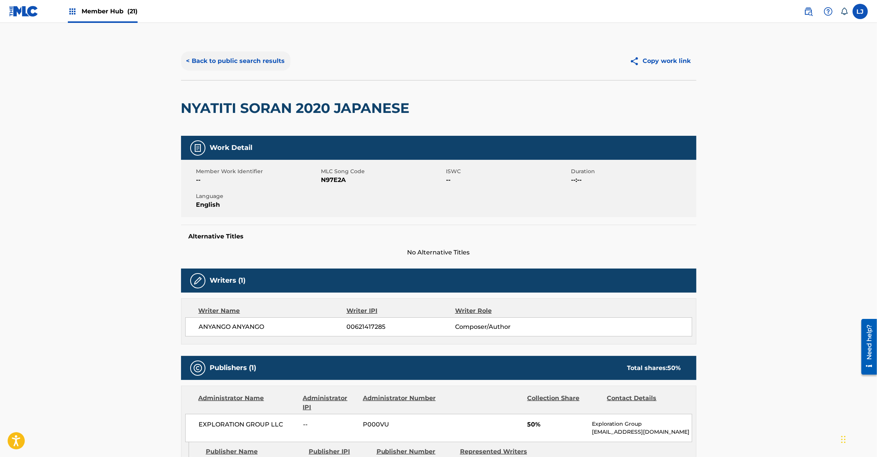
click at [265, 58] on button "< Back to public search results" at bounding box center [235, 60] width 109 height 19
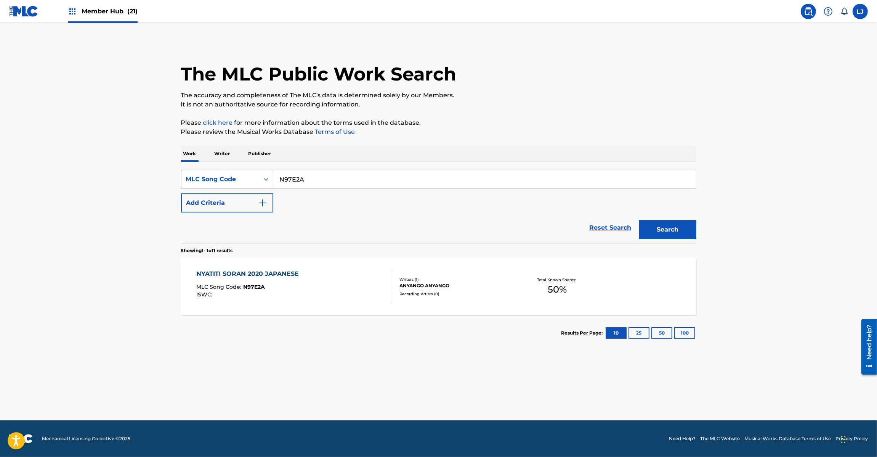
click at [14, 0] on link at bounding box center [23, 11] width 29 height 22
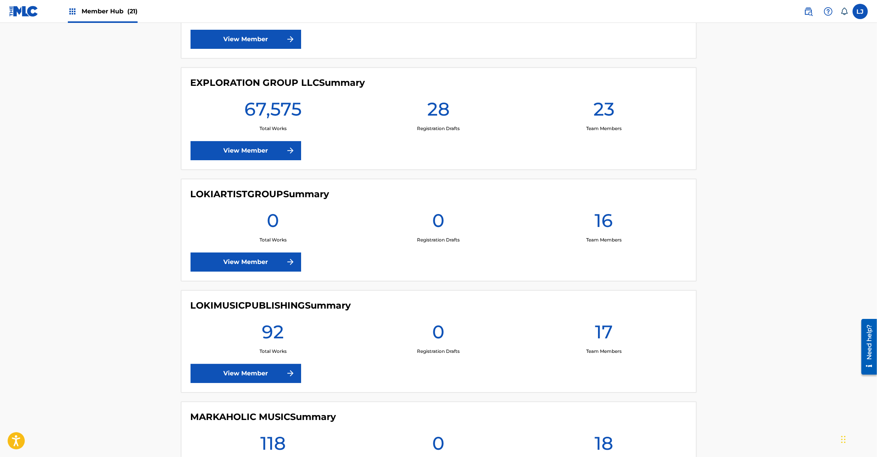
scroll to position [1144, 0]
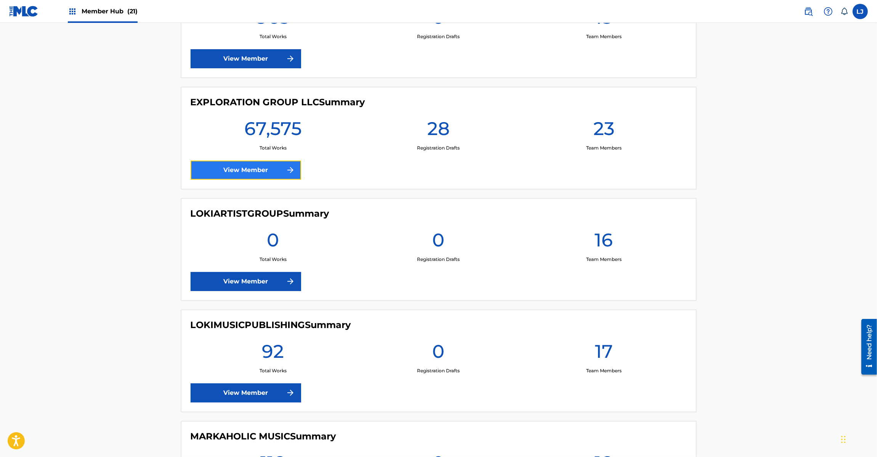
click at [239, 170] on link "View Member" at bounding box center [246, 170] width 111 height 19
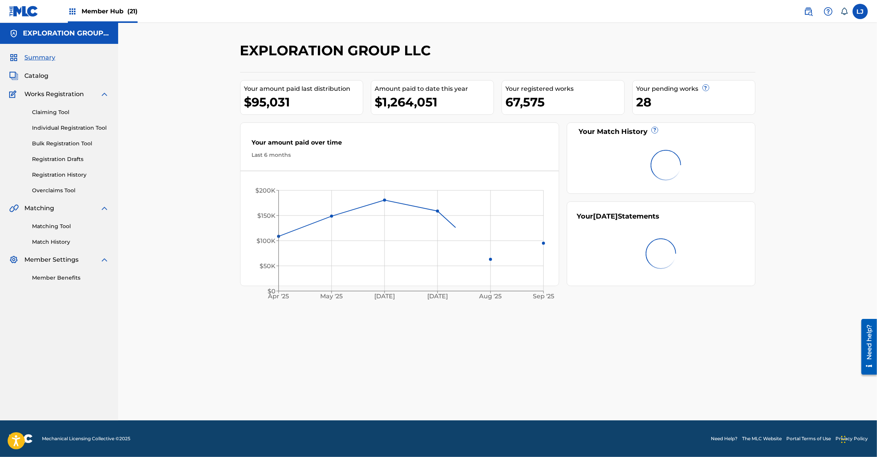
click at [48, 137] on div "Claiming Tool Individual Registration Tool Bulk Registration Tool Registration …" at bounding box center [59, 147] width 100 height 96
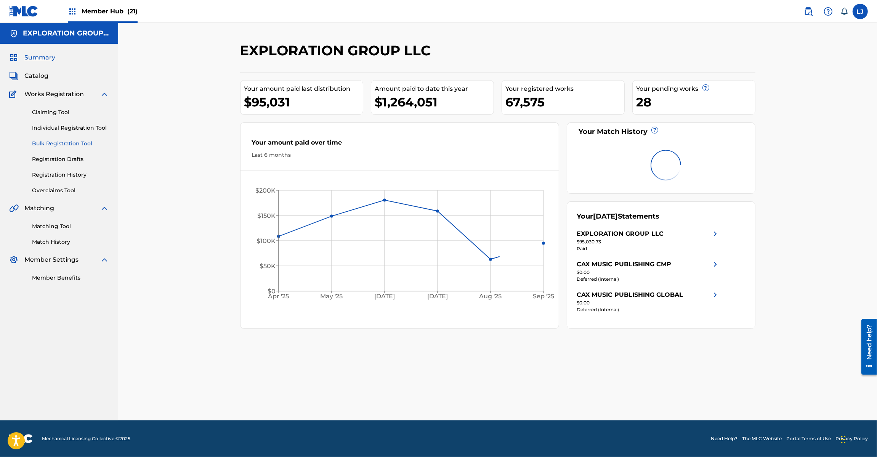
click at [46, 140] on link "Bulk Registration Tool" at bounding box center [70, 144] width 77 height 8
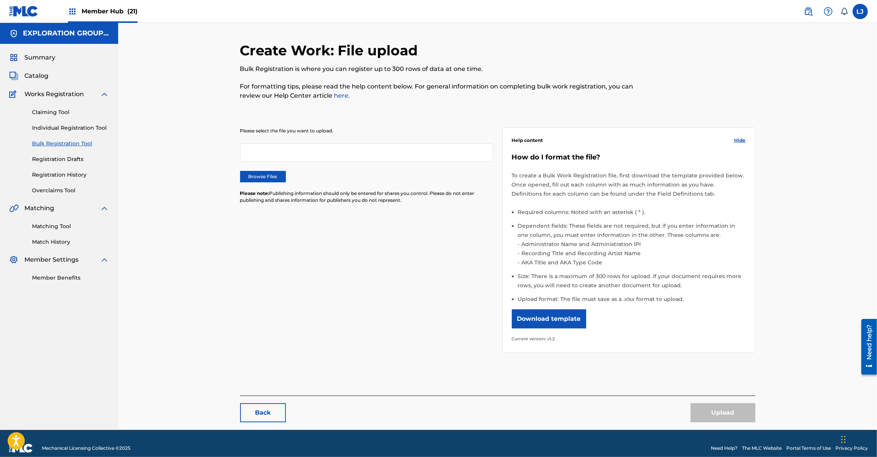
click at [257, 169] on div "Please select the file you want to upload. Browse Files Please note: Publishing…" at bounding box center [366, 169] width 253 height 85
click at [256, 175] on label "Browse Files" at bounding box center [263, 176] width 46 height 11
click at [0, 0] on input "Browse Files" at bounding box center [0, 0] width 0 height 0
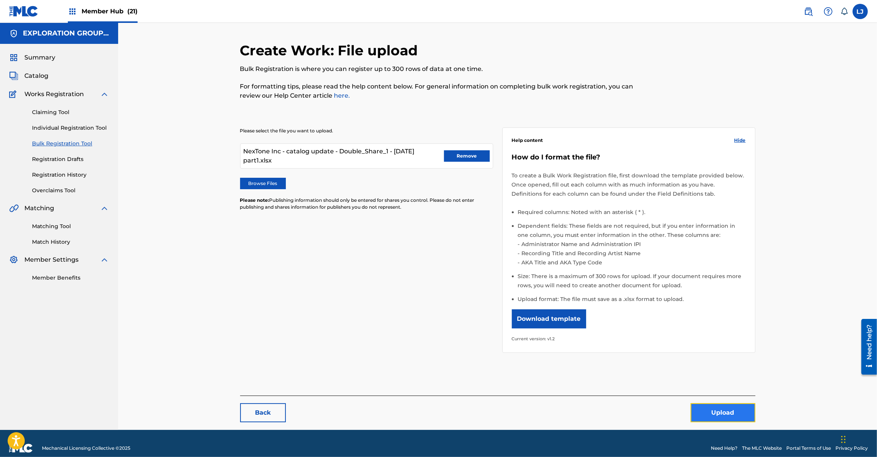
click at [727, 420] on button "Upload" at bounding box center [723, 412] width 65 height 19
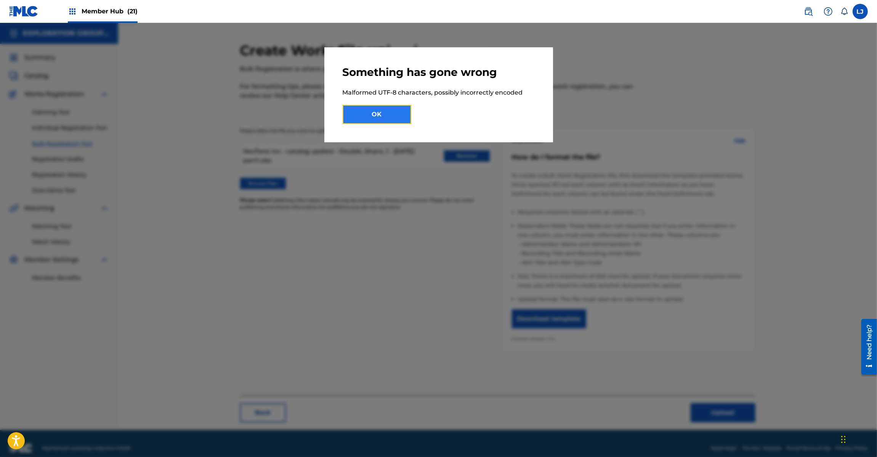
click at [404, 110] on button "OK" at bounding box center [377, 114] width 69 height 19
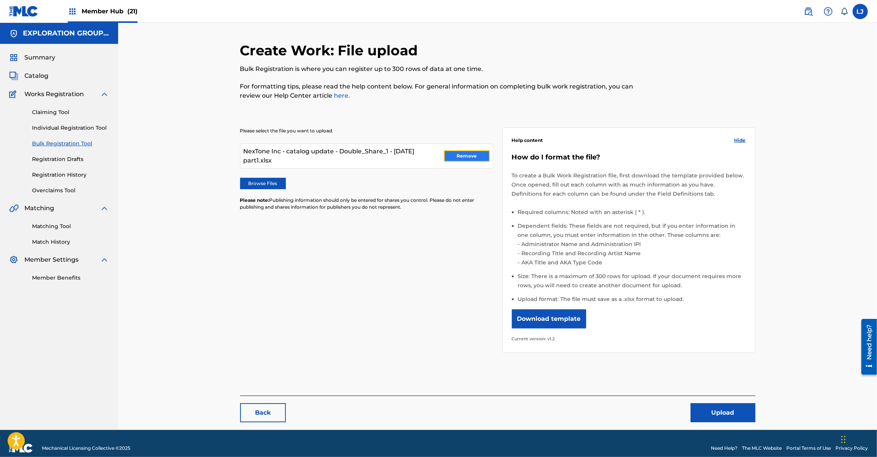
click at [469, 161] on button "Remove" at bounding box center [467, 155] width 46 height 11
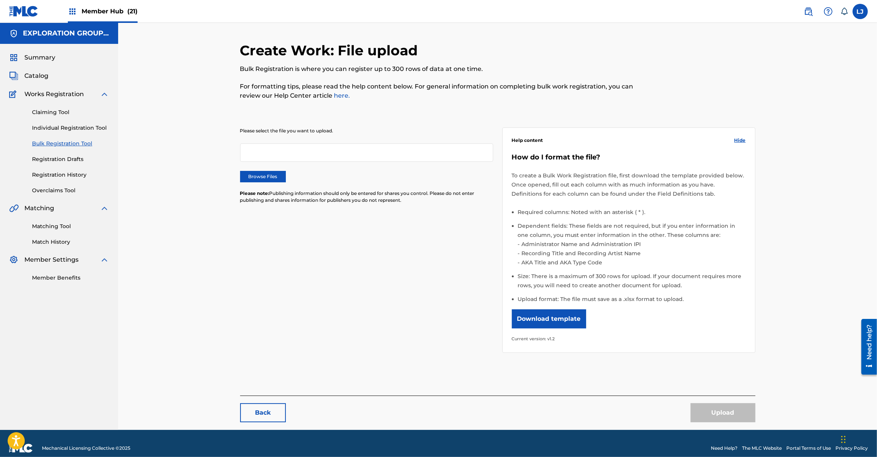
click at [29, 16] on img at bounding box center [23, 11] width 29 height 11
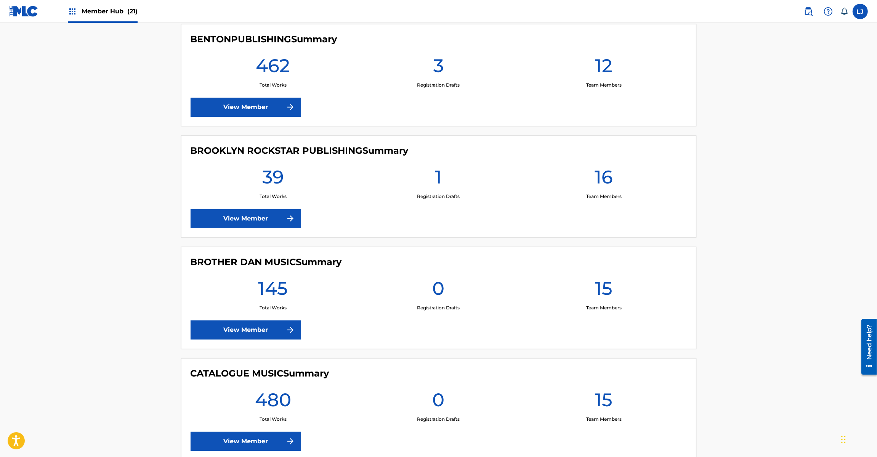
scroll to position [1144, 0]
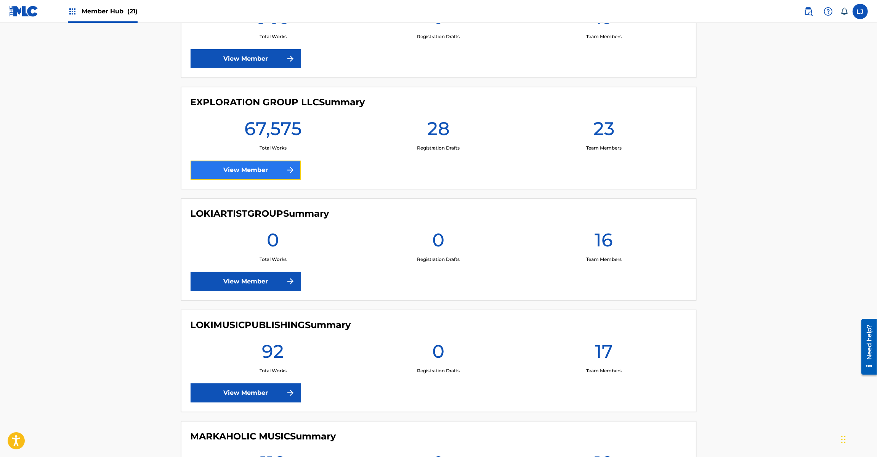
click at [241, 171] on link "View Member" at bounding box center [246, 170] width 111 height 19
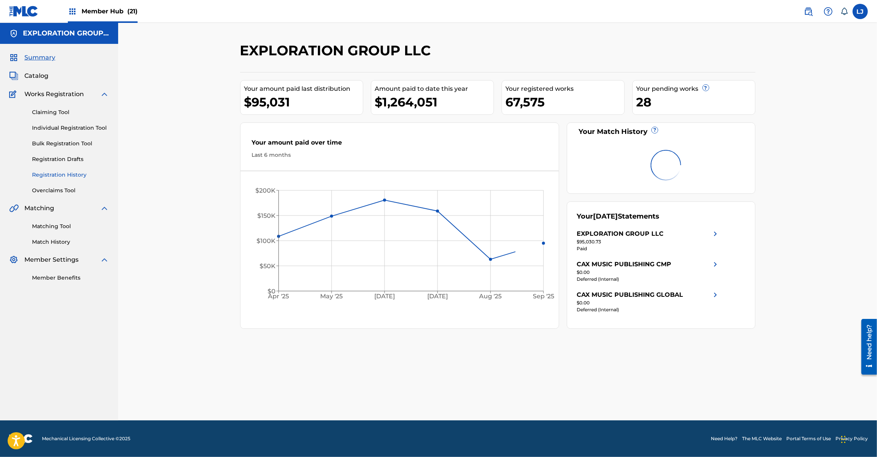
click at [56, 172] on link "Registration History" at bounding box center [70, 175] width 77 height 8
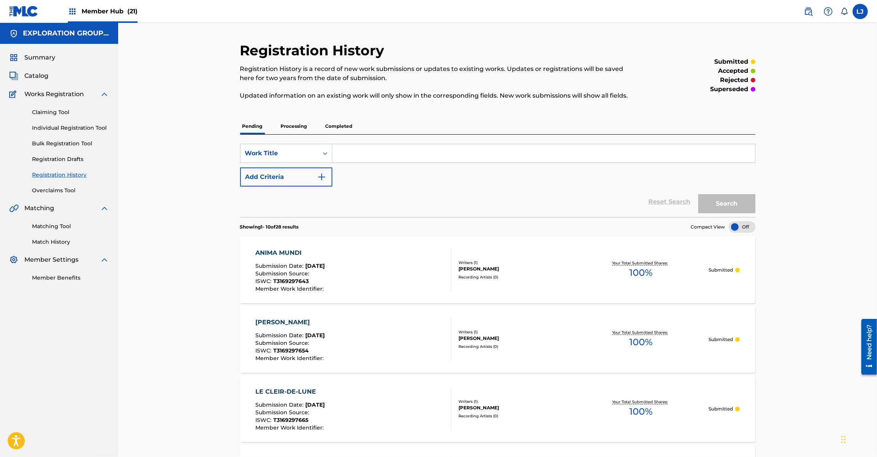
click at [37, 138] on div "Claiming Tool Individual Registration Tool Bulk Registration Tool Registration …" at bounding box center [59, 147] width 100 height 96
click at [67, 140] on link "Bulk Registration Tool" at bounding box center [70, 144] width 77 height 8
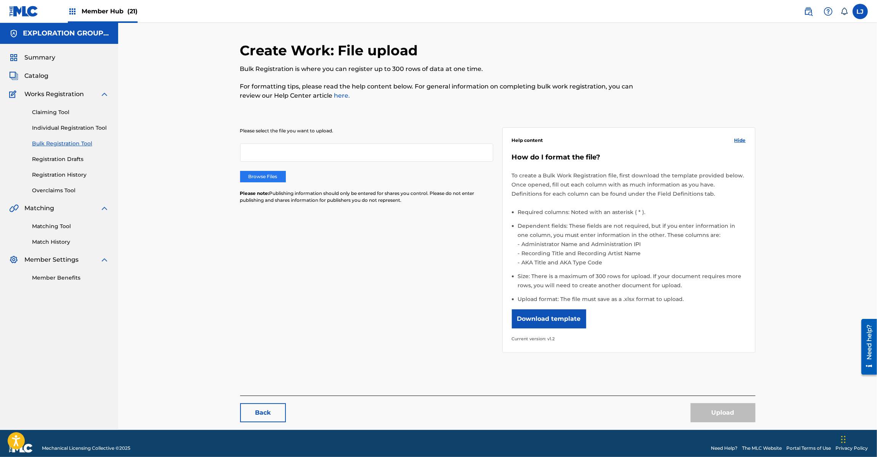
click at [265, 176] on label "Browse Files" at bounding box center [263, 176] width 46 height 11
click at [0, 0] on input "Browse Files" at bounding box center [0, 0] width 0 height 0
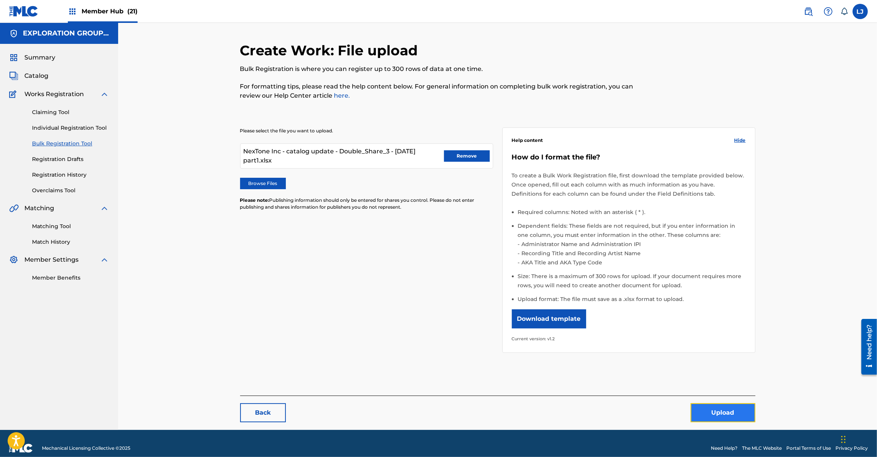
click at [732, 407] on button "Upload" at bounding box center [723, 412] width 65 height 19
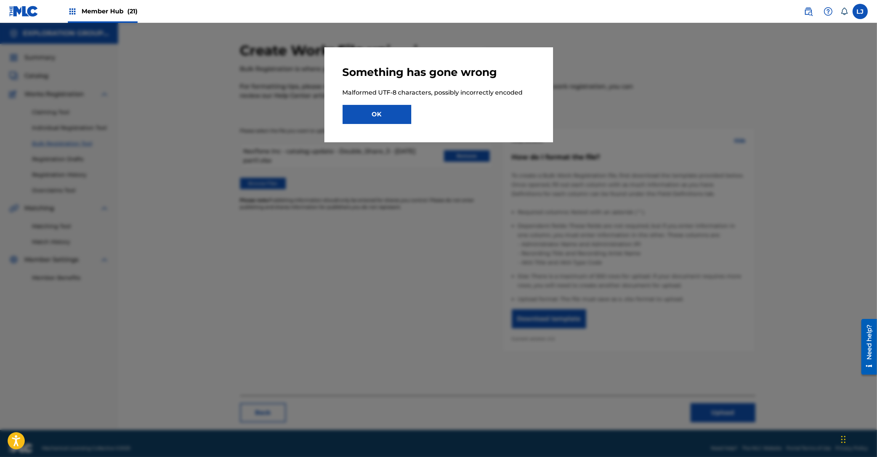
click at [411, 121] on div "OK" at bounding box center [439, 114] width 192 height 19
click at [403, 120] on button "OK" at bounding box center [377, 114] width 69 height 19
